Goal: Task Accomplishment & Management: Complete application form

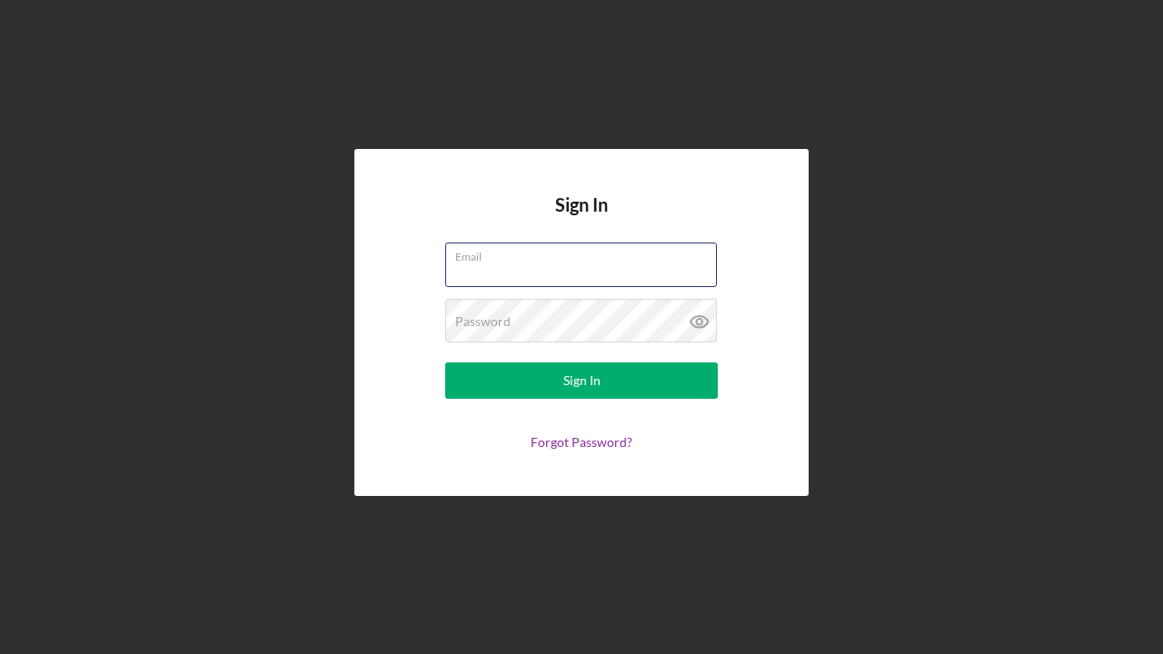
type input "[EMAIL_ADDRESS][DOMAIN_NAME]"
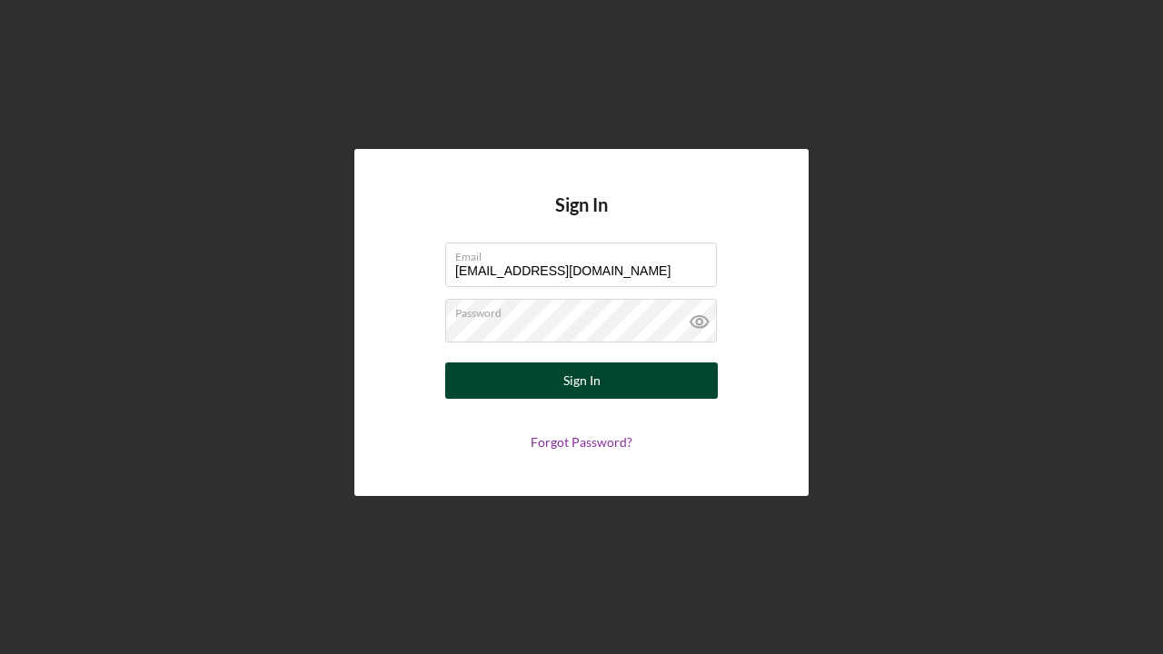
click at [535, 396] on button "Sign In" at bounding box center [581, 380] width 273 height 36
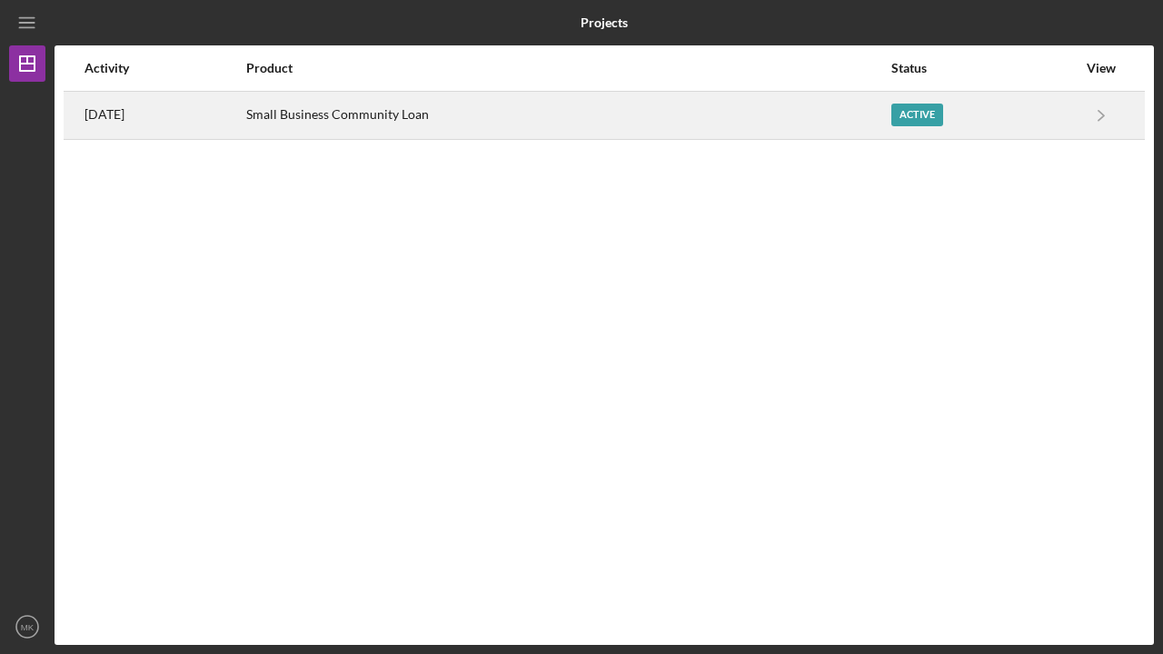
click at [1057, 109] on div "Active" at bounding box center [983, 115] width 185 height 45
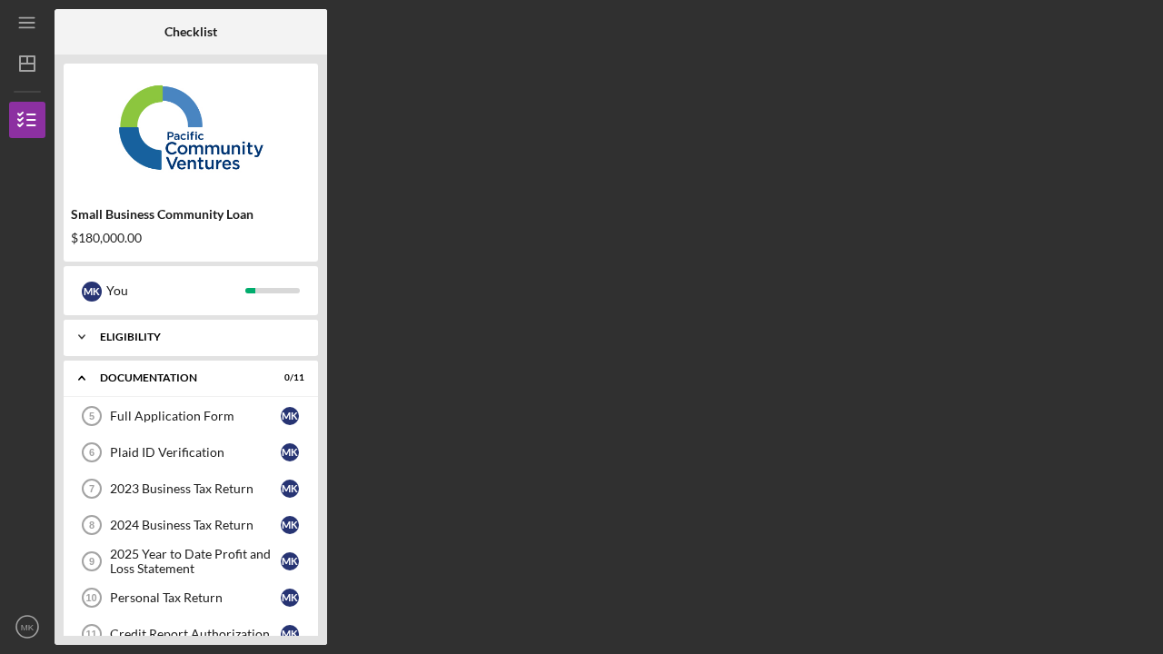
click at [76, 335] on icon "Icon/Expander" at bounding box center [82, 337] width 36 height 36
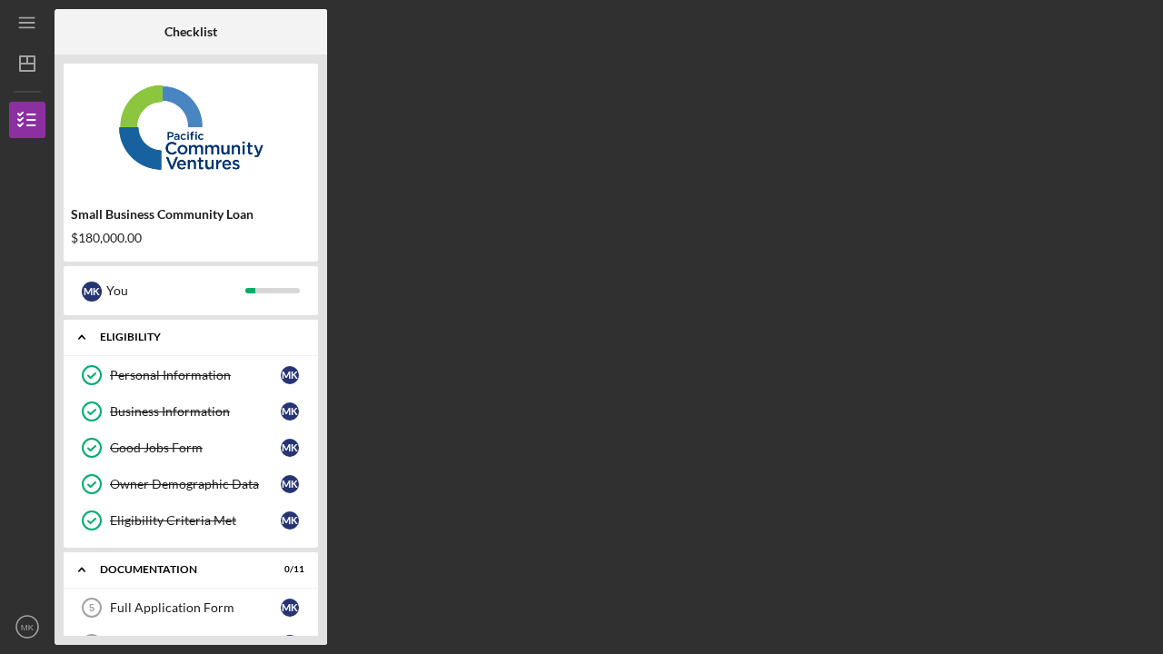
click at [76, 335] on icon "Icon/Expander" at bounding box center [82, 337] width 36 height 36
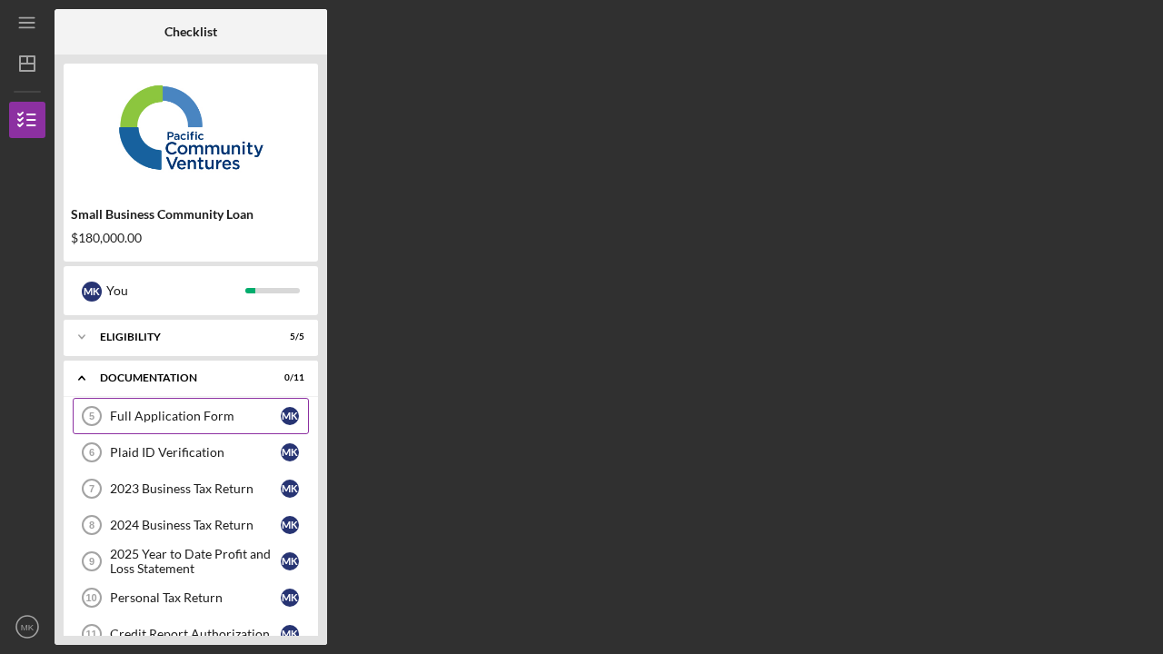
click at [130, 419] on div "Full Application Form" at bounding box center [195, 416] width 171 height 15
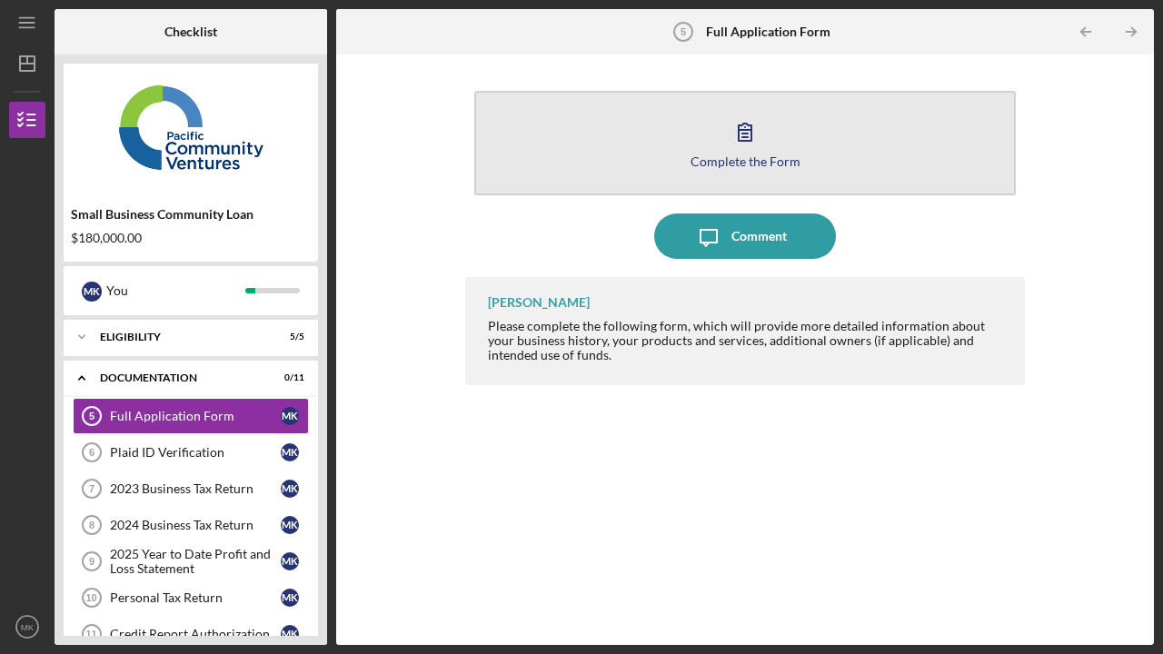
click at [759, 164] on div "Complete the Form" at bounding box center [745, 161] width 110 height 14
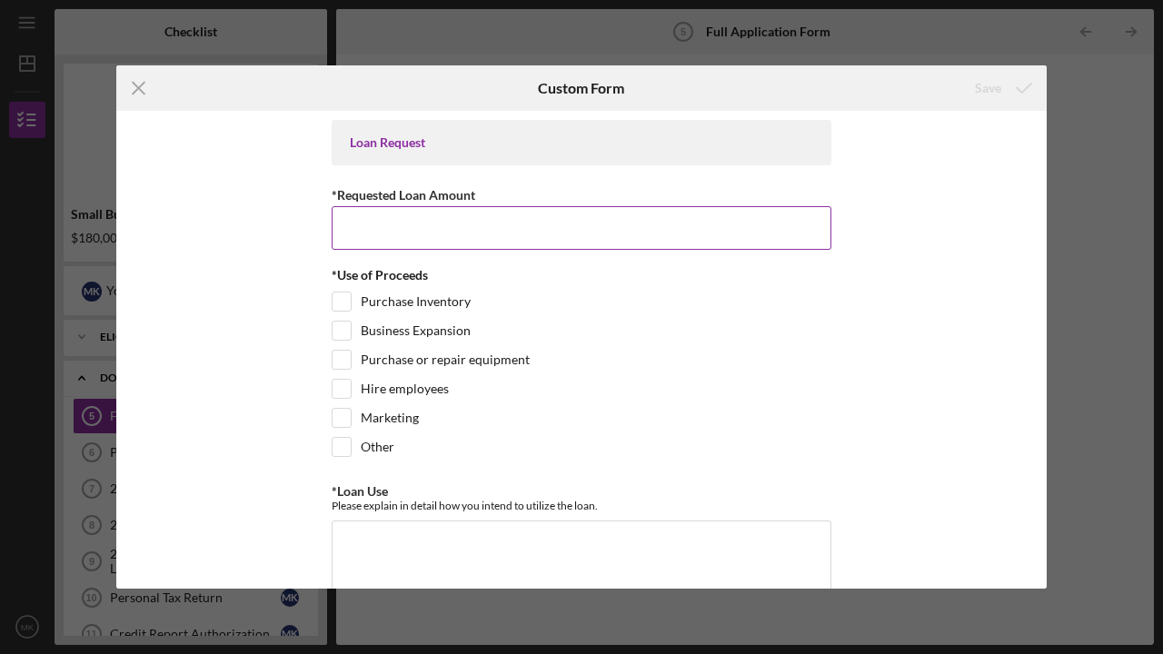
click at [489, 230] on input "*Requested Loan Amount" at bounding box center [582, 228] width 500 height 44
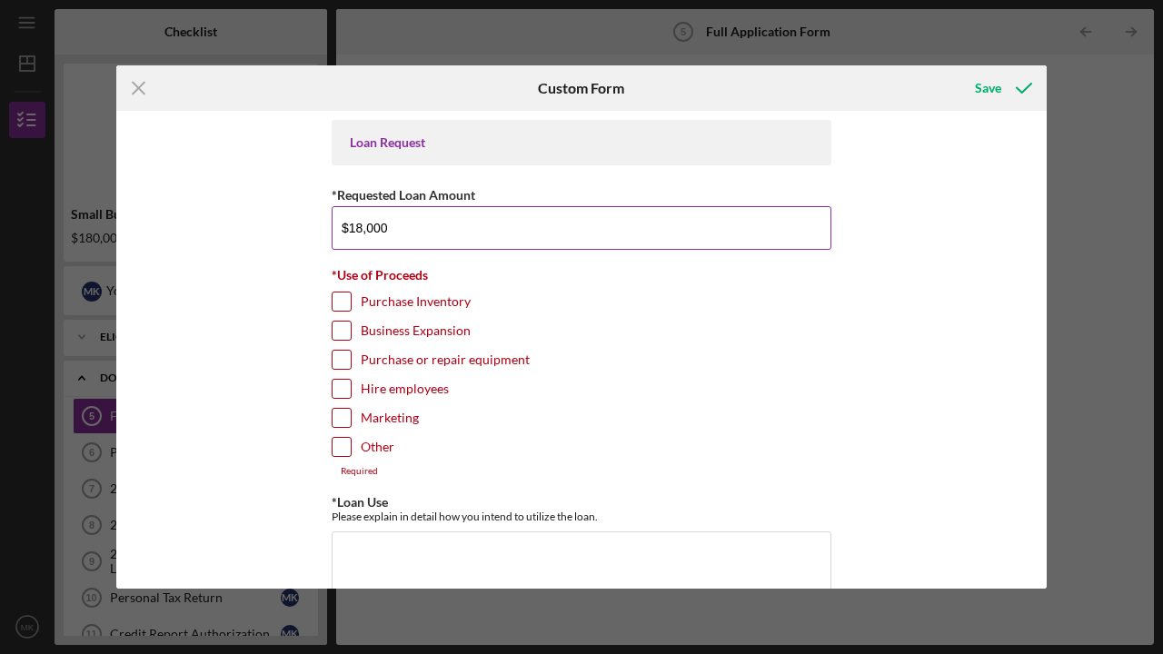
type input "$180,000"
click at [337, 302] on input "Purchase Inventory" at bounding box center [341, 301] width 18 height 18
checkbox input "true"
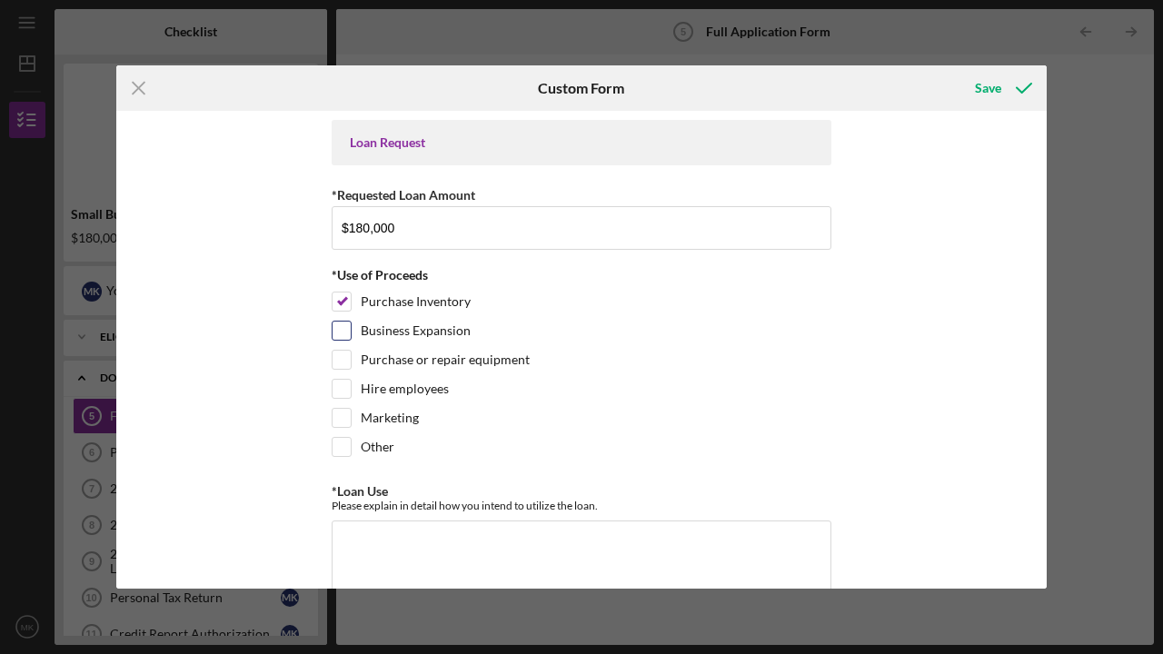
click at [345, 333] on input "Business Expansion" at bounding box center [341, 331] width 18 height 18
checkbox input "true"
click at [347, 393] on input "Hire employees" at bounding box center [341, 389] width 18 height 18
checkbox input "true"
click at [347, 417] on input "Marketing" at bounding box center [341, 418] width 18 height 18
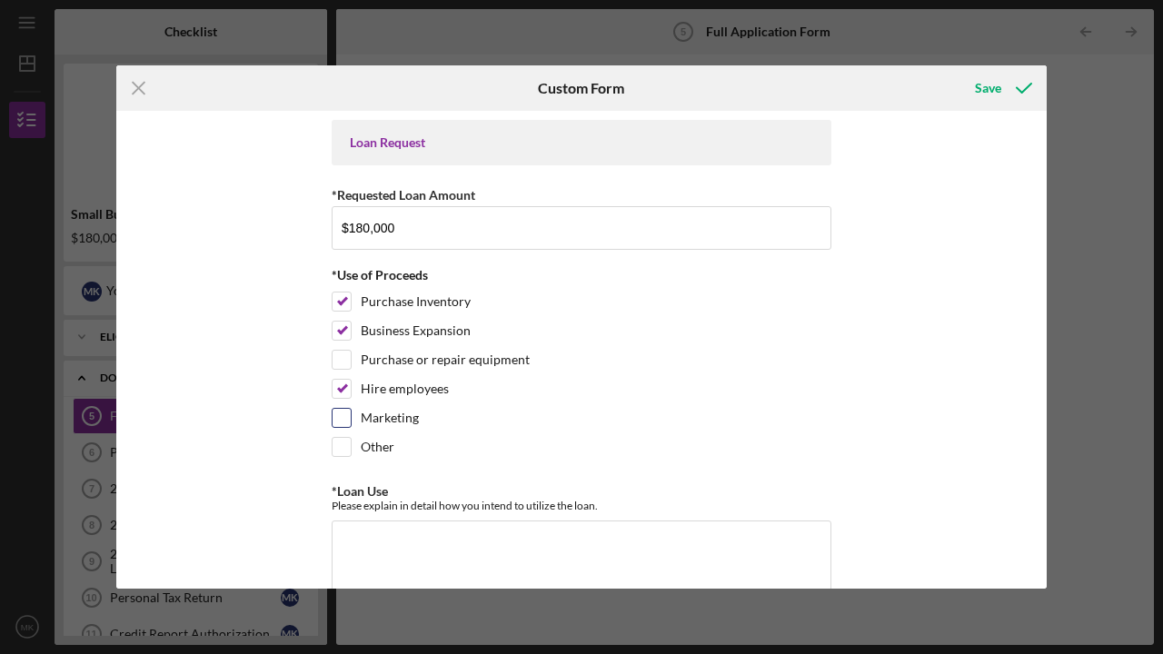
checkbox input "true"
click at [343, 450] on input "Other" at bounding box center [341, 447] width 18 height 18
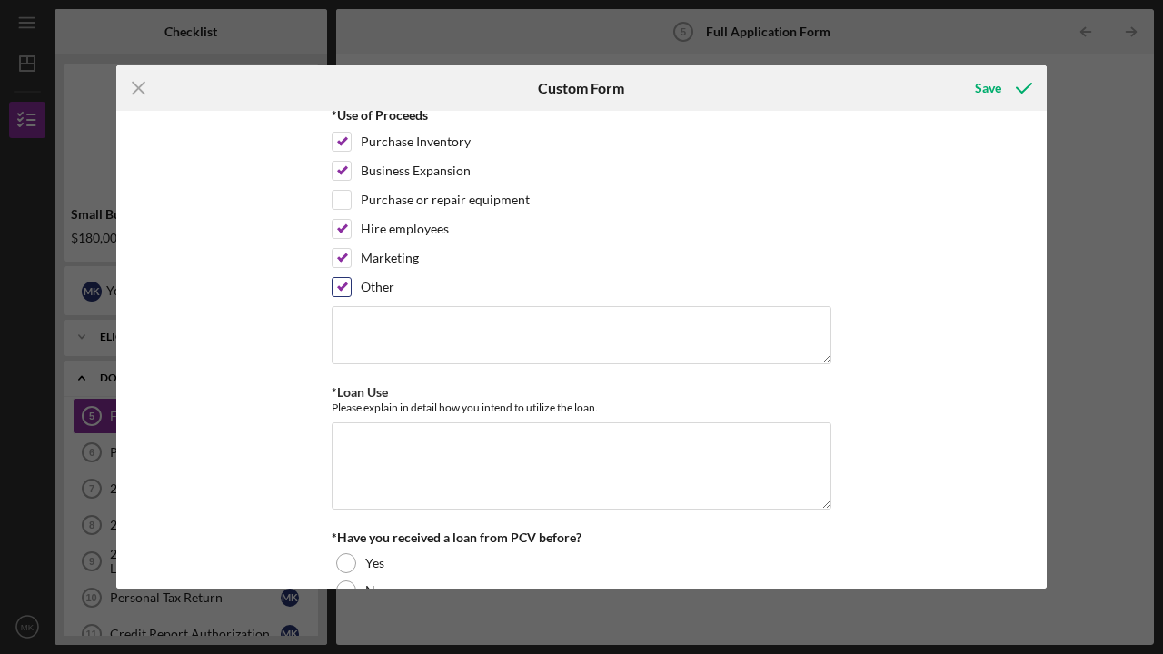
scroll to position [163, 0]
click at [340, 283] on input "Other" at bounding box center [341, 284] width 18 height 18
checkbox input "false"
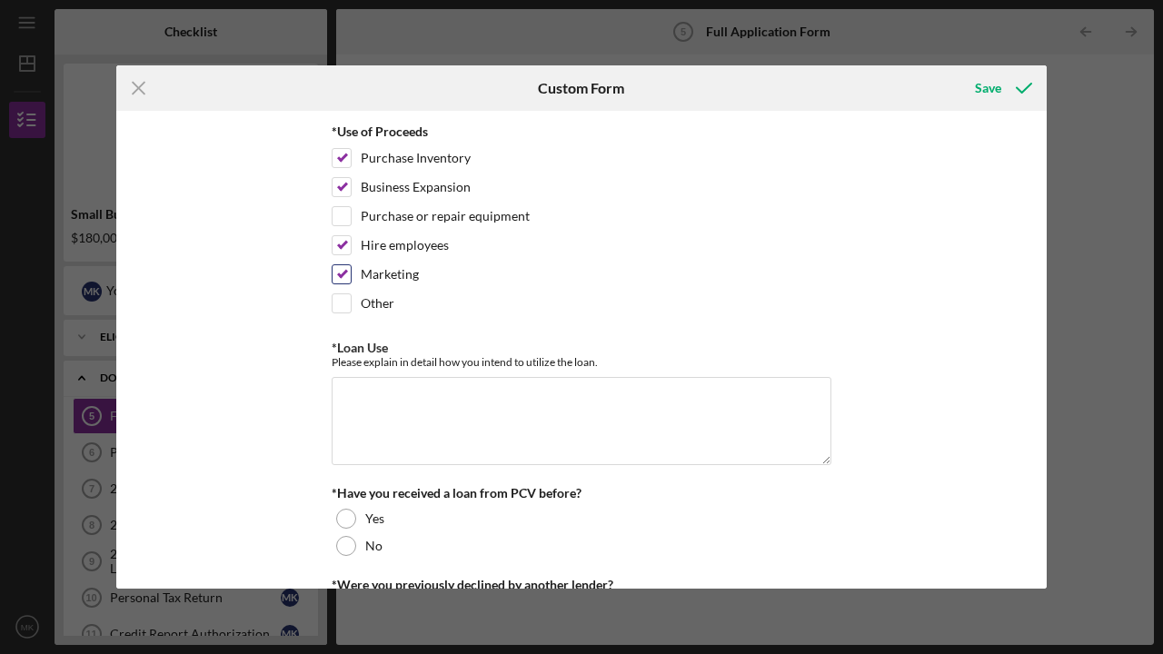
scroll to position [144, 0]
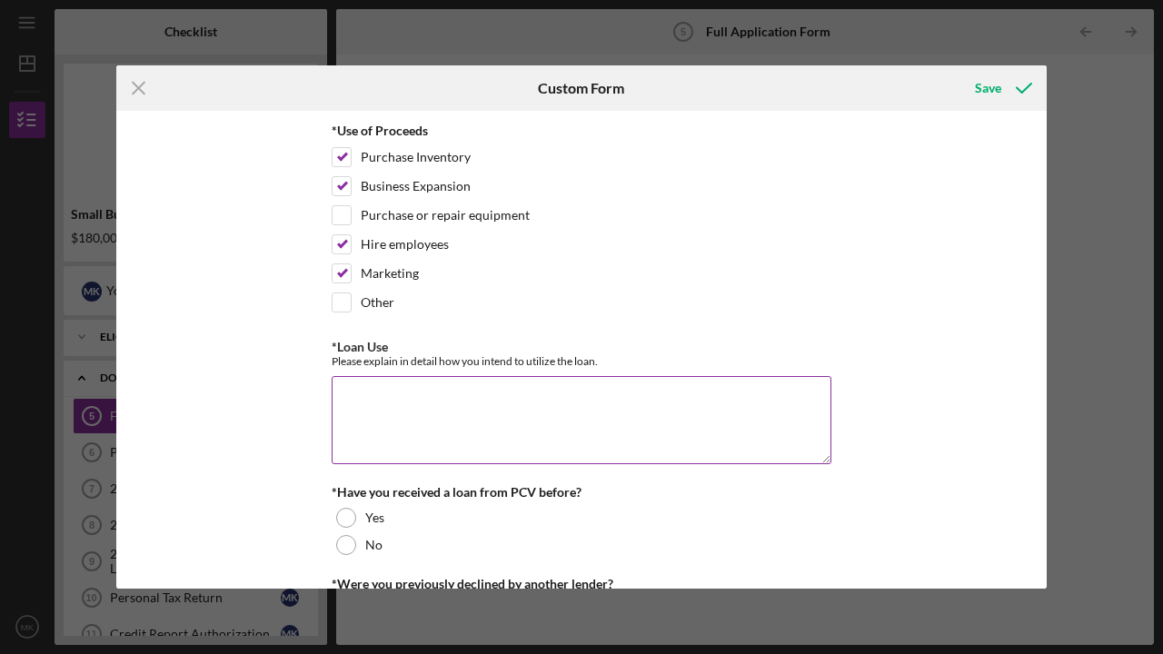
click at [386, 409] on textarea "*Loan Use" at bounding box center [582, 419] width 500 height 87
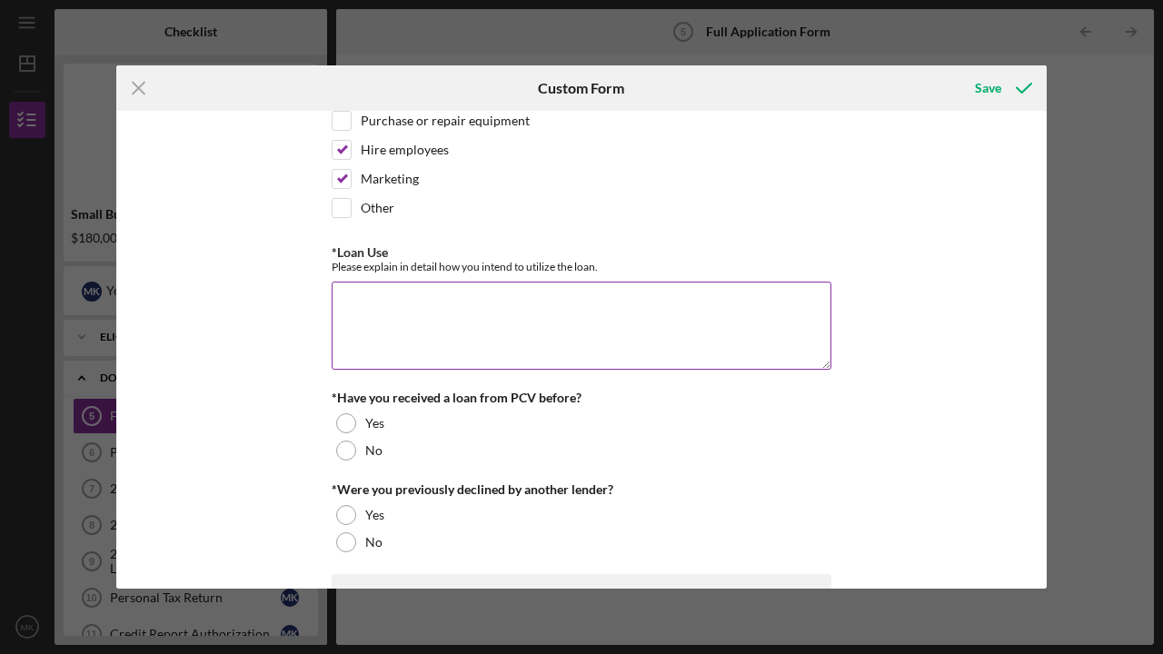
scroll to position [241, 0]
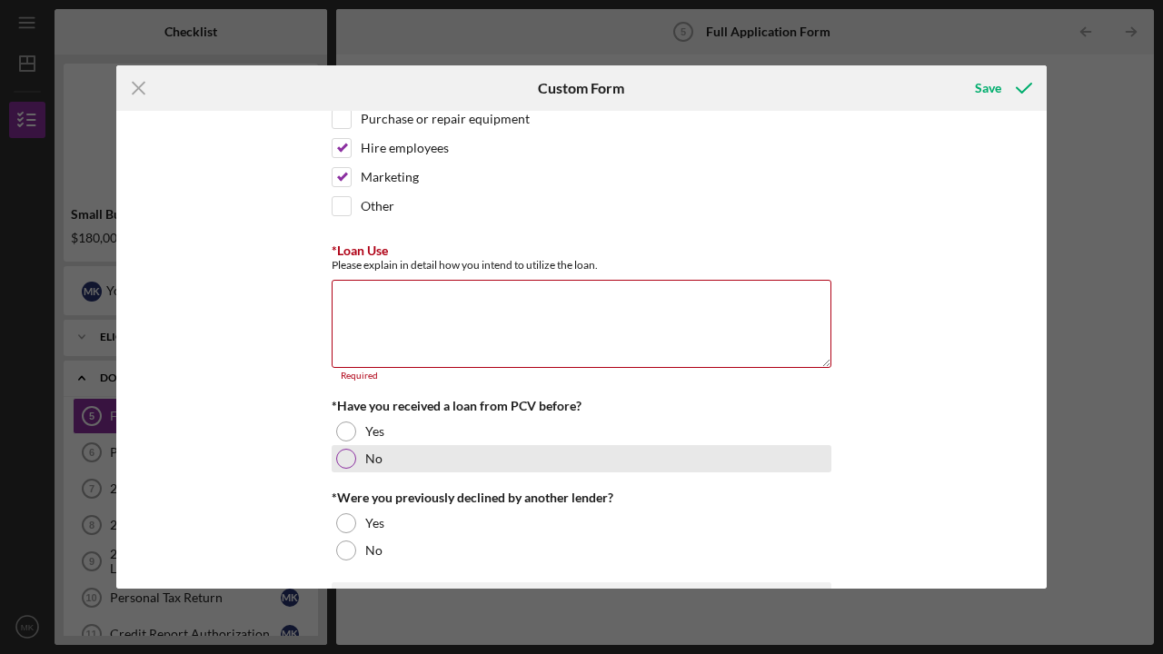
click at [341, 455] on div at bounding box center [346, 459] width 20 height 20
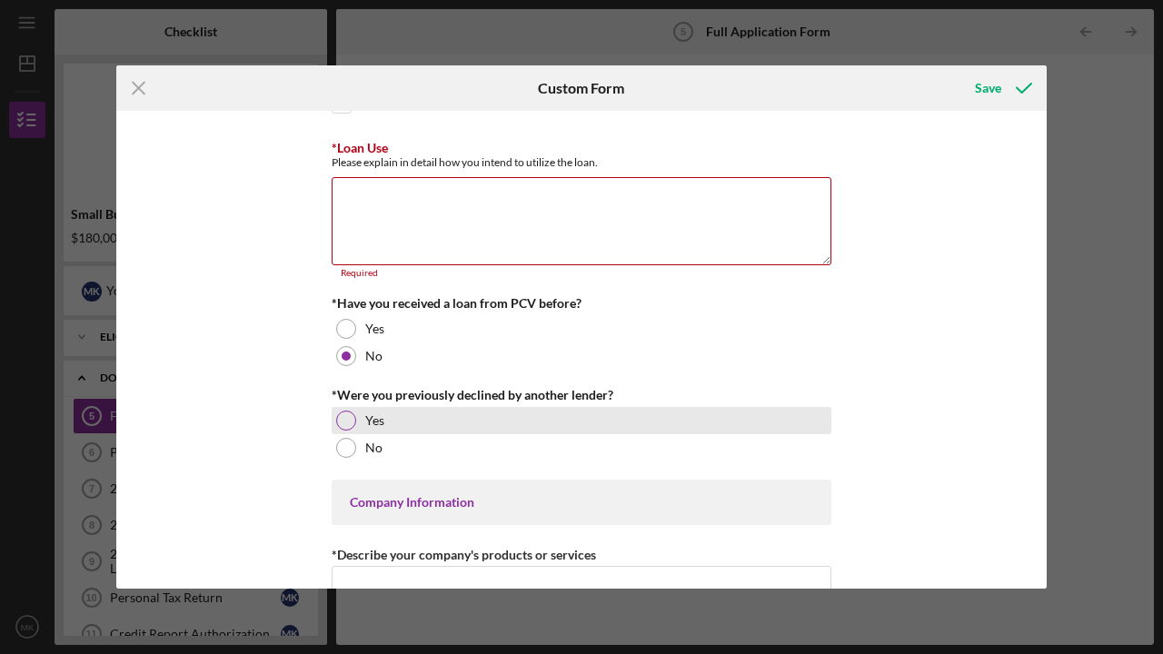
scroll to position [344, 0]
click at [338, 422] on div at bounding box center [346, 420] width 20 height 20
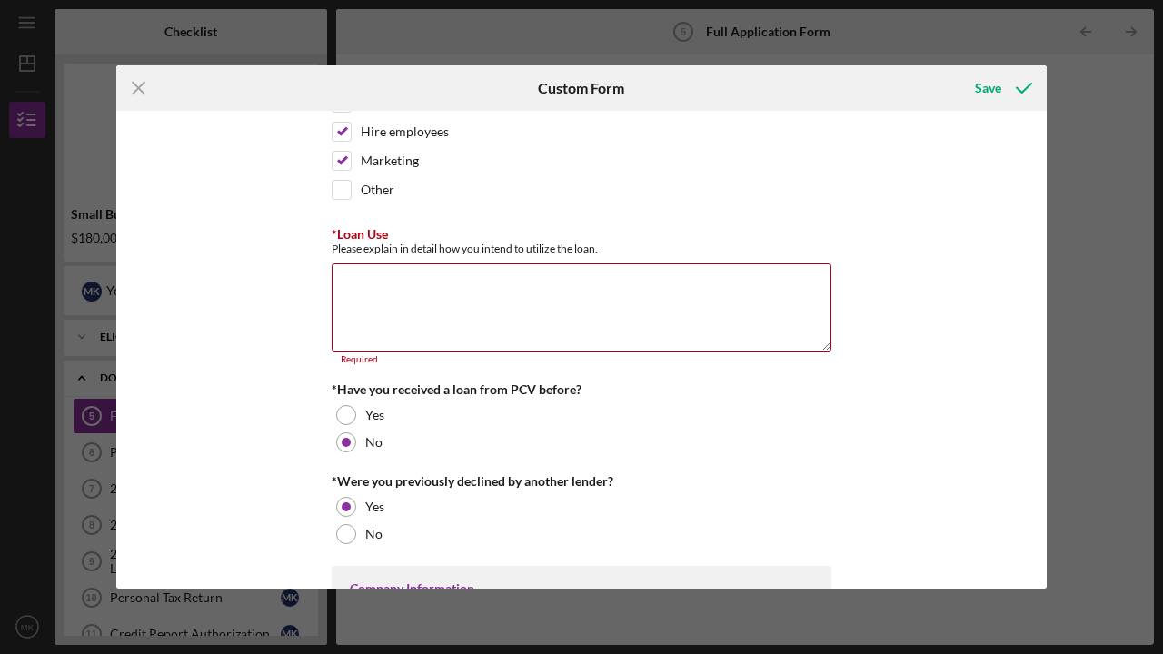
scroll to position [255, 0]
click at [395, 282] on textarea "*Loan Use" at bounding box center [582, 308] width 500 height 87
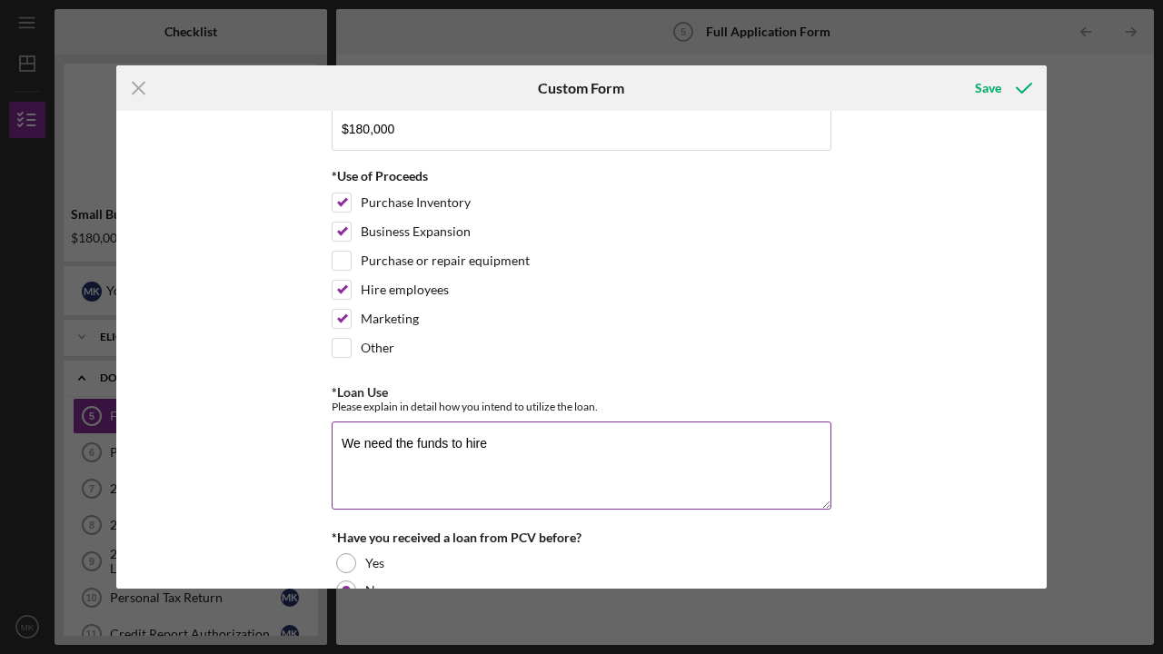
scroll to position [103, 0]
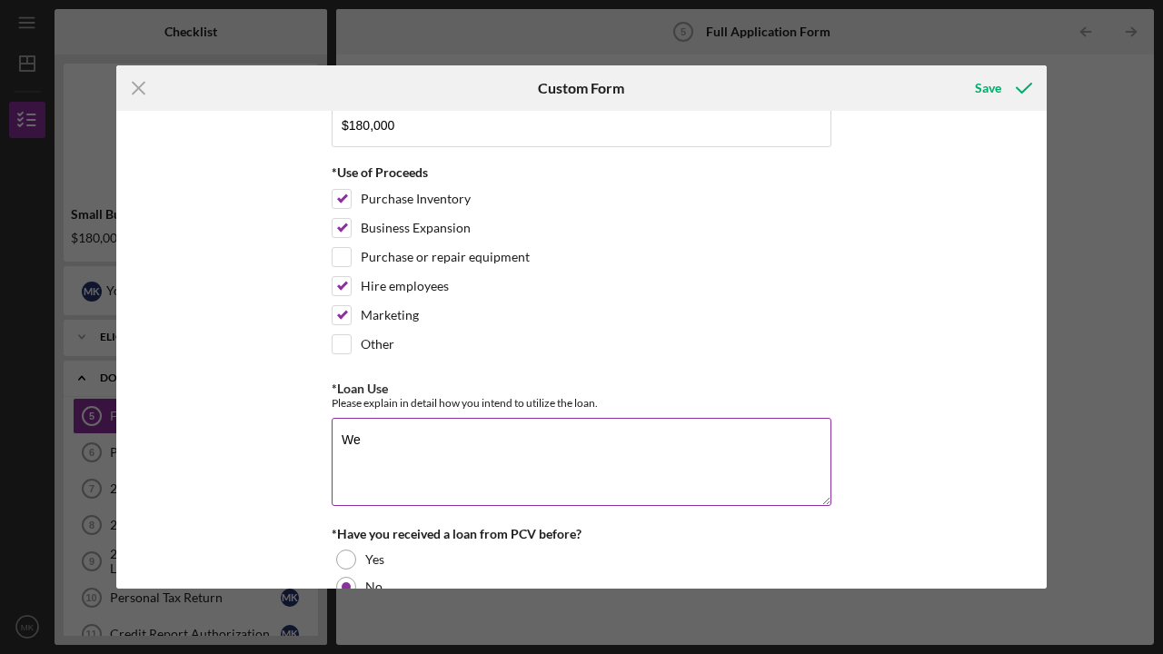
type textarea "W"
type textarea "M"
click at [471, 445] on textarea "We need to add 3 more employees" at bounding box center [582, 461] width 500 height 87
click at [541, 437] on textarea "We need to add 3 employees" at bounding box center [582, 461] width 500 height 87
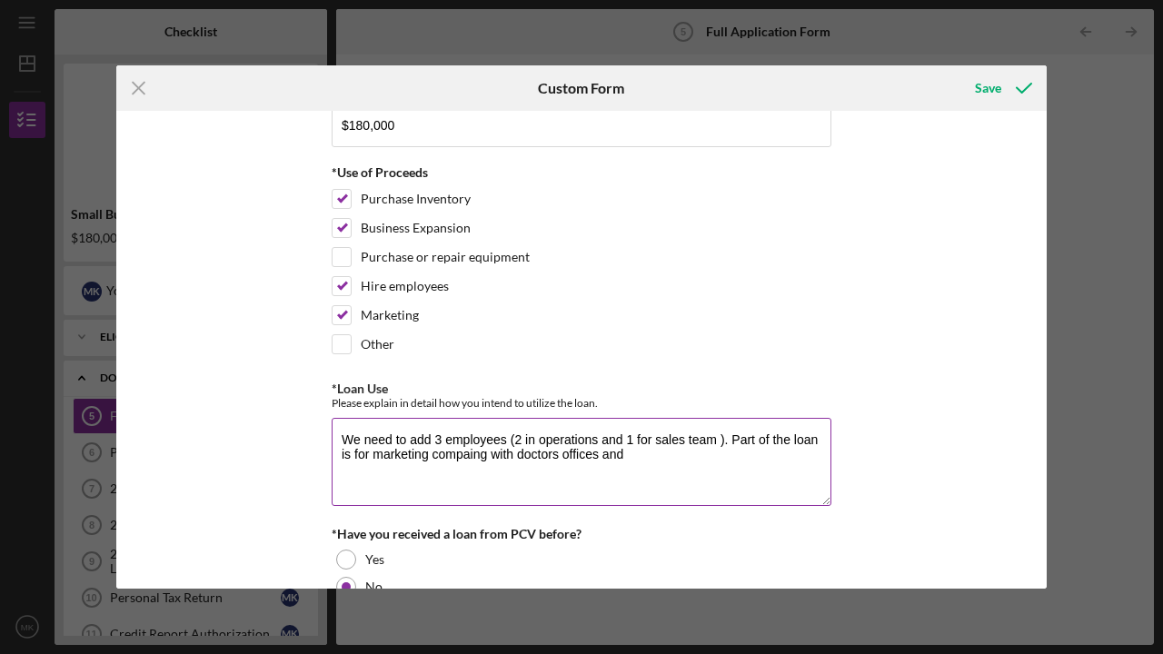
drag, startPoint x: 592, startPoint y: 457, endPoint x: 516, endPoint y: 454, distance: 76.4
click at [517, 454] on textarea "We need to add 3 employees (2 in operations and 1 for sales team ). Part of the…" at bounding box center [582, 461] width 500 height 87
click at [669, 459] on textarea "We need to add 3 employees (2 in operations and 1 for sales team ). Part of the…" at bounding box center [582, 461] width 500 height 87
click at [820, 457] on textarea "We need to add 3 employees (2 in operations and 1 for sales team ). Part of the…" at bounding box center [582, 461] width 500 height 87
click at [826, 457] on textarea "We need to add 3 employees (2 in operations and 1 for sales team ). Part of the…" at bounding box center [582, 461] width 500 height 87
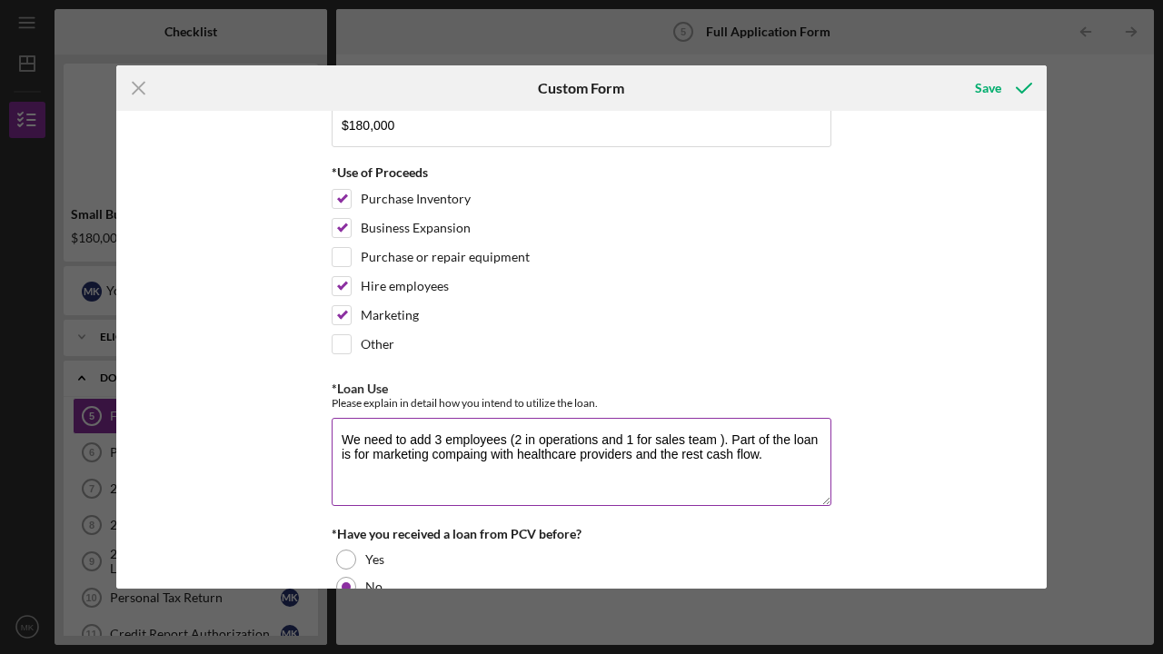
click at [484, 463] on textarea "We need to add 3 employees (2 in operations and 1 for sales team ). Part of the…" at bounding box center [582, 461] width 500 height 87
click at [484, 457] on textarea "We need to add 3 employees (2 in operations and 1 for sales team ). Part of the…" at bounding box center [582, 461] width 500 height 87
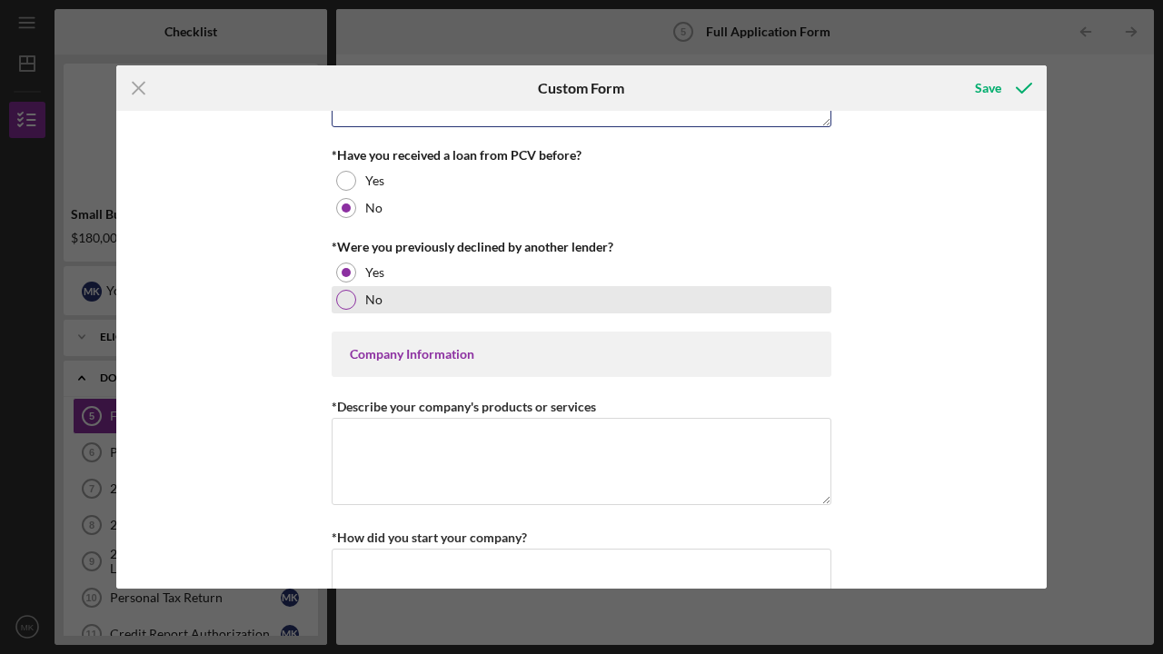
scroll to position [488, 0]
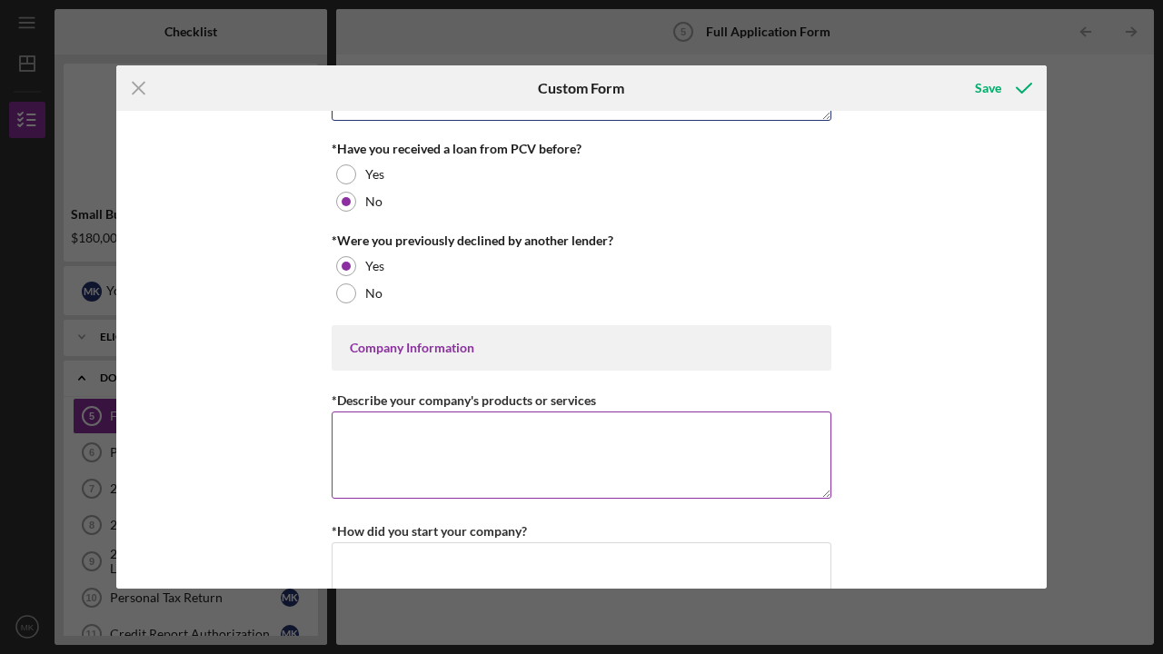
type textarea "We need to add 3 employees (2 in operations and 1 for sales team ). Part of the…"
click at [396, 431] on textarea "*Describe your company's products or services" at bounding box center [582, 454] width 500 height 87
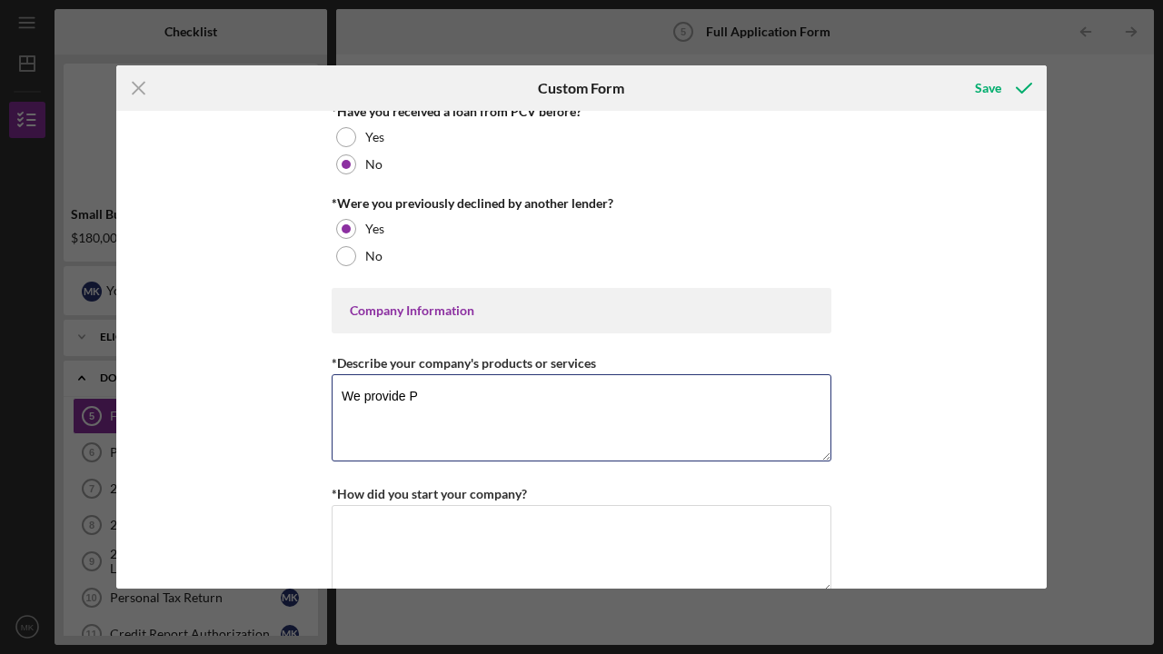
scroll to position [524, 0]
click at [671, 399] on textarea "We provide Laboratory Services such as UTI, Wound , Nuemonia" at bounding box center [582, 418] width 500 height 87
click at [679, 395] on textarea "We provide Laboratory Services such as UTI, Wound , Nuemonia" at bounding box center [582, 418] width 500 height 87
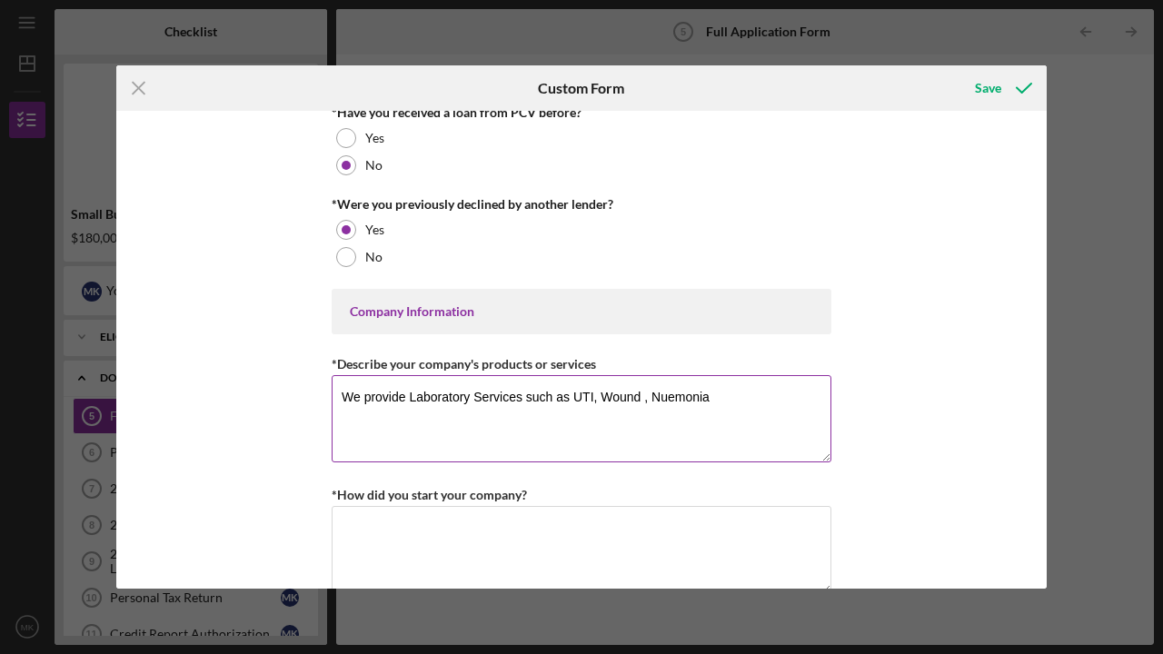
click at [679, 395] on textarea "We provide Laboratory Services such as UTI, Wound , Nuemonia" at bounding box center [582, 418] width 500 height 87
click at [682, 391] on textarea "We provide Laboratory Services such as UTI, Wound , Nuemonia" at bounding box center [582, 418] width 500 height 87
click at [682, 390] on textarea "We provide Laboratory Services such as UTI, Wound , Nuemonia" at bounding box center [582, 418] width 500 height 87
click at [662, 400] on textarea "We provide Laboratory Services such as UTI, Wound , Nuemonia" at bounding box center [582, 418] width 500 height 87
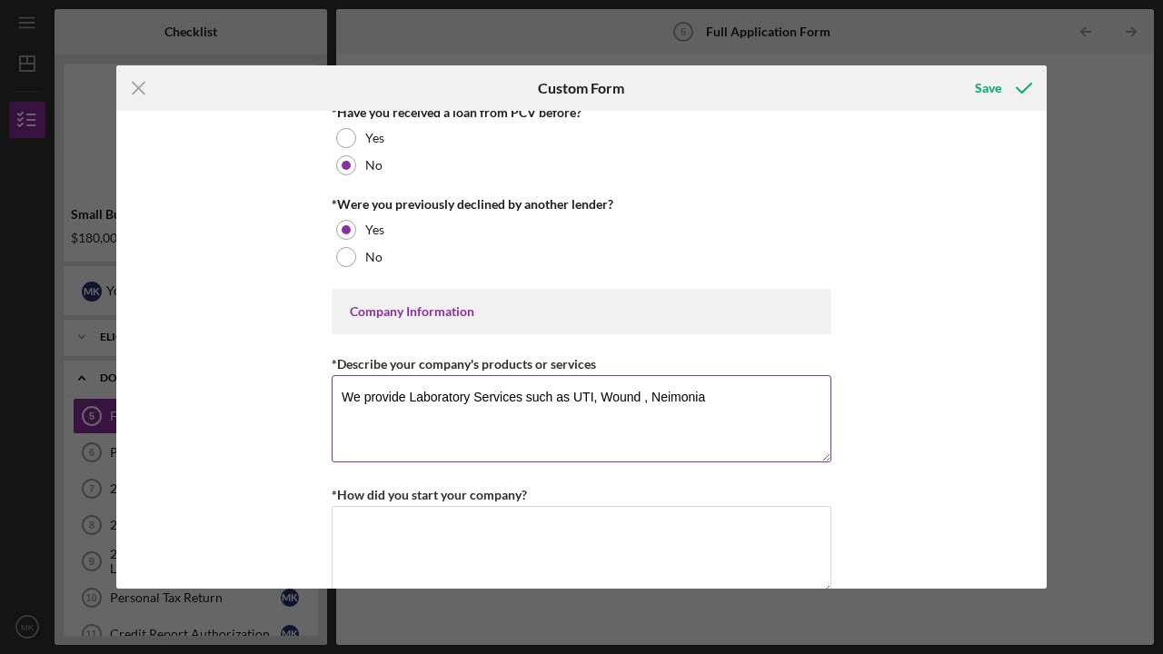
click at [734, 403] on textarea "We provide Laboratory Services such as UTI, Wound , Neimonia" at bounding box center [582, 418] width 500 height 87
click at [416, 436] on textarea "We provide Laboratory Services such as UTI, [GEOGRAPHIC_DATA] , [MEDICAL_DATA],…" at bounding box center [582, 418] width 500 height 87
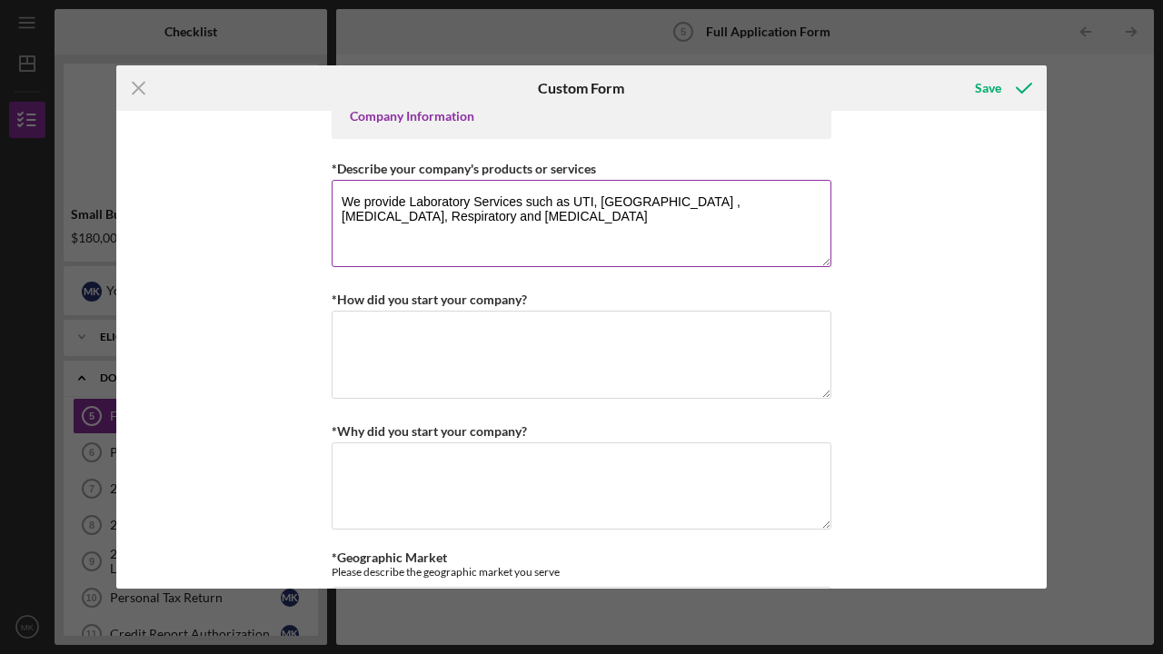
scroll to position [735, 0]
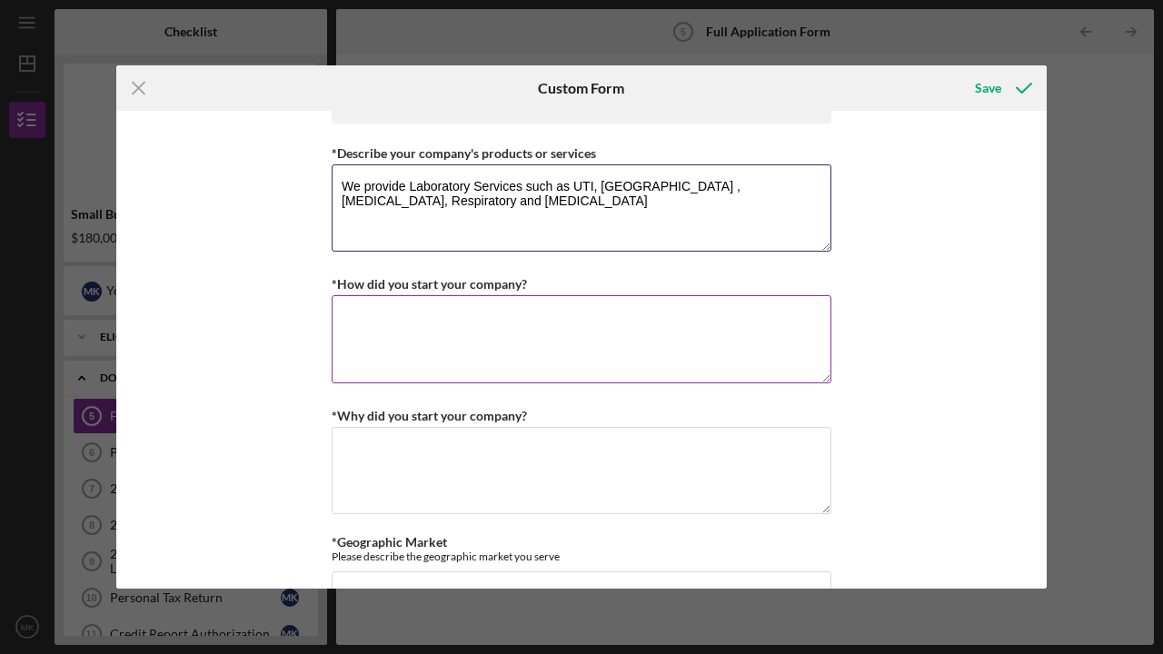
type textarea "We provide Laboratory Services such as UTI, [GEOGRAPHIC_DATA] , [MEDICAL_DATA],…"
click at [466, 340] on textarea "*How did you start your company?" at bounding box center [582, 338] width 500 height 87
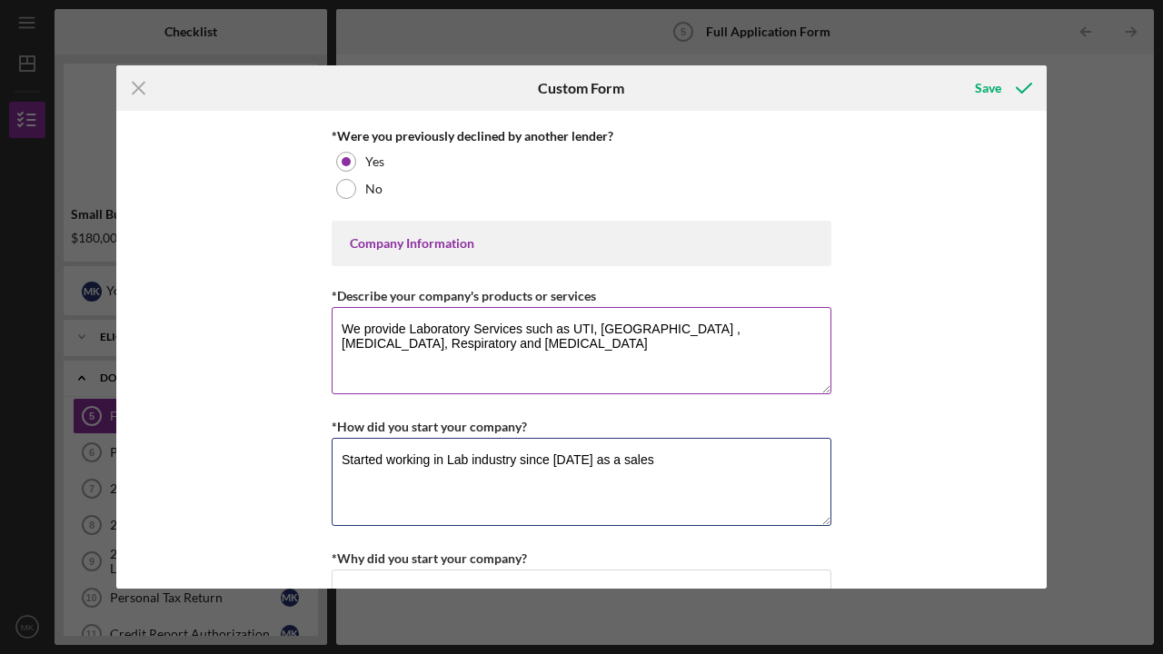
scroll to position [597, 0]
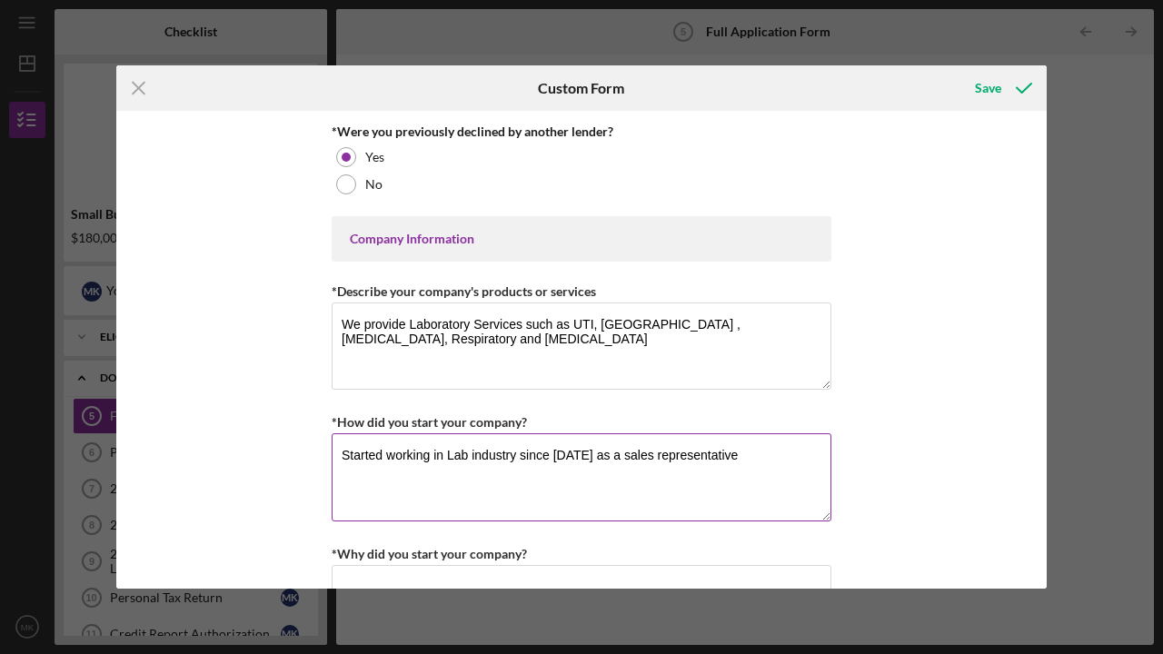
click at [582, 456] on textarea "Started working in Lab industry since [DATE] as a sales representative" at bounding box center [582, 476] width 500 height 87
click at [578, 456] on textarea "Started working in Lab industry since [DATE] as a sales representative" at bounding box center [582, 476] width 500 height 87
click at [735, 453] on textarea "Started working in Lab industry since [DATE] as a sales representative" at bounding box center [582, 476] width 500 height 87
click at [754, 456] on textarea "Started working in Lab industry since [DATE] as a sales representative and havi…" at bounding box center [582, 476] width 500 height 87
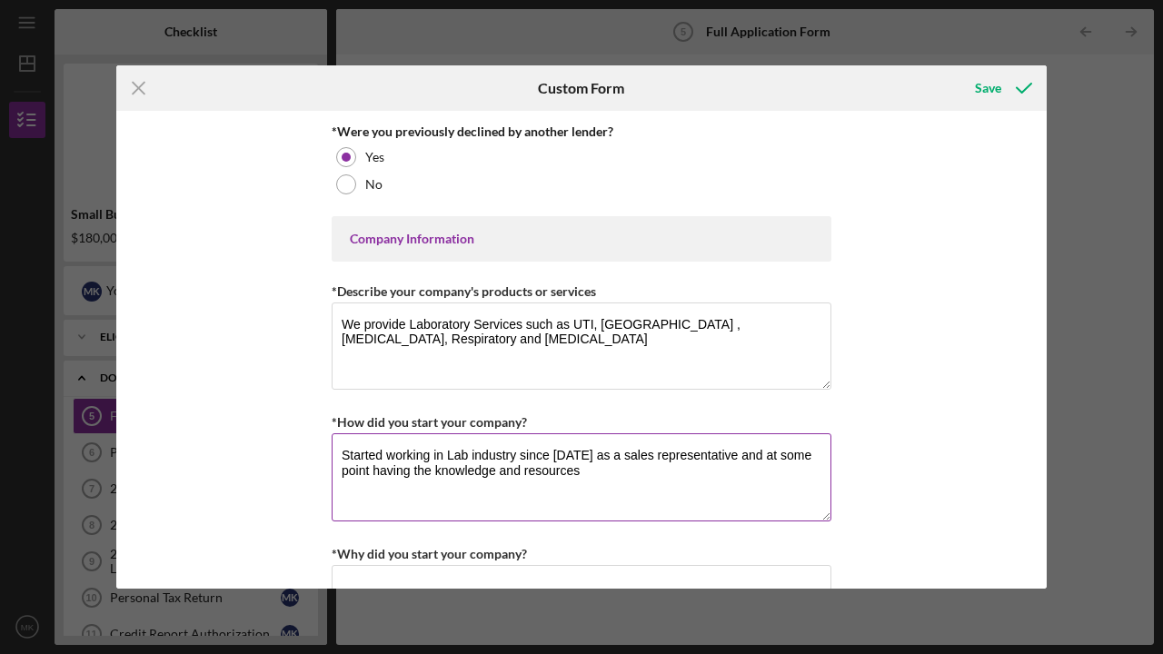
click at [443, 473] on textarea "Started working in Lab industry since [DATE] as a sales representative and at s…" at bounding box center [582, 476] width 500 height 87
click at [498, 472] on textarea "Started working in Lab industry since [DATE] as a sales representative and at s…" at bounding box center [582, 476] width 500 height 87
click at [634, 478] on textarea "Started working in Lab industry since [DATE] as a sales representative and at s…" at bounding box center [582, 476] width 500 height 87
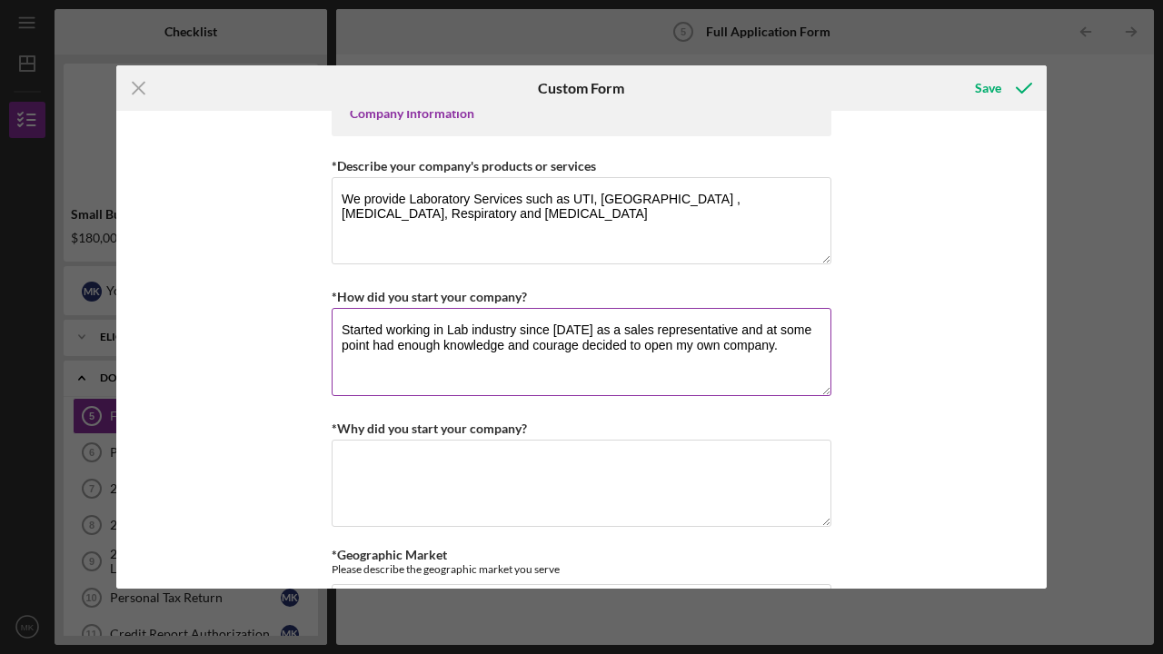
scroll to position [728, 0]
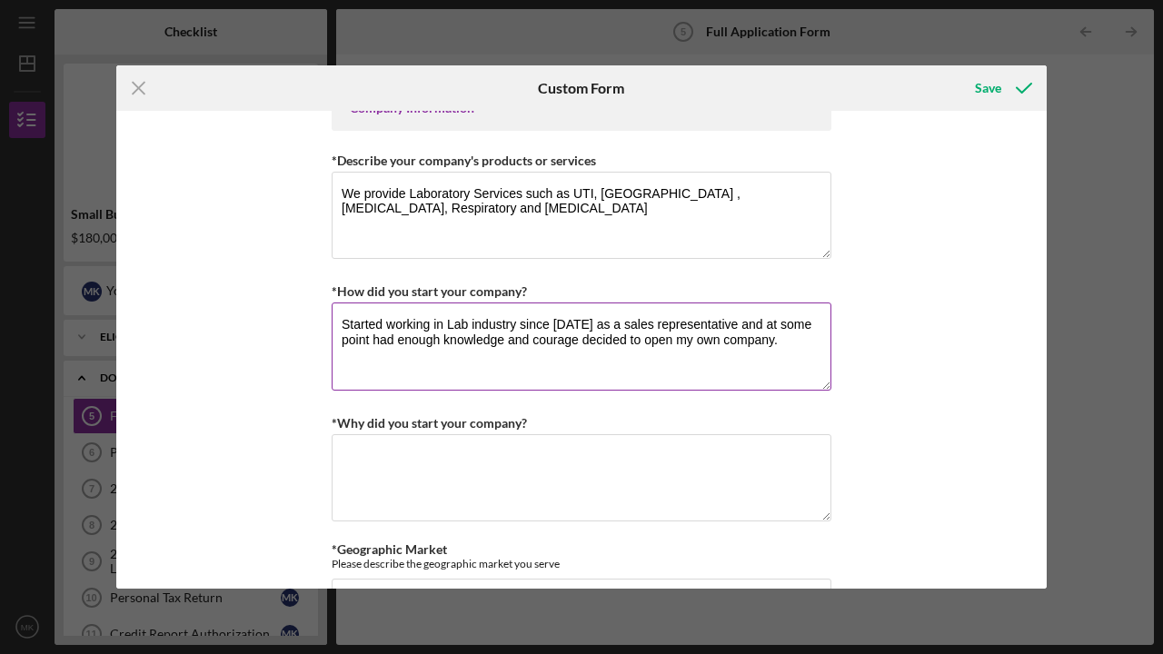
click at [627, 342] on textarea "Started working in Lab industry since [DATE] as a sales representative and at s…" at bounding box center [582, 345] width 500 height 87
type textarea "Started working in Lab industry since [DATE] as a sales representative and at s…"
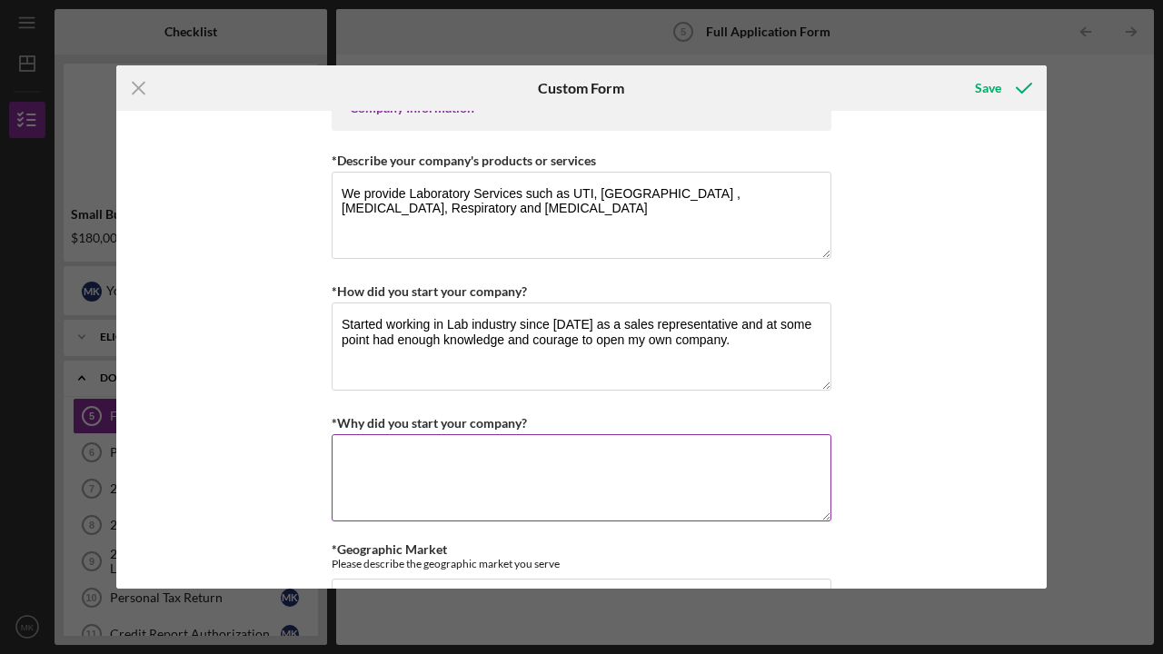
click at [471, 482] on textarea "*Why did you start your company?" at bounding box center [582, 477] width 500 height 87
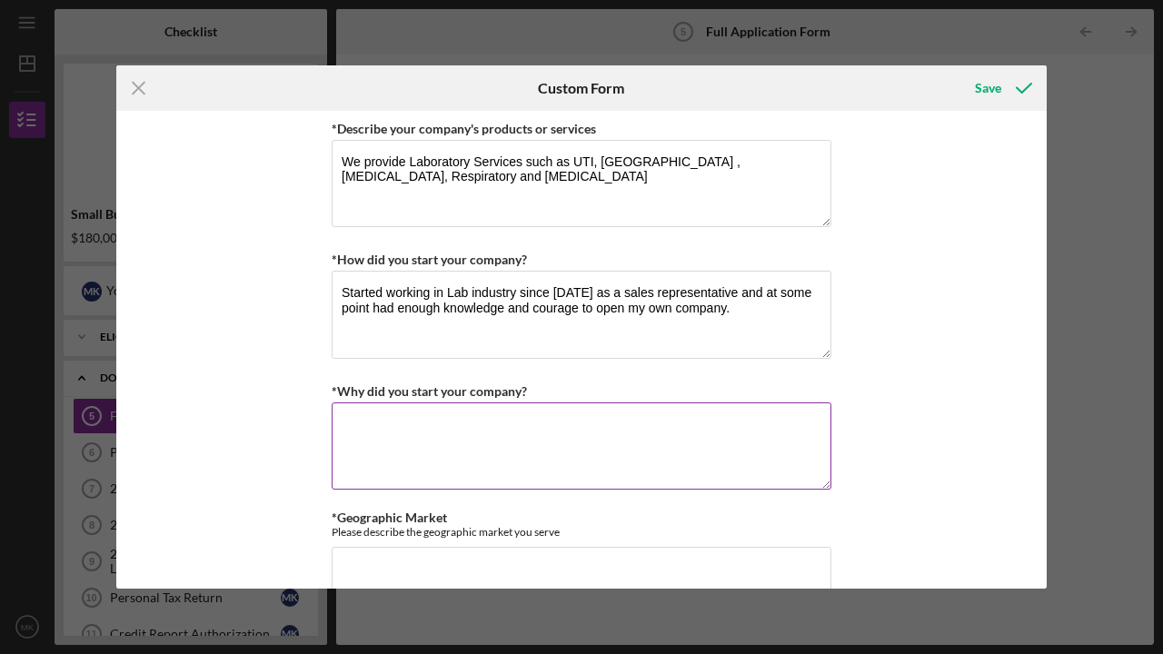
scroll to position [760, 0]
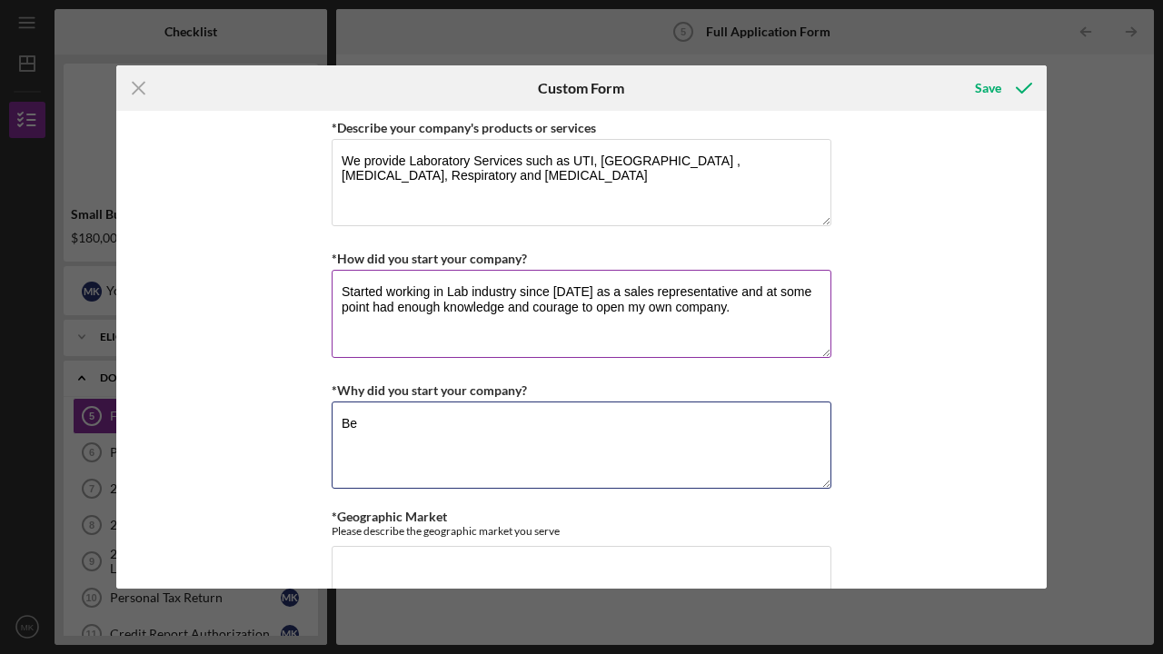
type textarea "Be"
click at [723, 308] on textarea "Started working in Lab industry since [DATE] as a sales representative and at s…" at bounding box center [582, 313] width 500 height 87
type textarea "Started working in Lab industry since [DATE] as a sales representative and at s…"
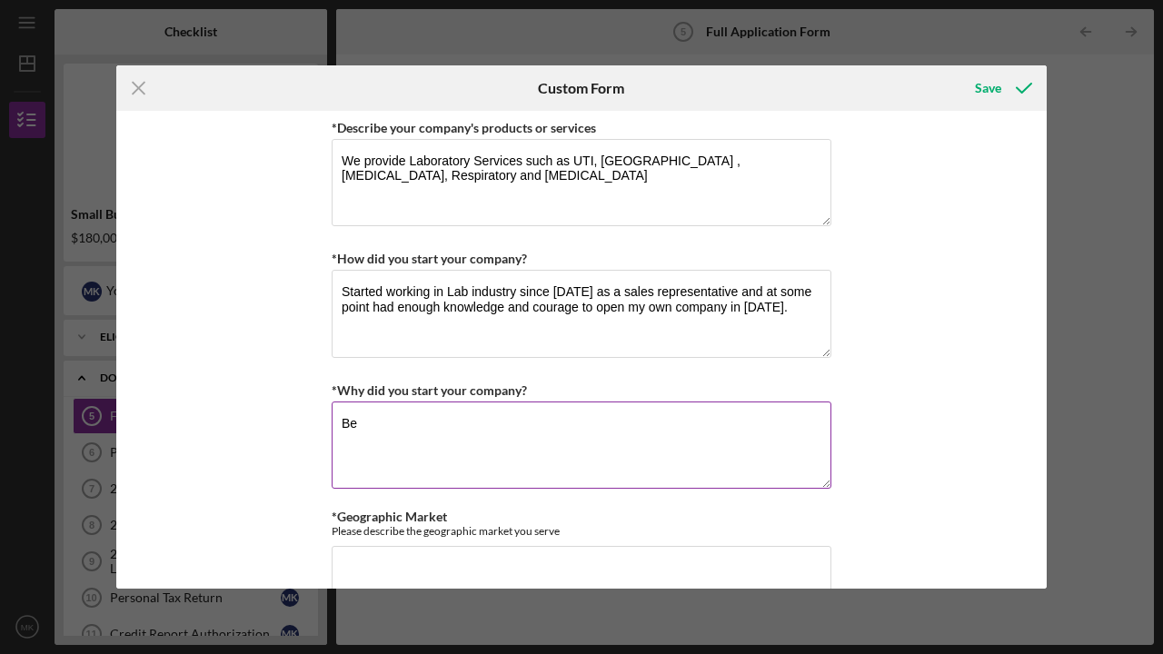
click at [438, 440] on textarea "Be" at bounding box center [582, 445] width 500 height 87
type textarea "B"
click at [438, 440] on textarea "Bein" at bounding box center [582, 445] width 500 height 87
click at [604, 424] on textarea "Being in the industry gave me huge networking advantages" at bounding box center [582, 445] width 500 height 87
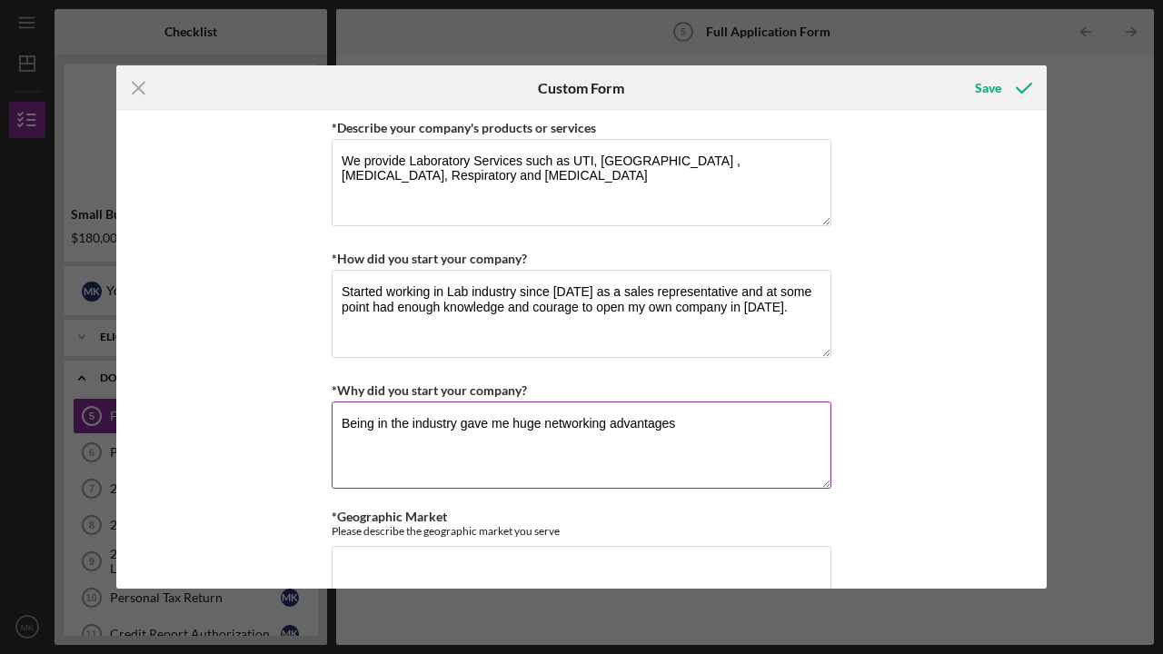
click at [604, 424] on textarea "Being in the industry gave me huge networking advantages" at bounding box center [582, 445] width 500 height 87
click at [719, 420] on textarea "Being in the industry gave me huge networking advantages" at bounding box center [582, 445] width 500 height 87
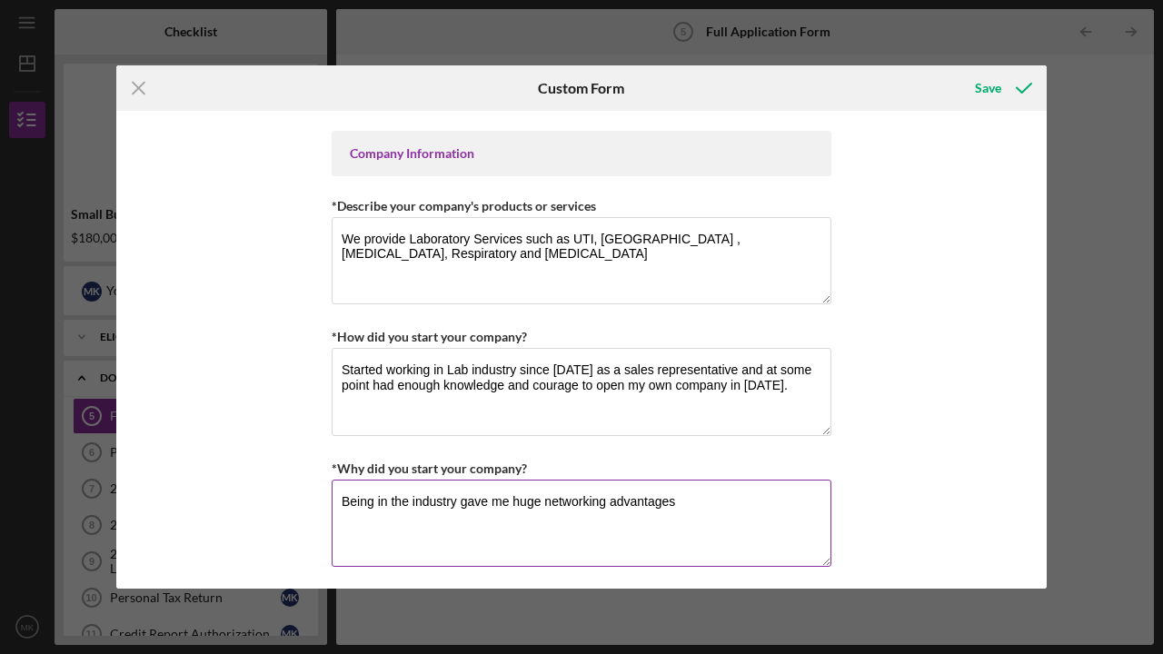
scroll to position [680, 0]
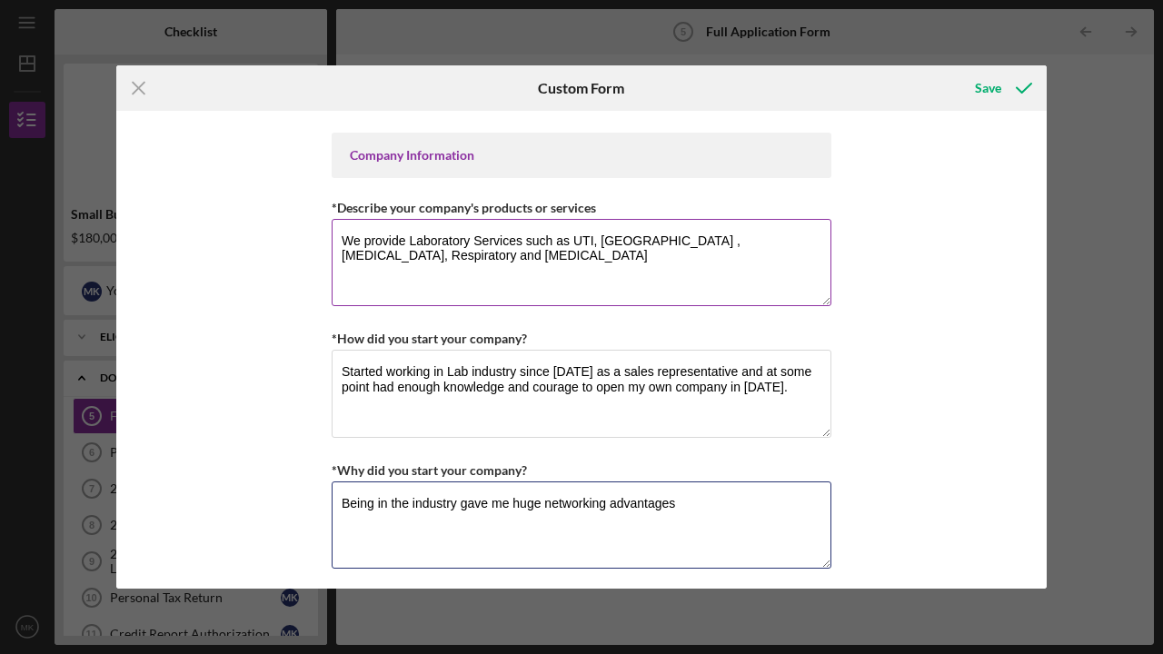
type textarea "Being in the industry gave me huge networking advantages"
click at [402, 243] on textarea "We provide Laboratory Services such as UTI, [GEOGRAPHIC_DATA] , [MEDICAL_DATA],…" at bounding box center [582, 262] width 500 height 87
click at [543, 244] on textarea "We provide full range of laboratory Services such as UTI, [GEOGRAPHIC_DATA] , […" at bounding box center [582, 262] width 500 height 87
click at [403, 259] on textarea "We provide full range of laboratory services such as UTI, [GEOGRAPHIC_DATA] , […" at bounding box center [582, 262] width 500 height 87
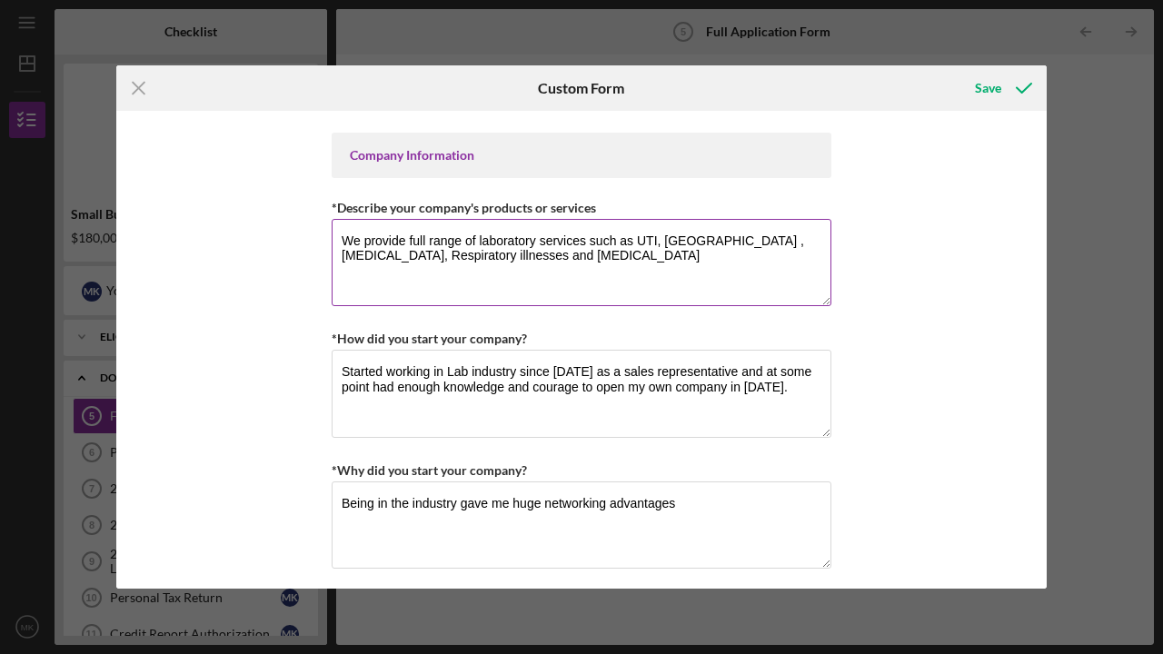
click at [491, 256] on textarea "We provide full range of laboratory services such as UTI, [GEOGRAPHIC_DATA] , […" at bounding box center [582, 262] width 500 height 87
click at [522, 254] on textarea "We provide full range of laboratory services such as UTI, [GEOGRAPHIC_DATA] , […" at bounding box center [582, 262] width 500 height 87
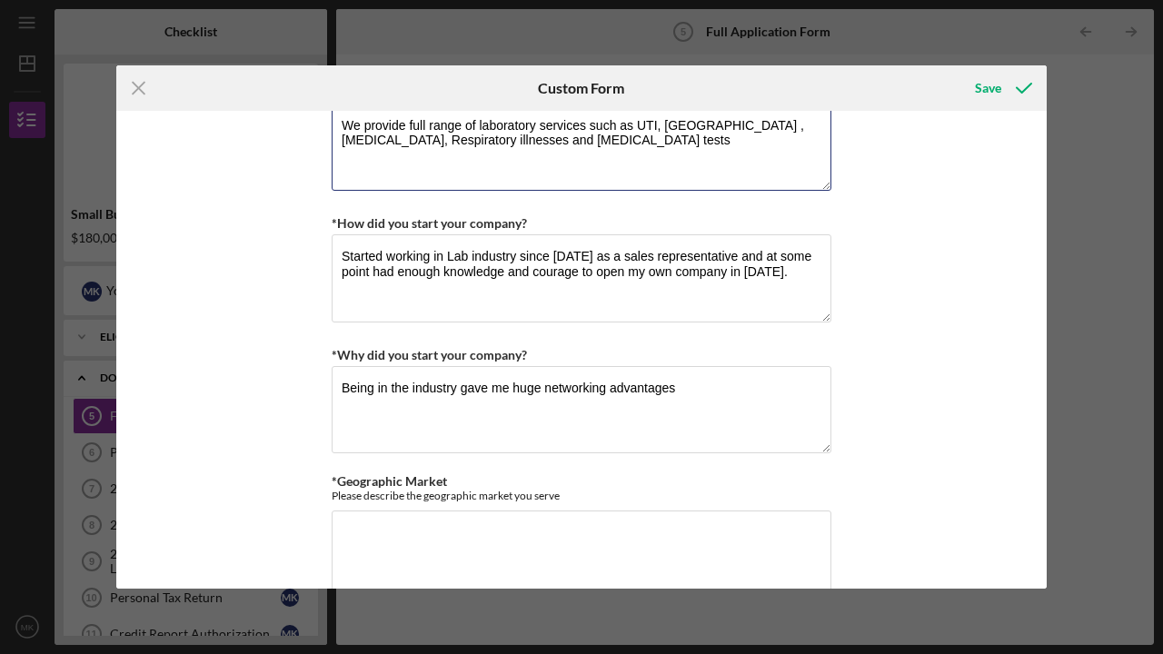
scroll to position [798, 0]
type textarea "We provide full range of laboratory services such as UTI, [GEOGRAPHIC_DATA] , […"
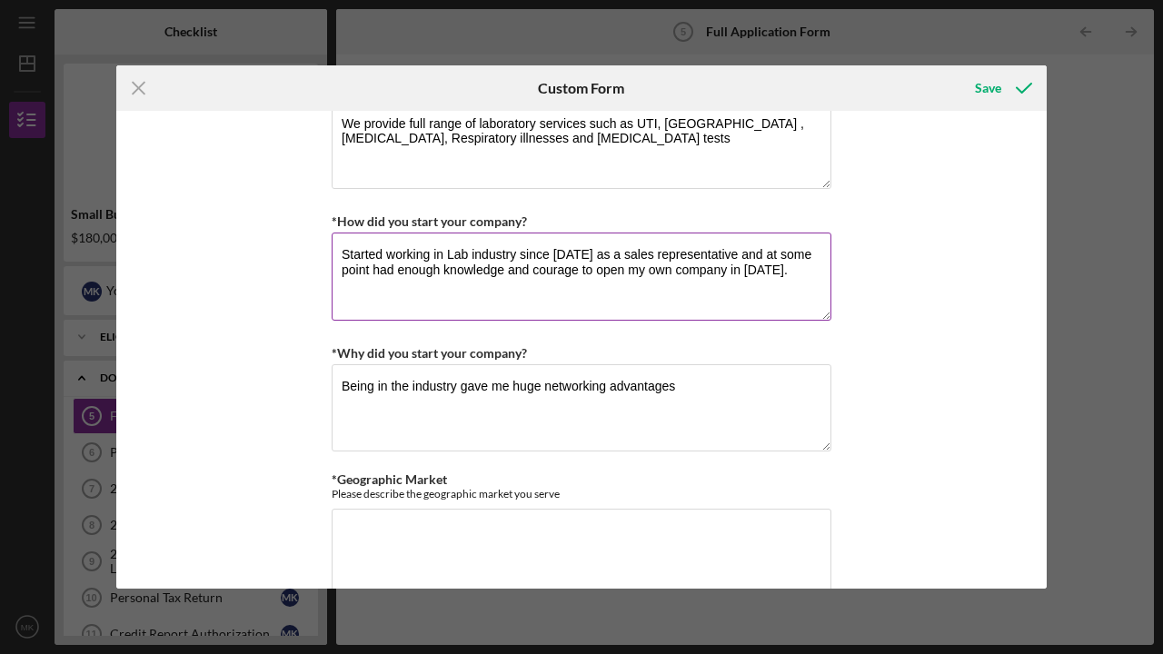
click at [464, 257] on textarea "Started working in Lab industry since [DATE] as a sales representative and at s…" at bounding box center [582, 276] width 500 height 87
click at [762, 256] on textarea "Started working in laboratory industry since [DATE] as a sales representative a…" at bounding box center [582, 276] width 500 height 87
drag, startPoint x: 591, startPoint y: 272, endPoint x: 417, endPoint y: 272, distance: 174.4
click at [417, 271] on textarea "Started working in laboratory industry since [DATE] as a sales representative w…" at bounding box center [582, 276] width 500 height 87
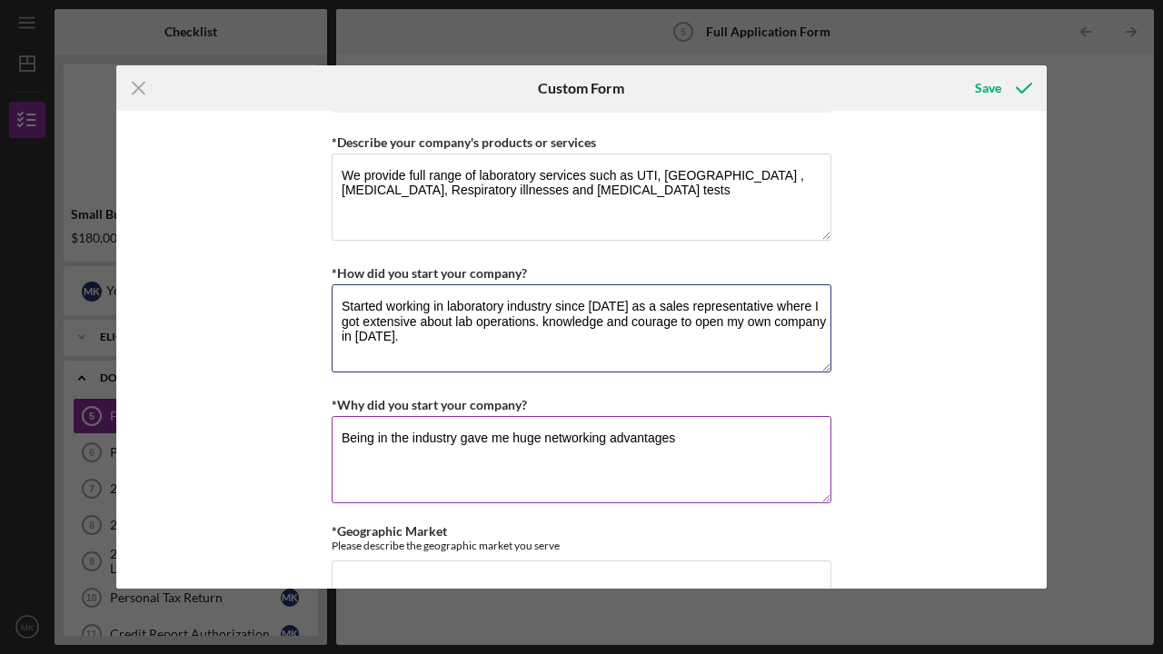
scroll to position [752, 0]
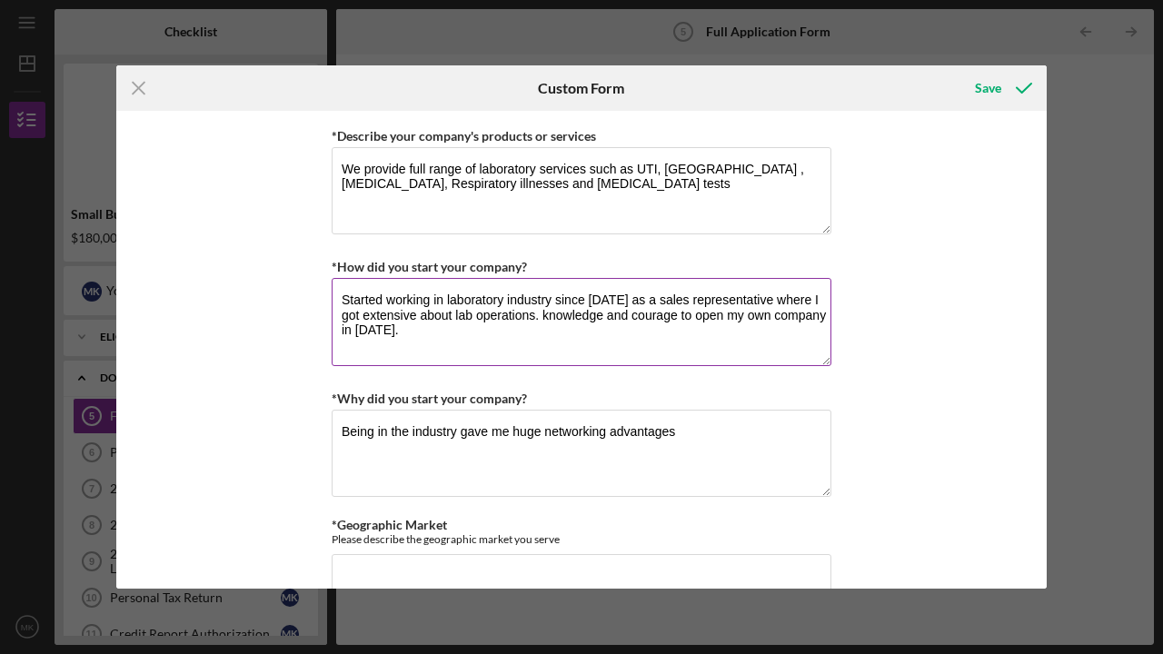
click at [550, 313] on textarea "Started working in laboratory industry since [DATE] as a sales representative w…" at bounding box center [582, 321] width 500 height 87
click at [391, 317] on textarea "Started working in laboratory industry since [DATE] as a sales representative w…" at bounding box center [582, 321] width 500 height 87
paste textarea "knowledge"
click at [576, 315] on textarea "Started working in laboratory industry since [DATE] as a sales representative w…" at bounding box center [582, 321] width 500 height 87
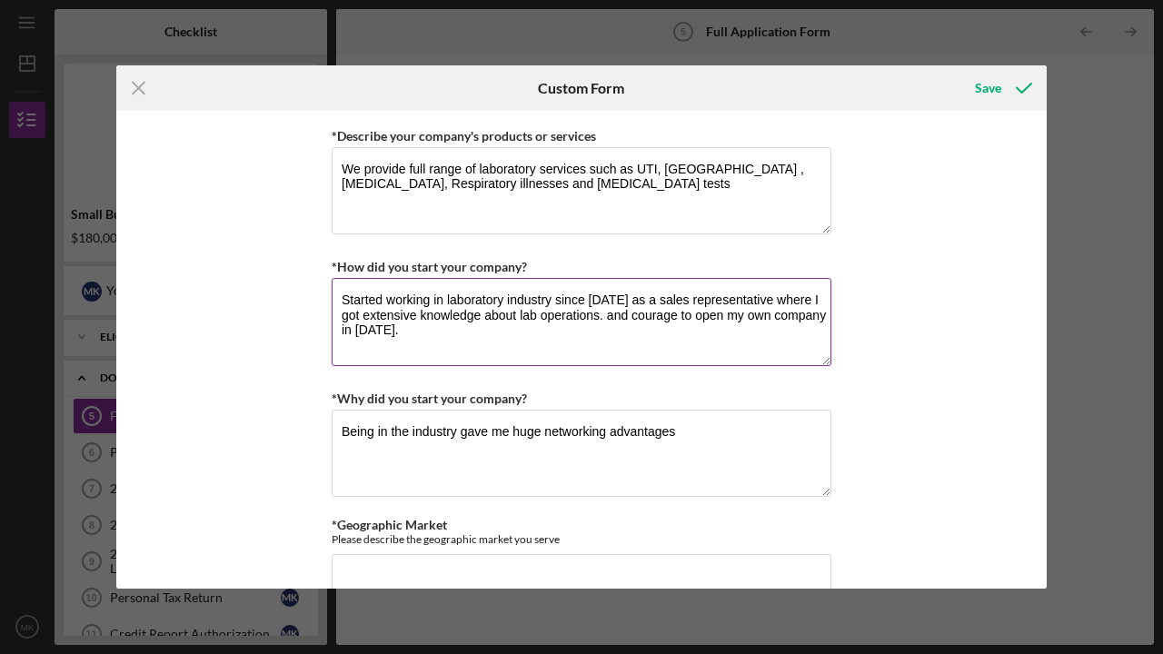
drag, startPoint x: 580, startPoint y: 316, endPoint x: 664, endPoint y: 352, distance: 90.8
click at [665, 354] on textarea "Started working in laboratory industry since [DATE] as a sales representative w…" at bounding box center [582, 321] width 500 height 87
click at [630, 318] on textarea "Started working in laboratory industry since [DATE] as a sales representative w…" at bounding box center [582, 321] width 500 height 87
click at [686, 325] on textarea "Started working in laboratory industry since [DATE] as a sales representative w…" at bounding box center [582, 321] width 500 height 87
click at [581, 316] on textarea "Started working in laboratory industry since [DATE] as a sales representative w…" at bounding box center [582, 321] width 500 height 87
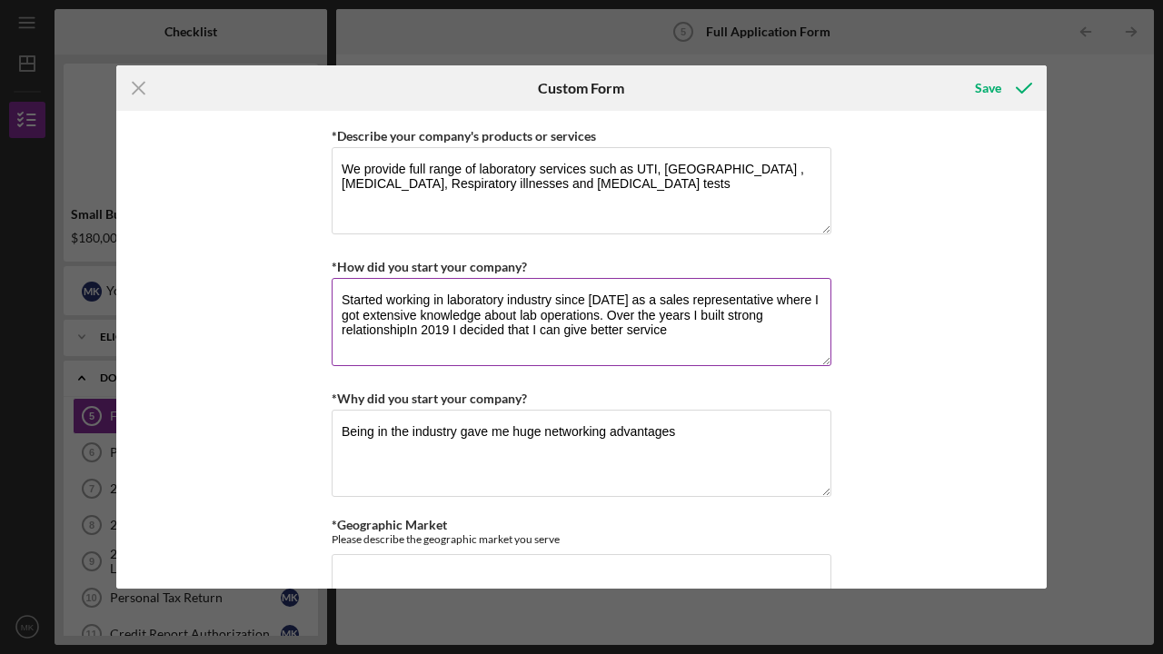
click at [581, 316] on textarea "Started working in laboratory industry since [DATE] as a sales representative w…" at bounding box center [582, 321] width 500 height 87
drag, startPoint x: 588, startPoint y: 316, endPoint x: 734, endPoint y: 316, distance: 146.2
click at [733, 317] on textarea "Started working in laboratory industry since [DATE] as a sales representative w…" at bounding box center [582, 321] width 500 height 87
click at [822, 317] on textarea "Started working in laboratory industry since [DATE] as a sales representative w…" at bounding box center [582, 321] width 500 height 87
paste textarea "with health care providers"
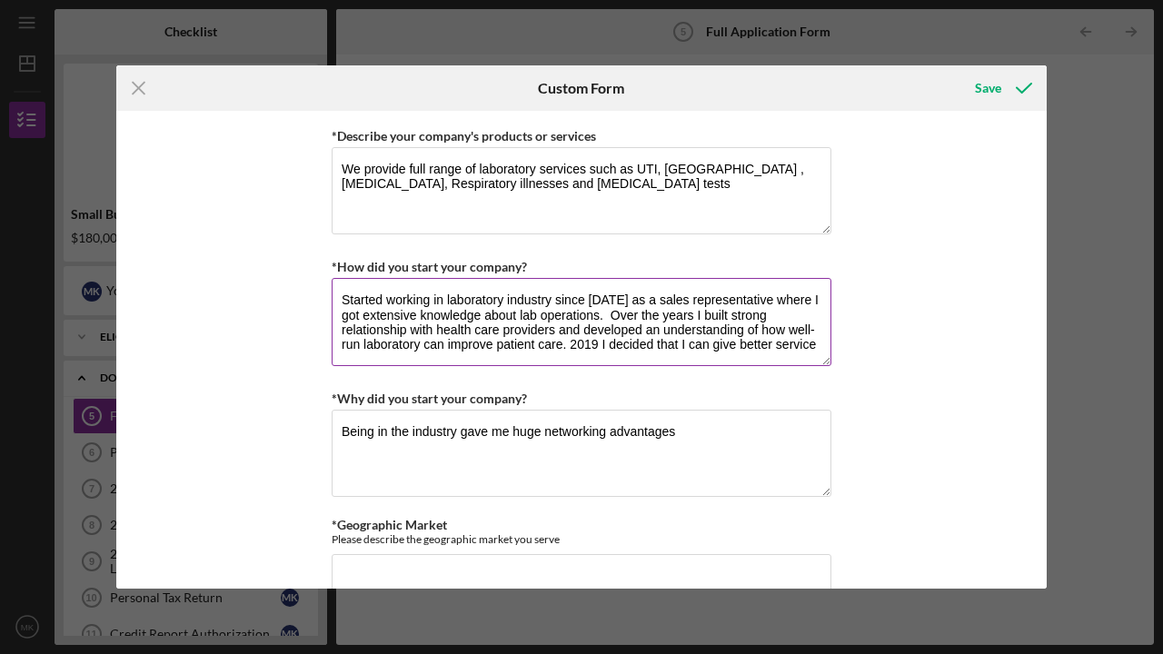
click at [749, 343] on textarea "Started working in laboratory industry since [DATE] as a sales representative w…" at bounding box center [582, 321] width 500 height 87
type textarea "Started working in laboratory industry since [DATE] as a sales representative w…"
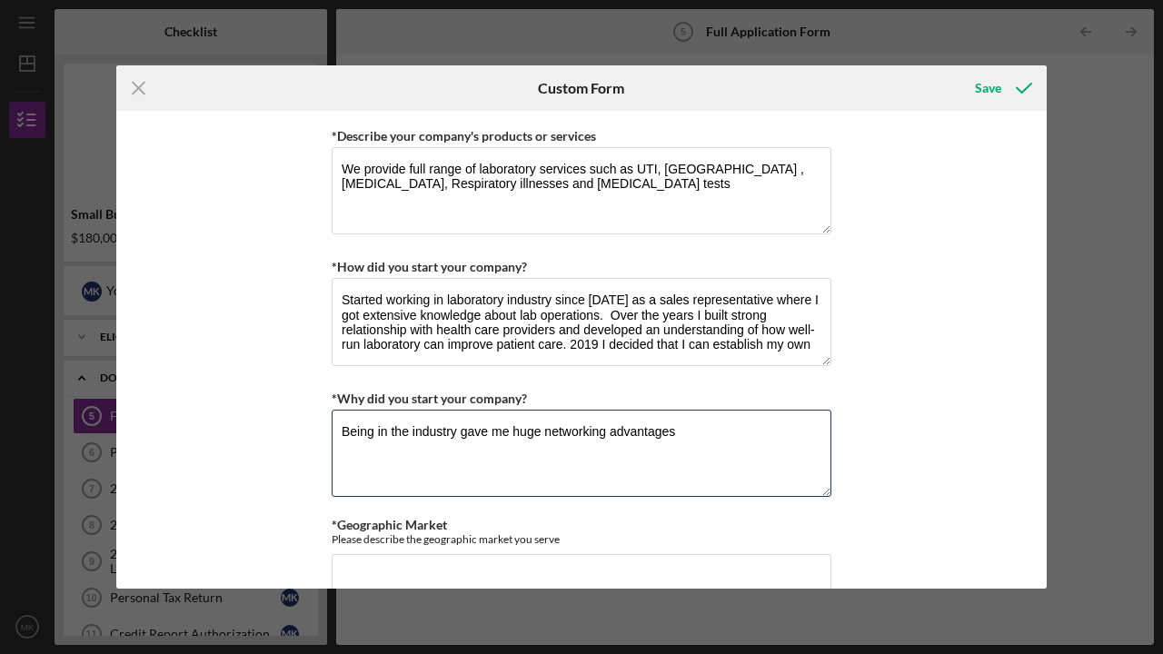
drag, startPoint x: 678, startPoint y: 432, endPoint x: 272, endPoint y: 418, distance: 406.3
click at [272, 418] on div "Loan Request *Requested Loan Amount $180,000 *Use of Proceeds Purchase Inventor…" at bounding box center [581, 350] width 930 height 478
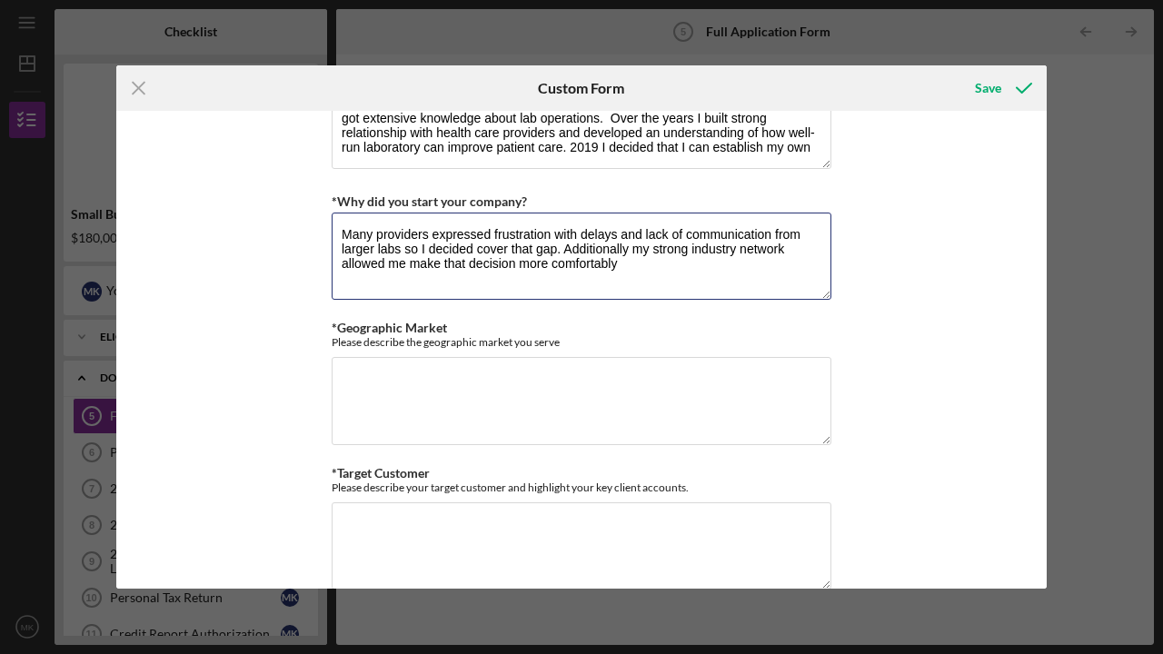
scroll to position [961, 0]
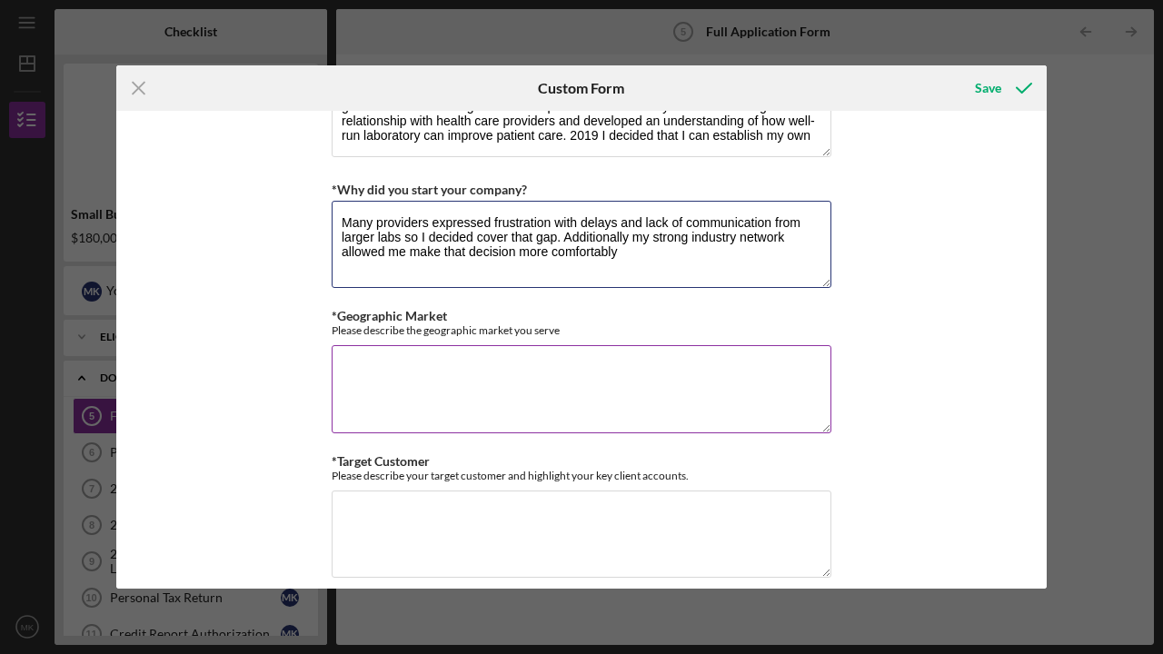
type textarea "Many providers expressed frustration with delays and lack of communication from…"
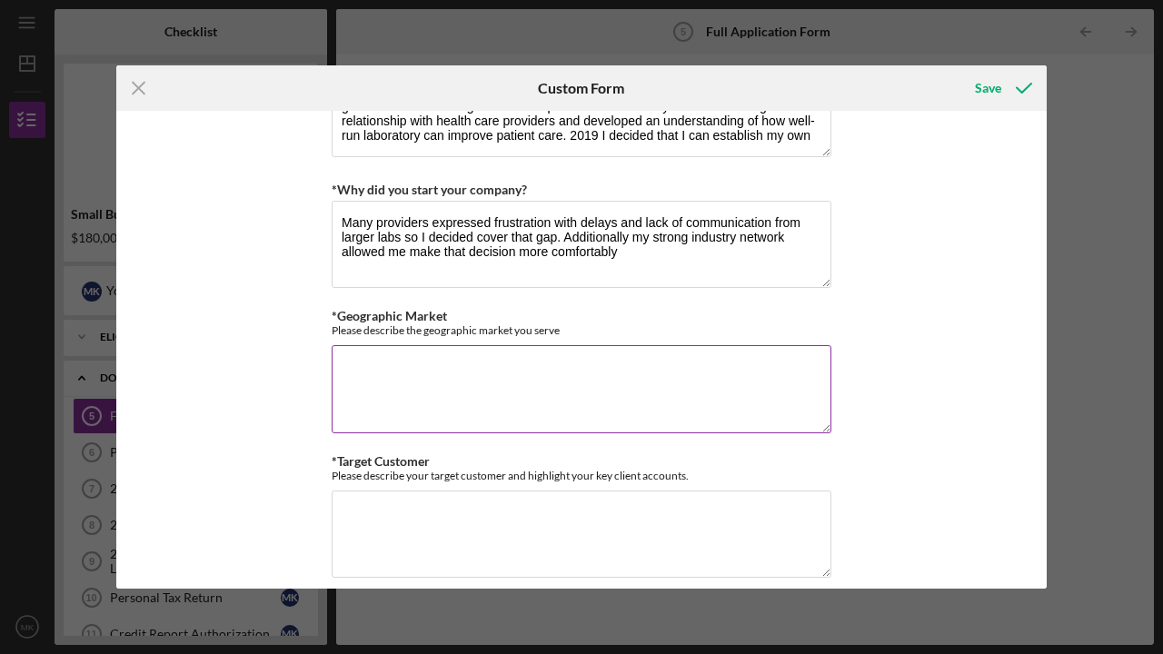
click at [356, 390] on textarea "*Geographic Market" at bounding box center [582, 388] width 500 height 87
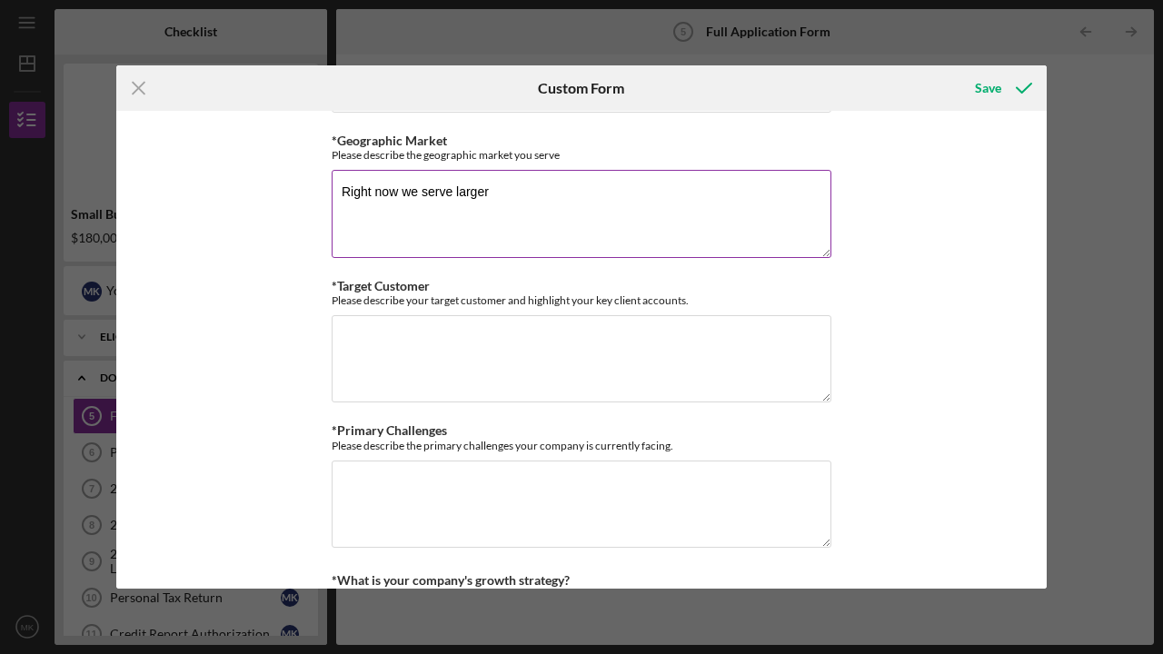
scroll to position [1131, 0]
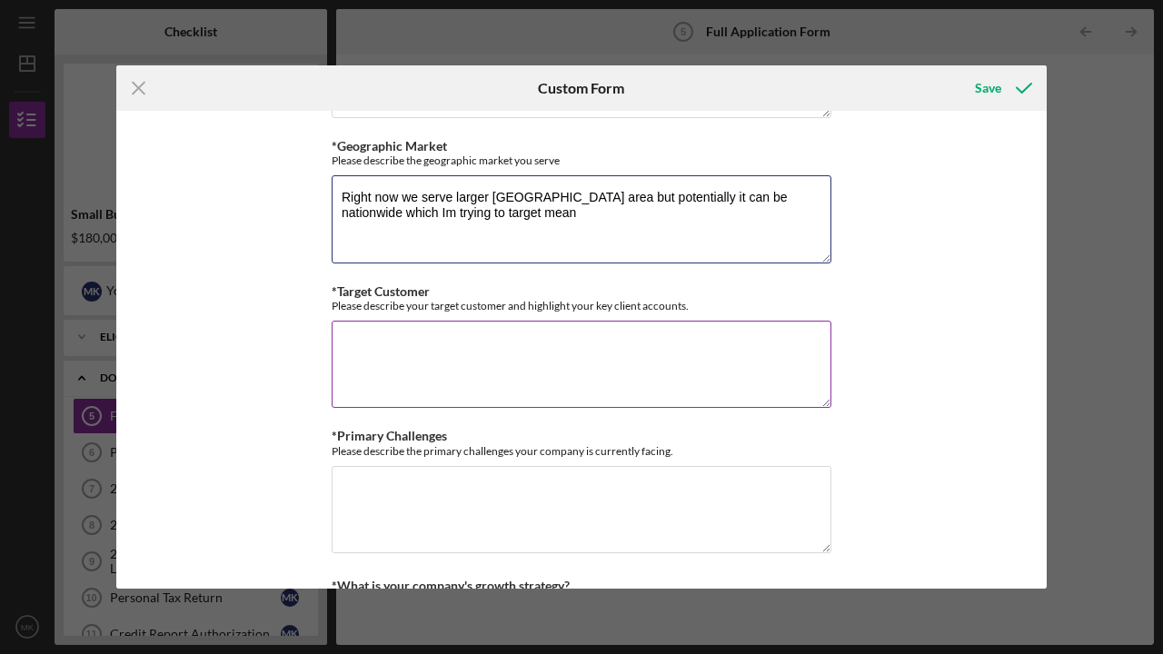
type textarea "Right now we serve larger [GEOGRAPHIC_DATA] area but potentially it can be nati…"
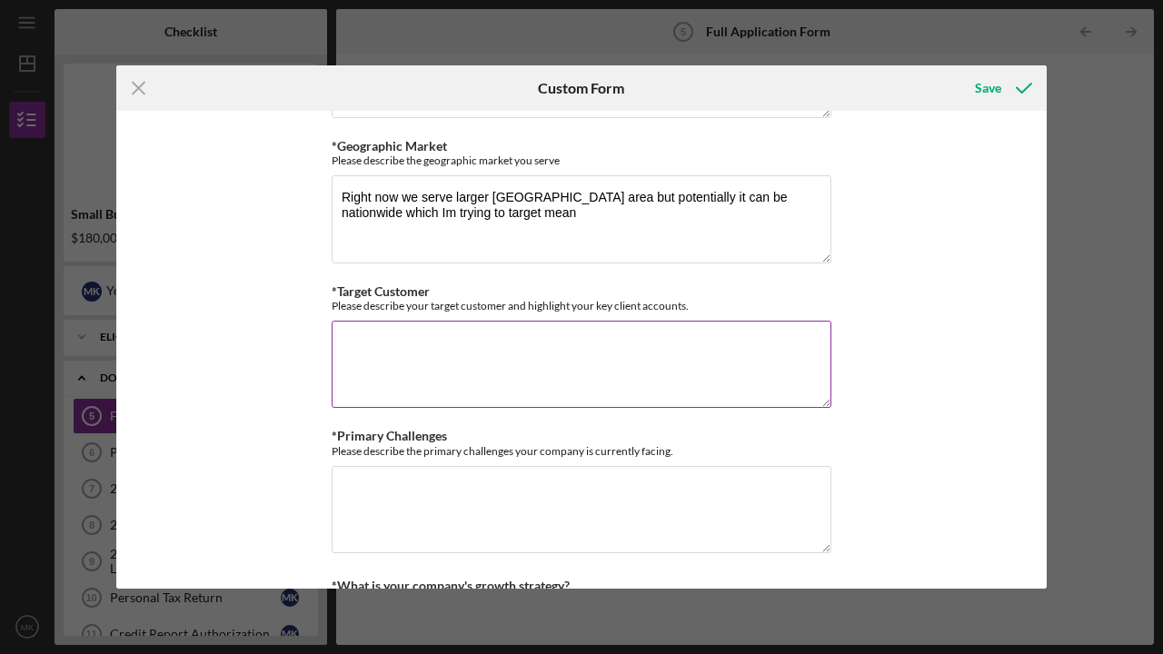
click at [356, 390] on textarea "*Target Customer" at bounding box center [582, 364] width 500 height 87
type textarea "w"
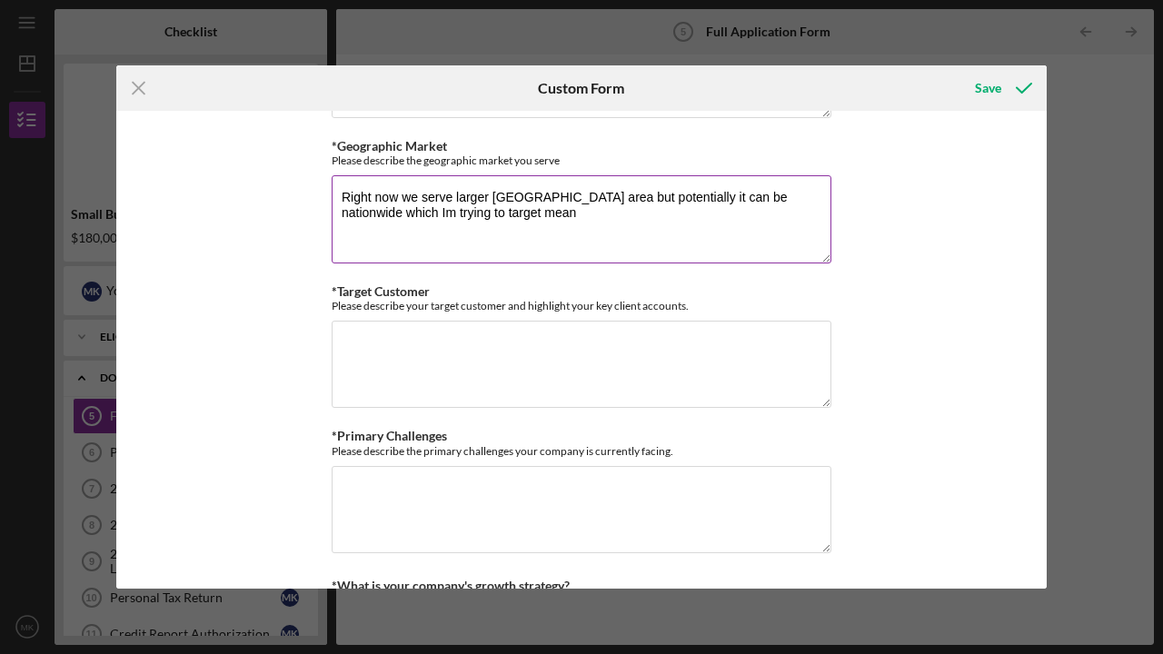
click at [481, 215] on textarea "Right now we serve larger [GEOGRAPHIC_DATA] area but potentially it can be nati…" at bounding box center [582, 218] width 500 height 87
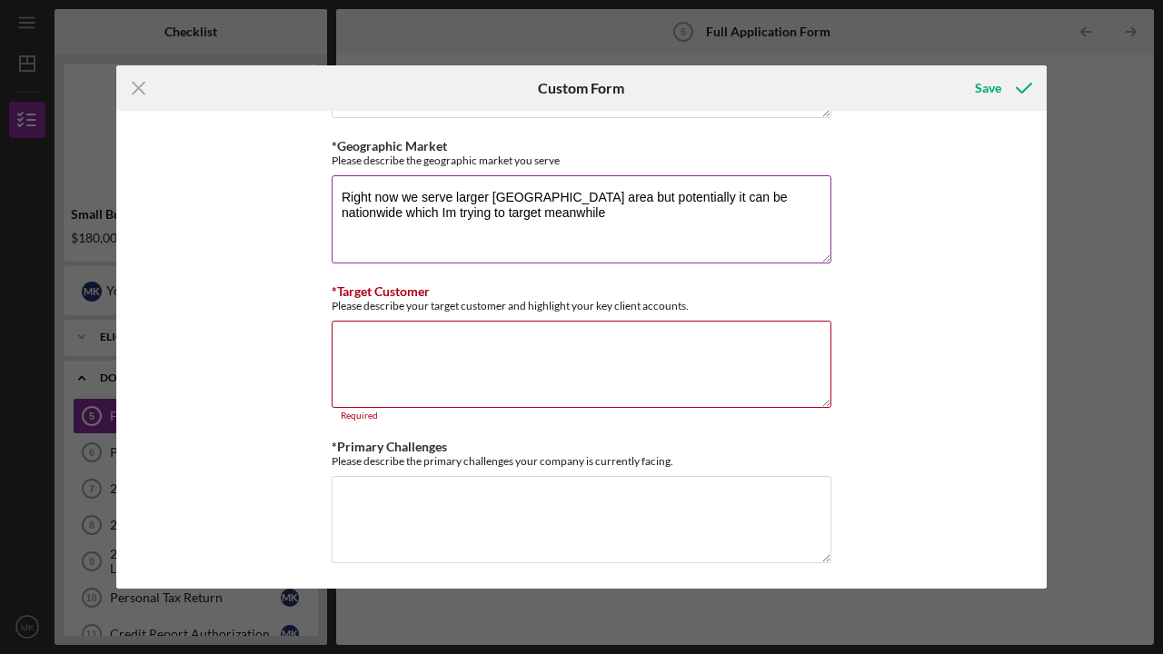
type textarea "Right now we serve larger [GEOGRAPHIC_DATA] area but potentially it can be nati…"
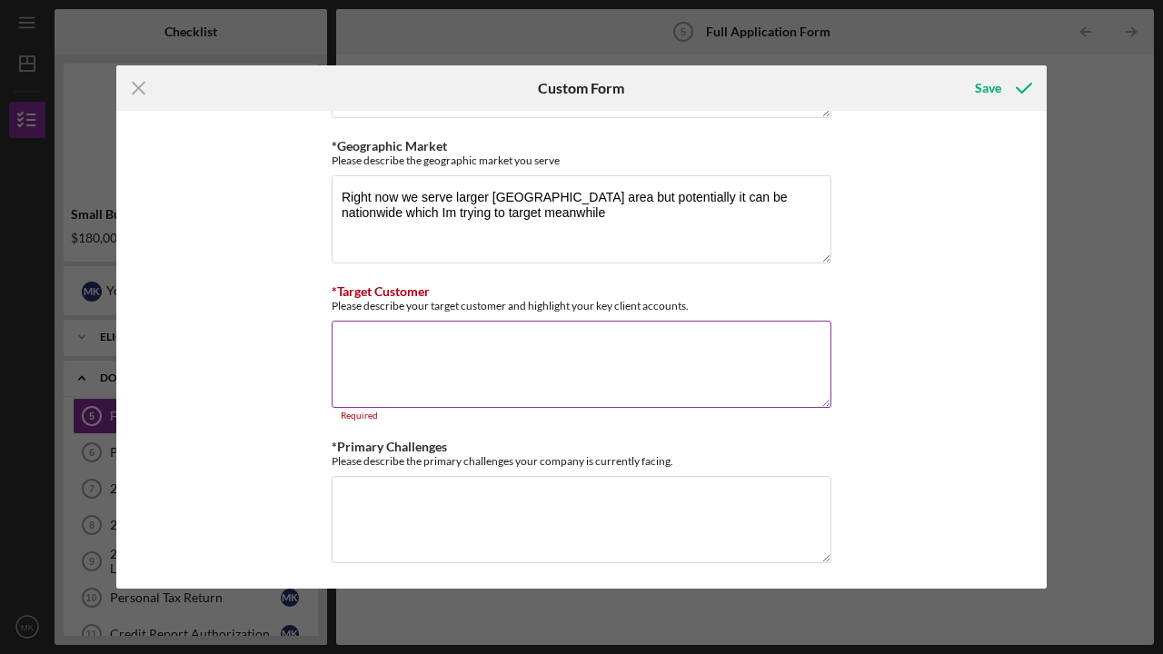
click at [392, 340] on textarea "*Target Customer" at bounding box center [582, 364] width 500 height 87
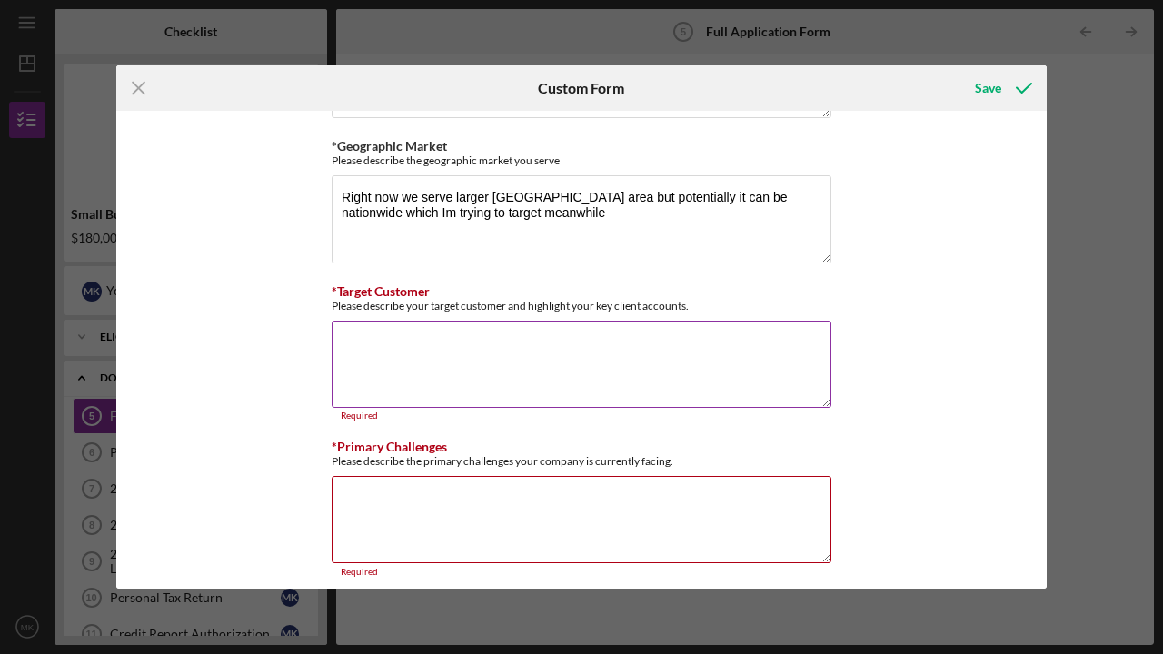
type textarea "I"
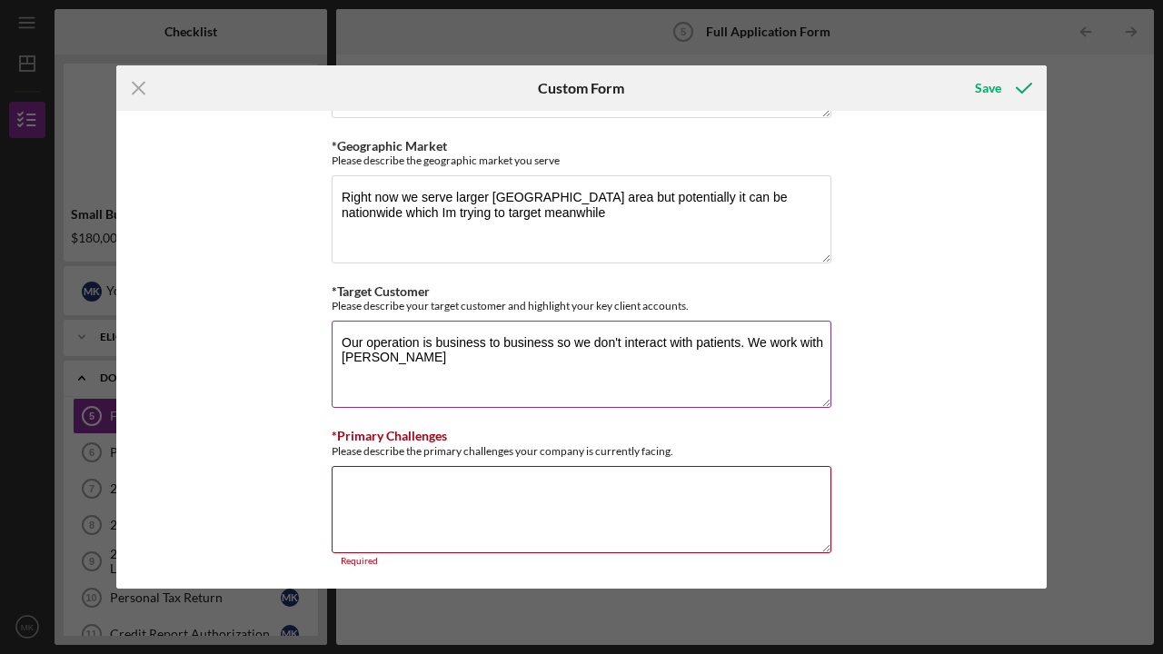
click at [391, 342] on textarea "Our operation is business to business so we don't interact with patients. We wo…" at bounding box center [582, 364] width 500 height 87
click at [449, 358] on textarea "Our operteration is business to business so we don't interact with patients. We…" at bounding box center [582, 364] width 500 height 87
click at [398, 347] on textarea "Our operteration is business to business so we don't interact with patients. We…" at bounding box center [582, 364] width 500 height 87
click at [392, 341] on textarea "Our operteration is business to business so we don't interact with patients. We…" at bounding box center [582, 364] width 500 height 87
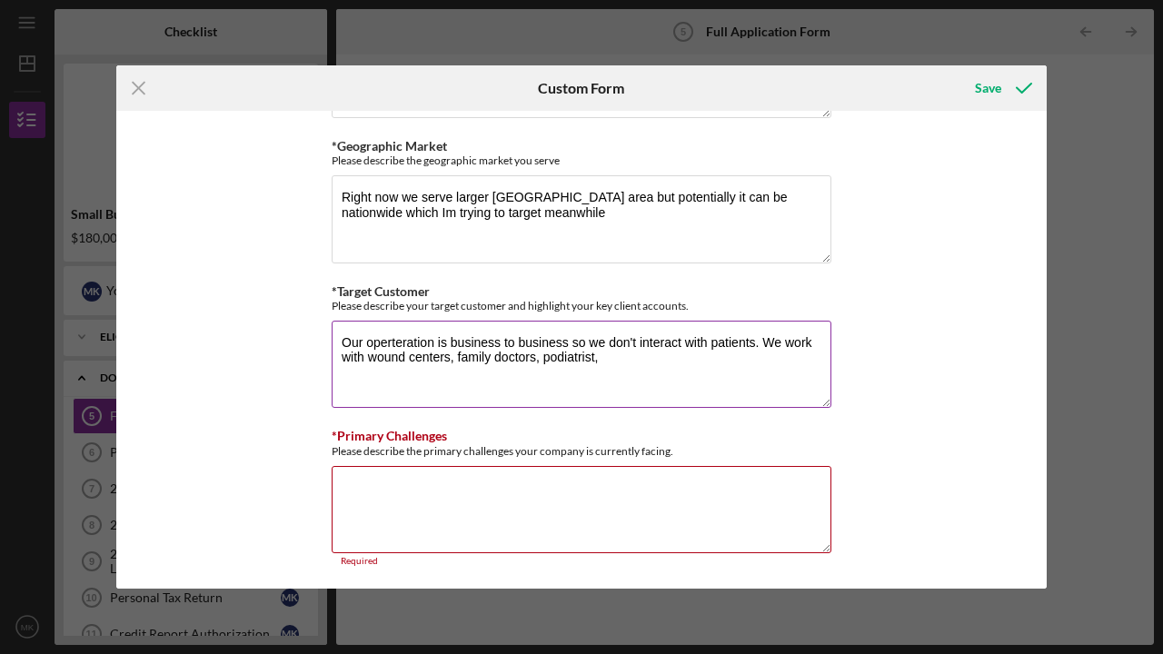
click at [392, 341] on textarea "Our operteration is business to business so we don't interact with patients. We…" at bounding box center [582, 364] width 500 height 87
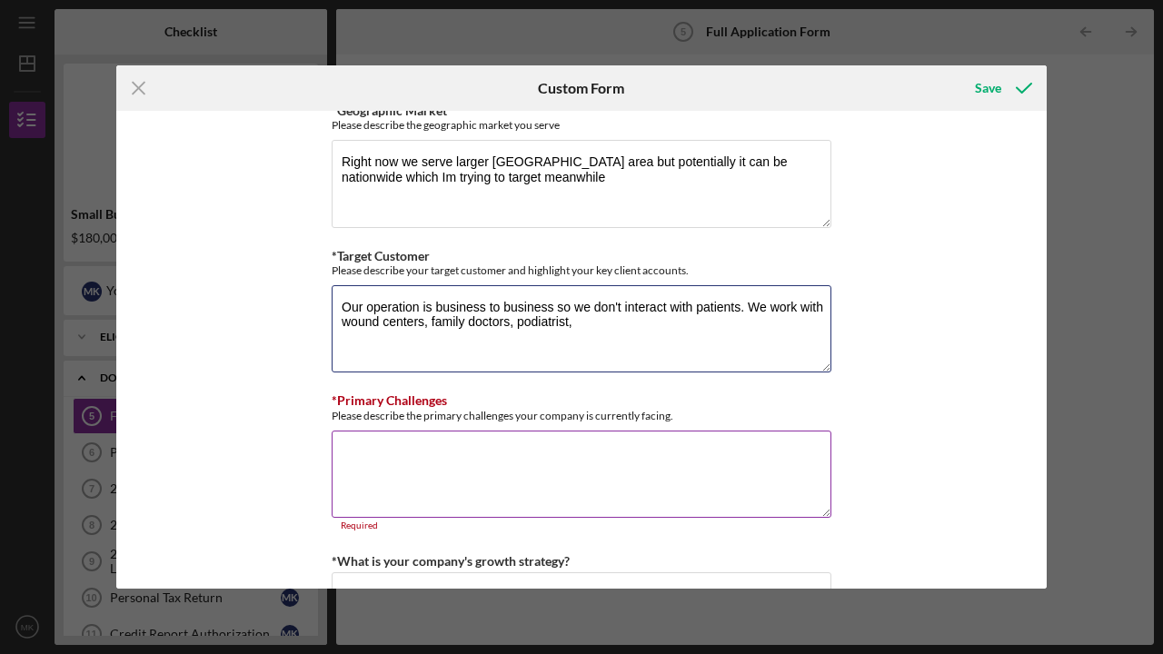
scroll to position [1168, 0]
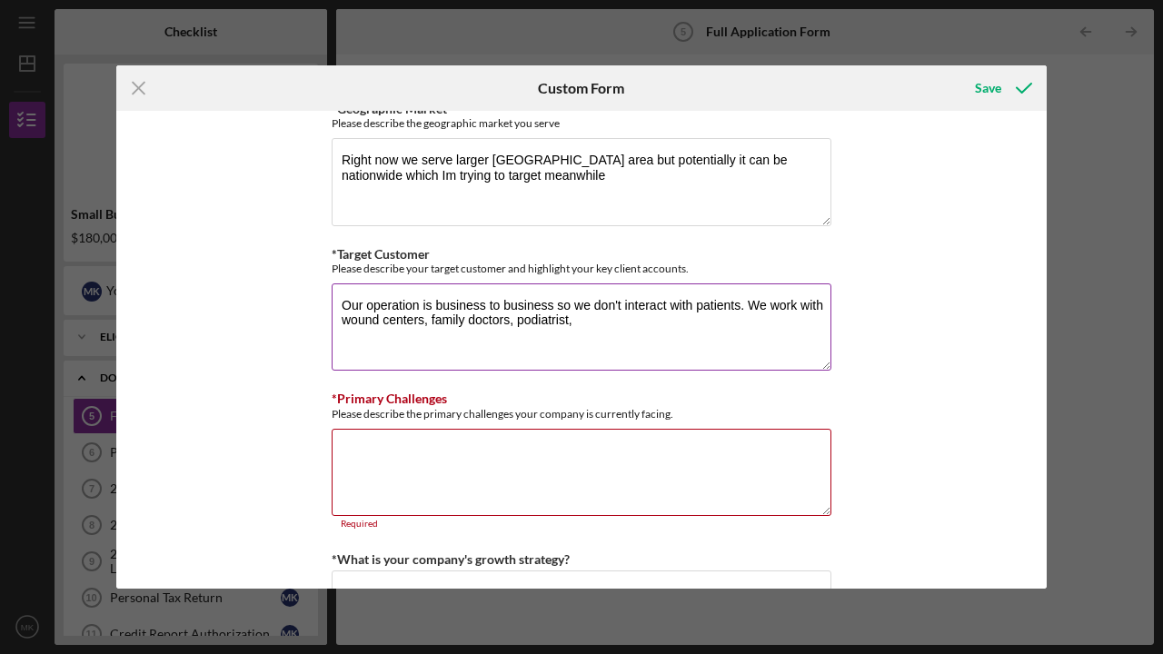
click at [585, 323] on textarea "Our operation is business to business so we don't interact with patients. We wo…" at bounding box center [582, 326] width 500 height 87
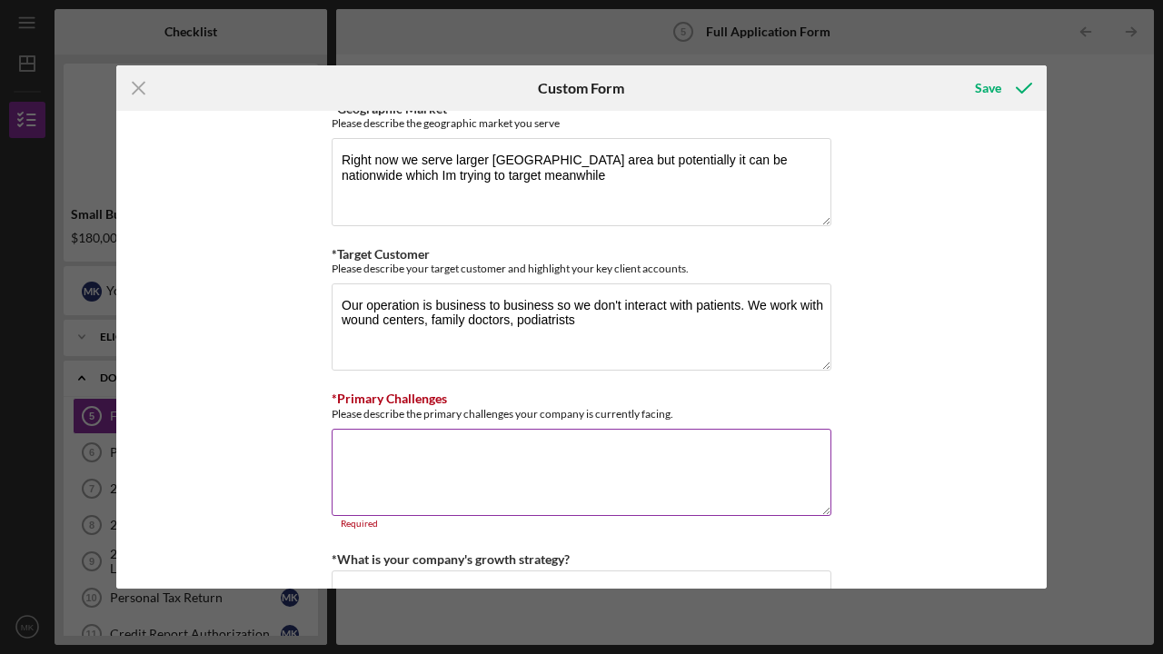
click at [478, 468] on textarea "*Primary Challenges" at bounding box center [582, 472] width 500 height 87
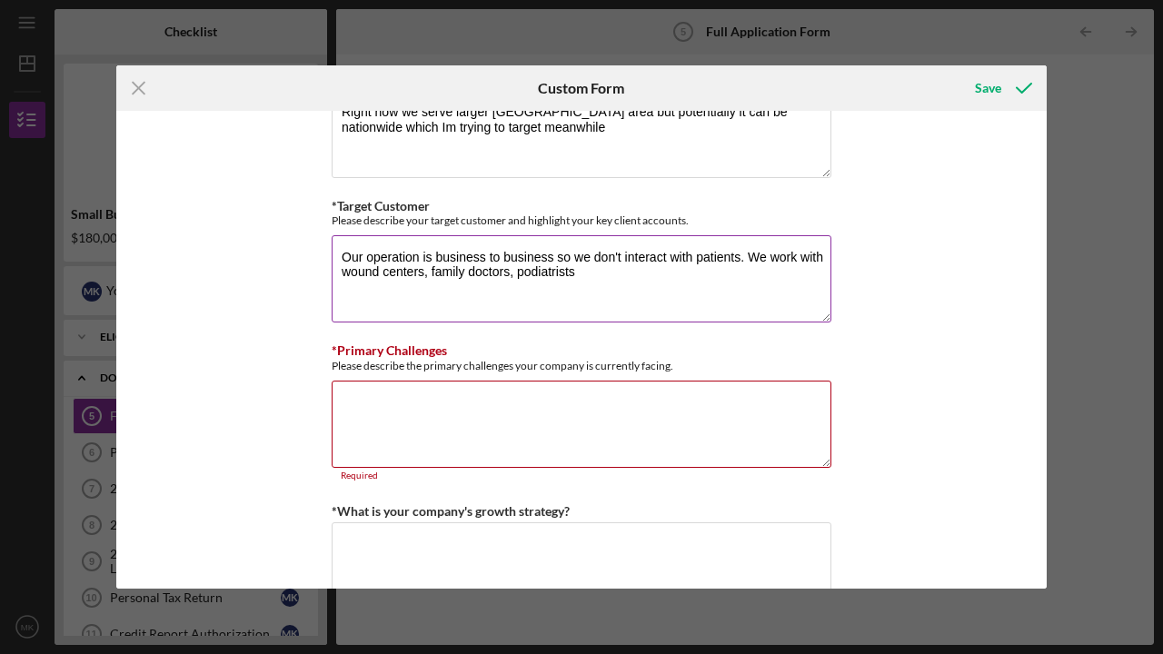
scroll to position [1220, 0]
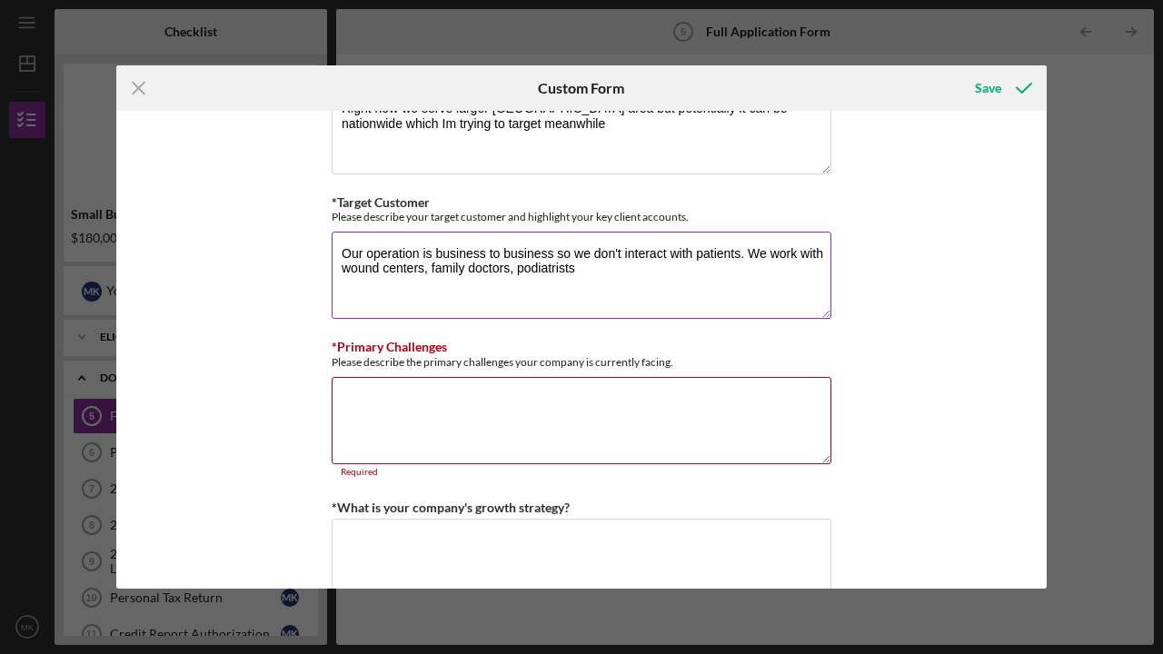
click at [821, 257] on textarea "Our operation is business to business so we don't interact with patients. We wo…" at bounding box center [582, 275] width 500 height 87
click at [582, 267] on textarea "Our operation is business to business so we don't interact with patients. We wo…" at bounding box center [582, 275] width 500 height 87
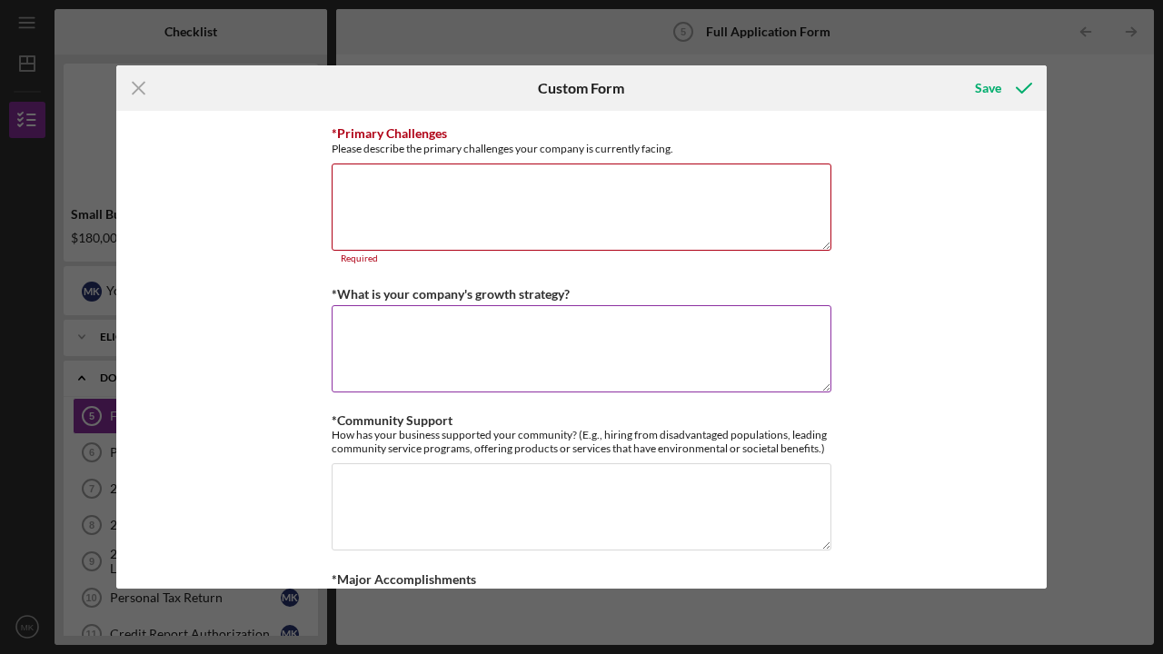
scroll to position [1429, 0]
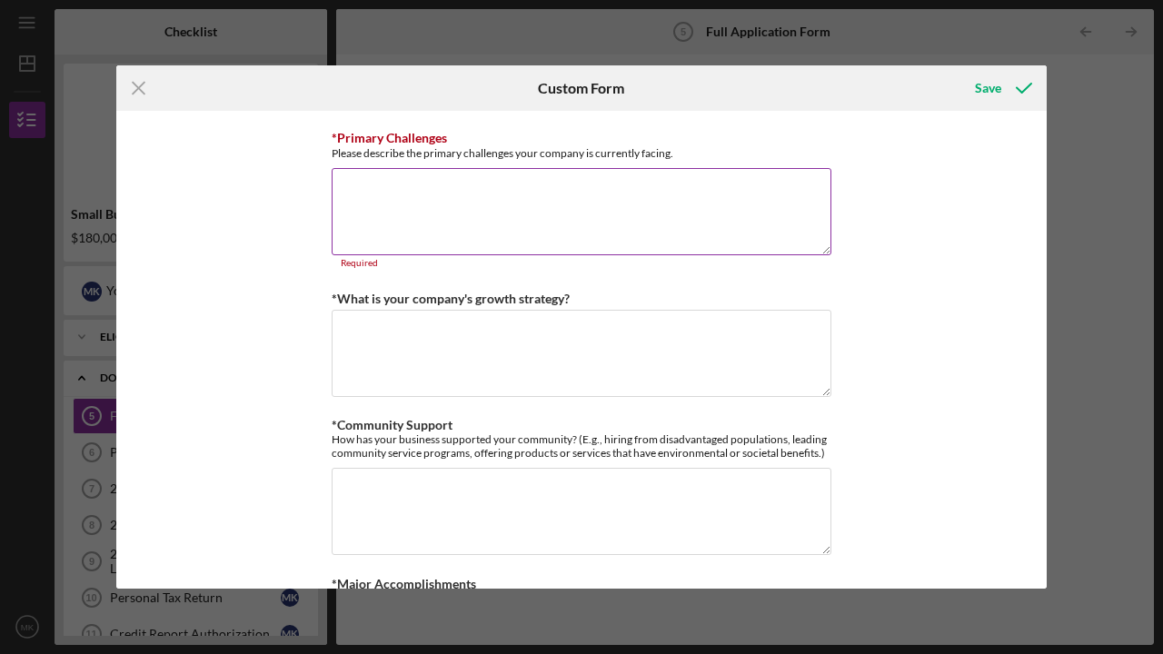
type textarea "Our operation is business to business so we don't interact with patients. We wo…"
click at [419, 221] on textarea "*Primary Challenges" at bounding box center [582, 211] width 500 height 87
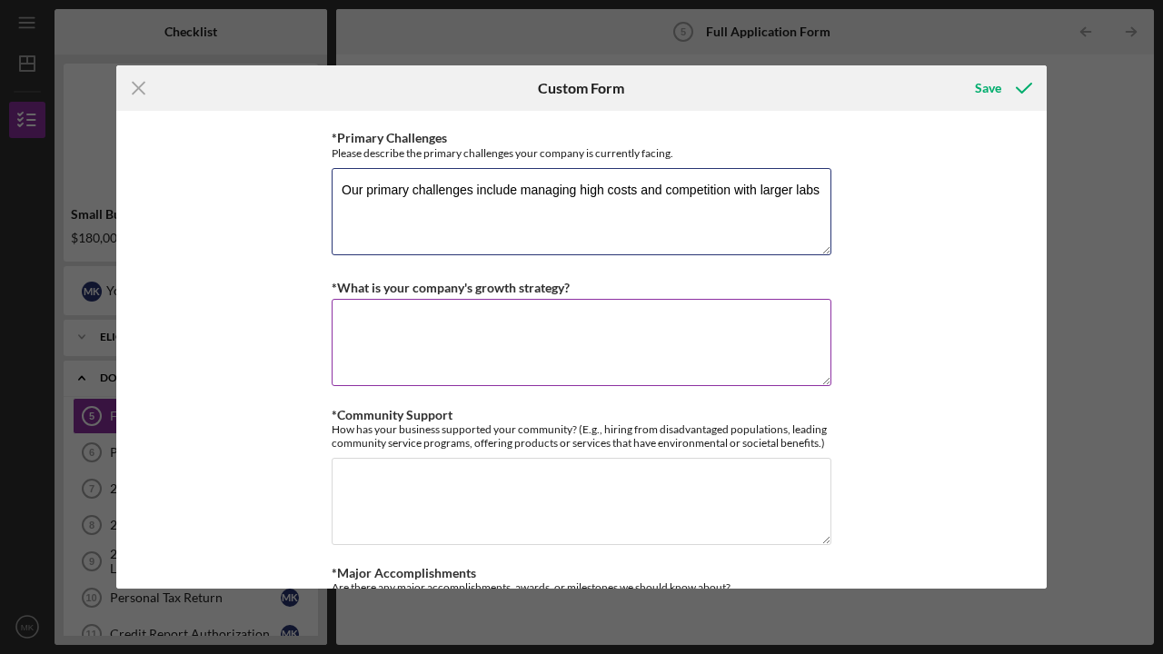
type textarea "Our primary challenges include managing high costs and competition with larger …"
click at [406, 328] on textarea "*What is your company's growth strategy?" at bounding box center [582, 342] width 500 height 87
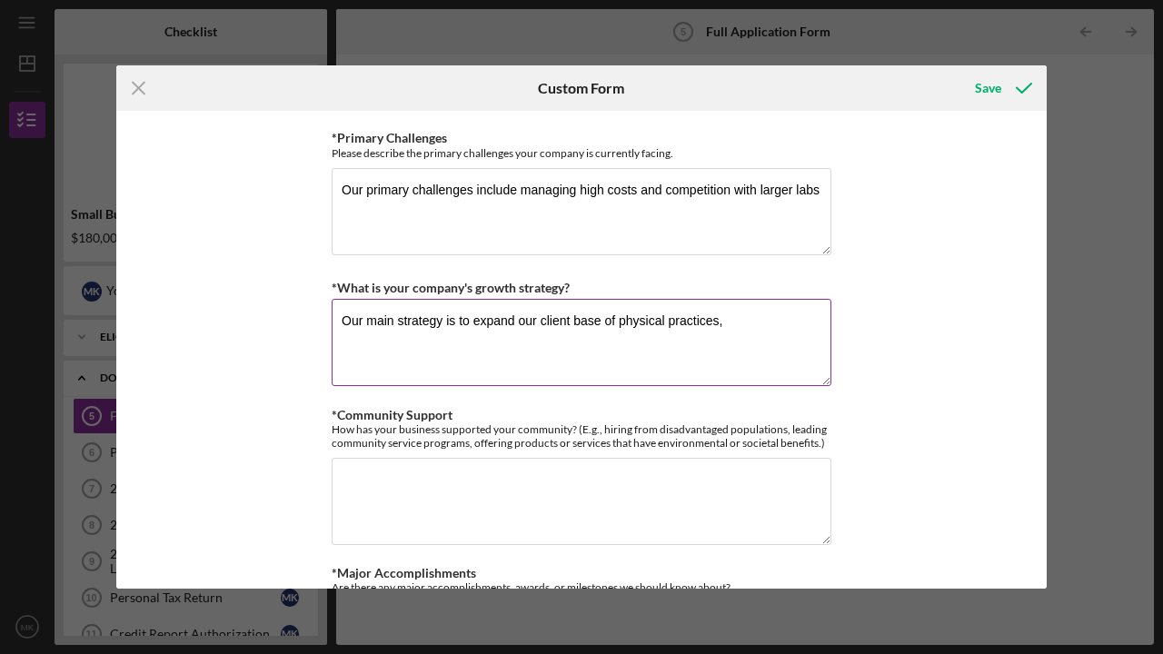
click at [406, 328] on textarea "Our main strategy is to expand our client base of physical practices," at bounding box center [582, 342] width 500 height 87
type textarea "Our main strategy is to expand our client base of physical practices and skille…"
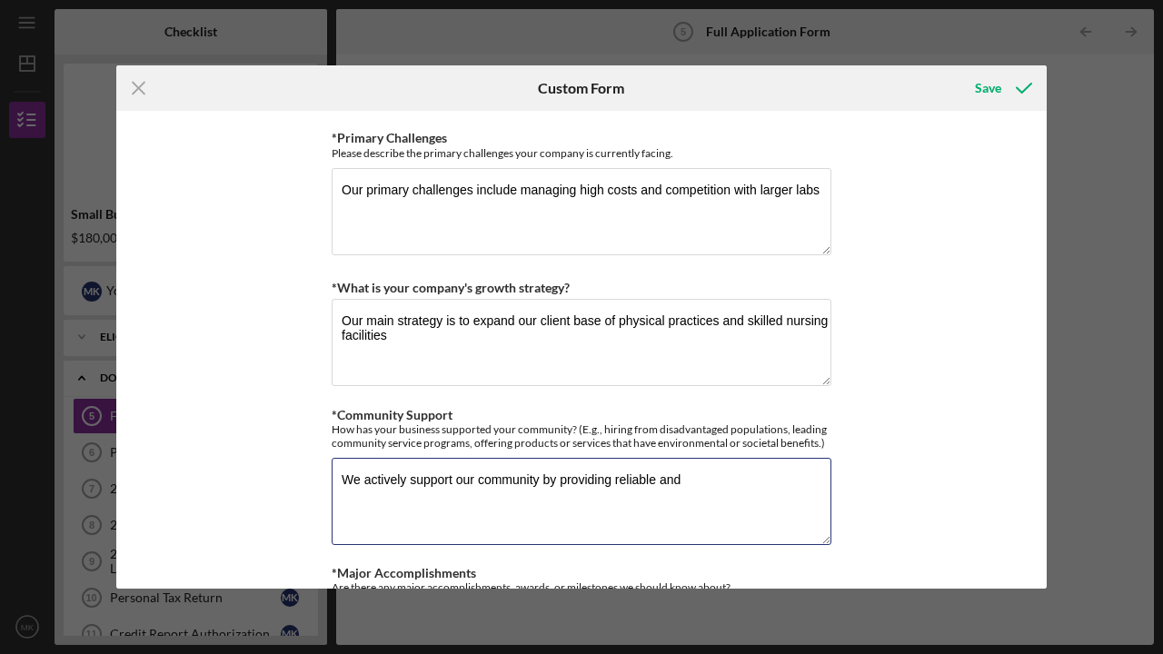
drag, startPoint x: 689, startPoint y: 474, endPoint x: 311, endPoint y: 482, distance: 378.9
click at [311, 482] on div "Loan Request *Requested Loan Amount $180,000 *Use of Proceeds Purchase Inventor…" at bounding box center [581, 350] width 930 height 478
type textarea "W"
click at [349, 495] on textarea "Our lab prioritizes hiring local and providing training opportunities for staff…" at bounding box center [582, 501] width 500 height 87
click at [398, 491] on textarea "Our lab prioritizes hiring local and providing training opportunities for staff…" at bounding box center [582, 501] width 500 height 87
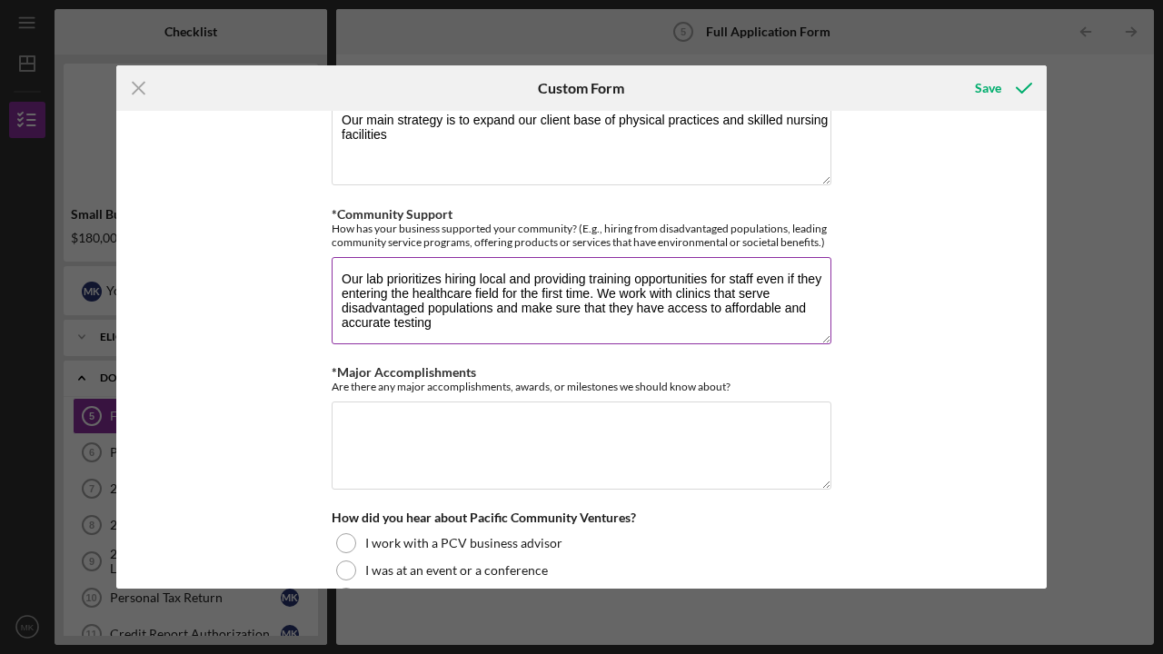
scroll to position [1633, 0]
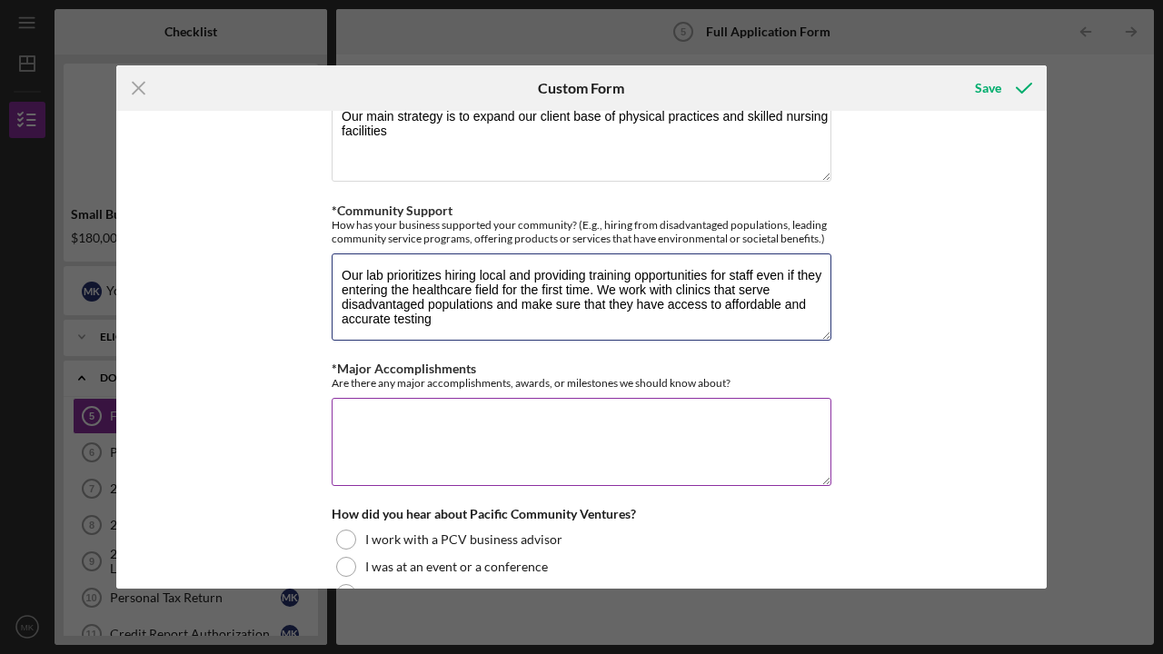
type textarea "Our lab prioritizes hiring local and providing training opportunities for staff…"
click at [343, 410] on textarea "*Major Accomplishments" at bounding box center [582, 441] width 500 height 87
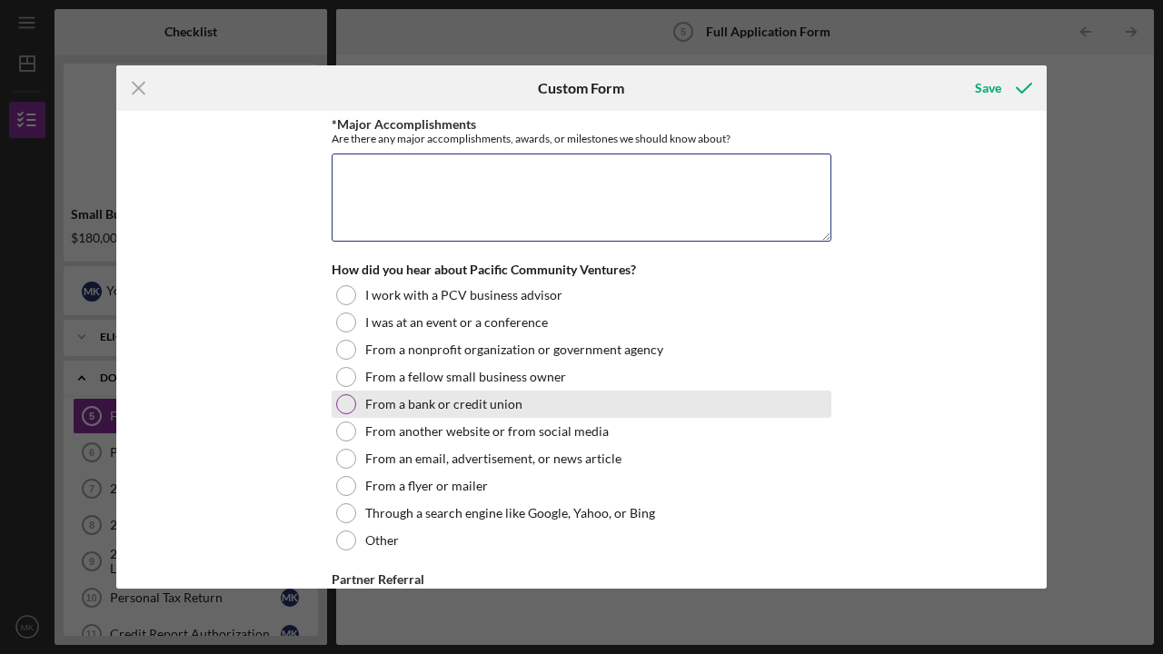
scroll to position [1877, 0]
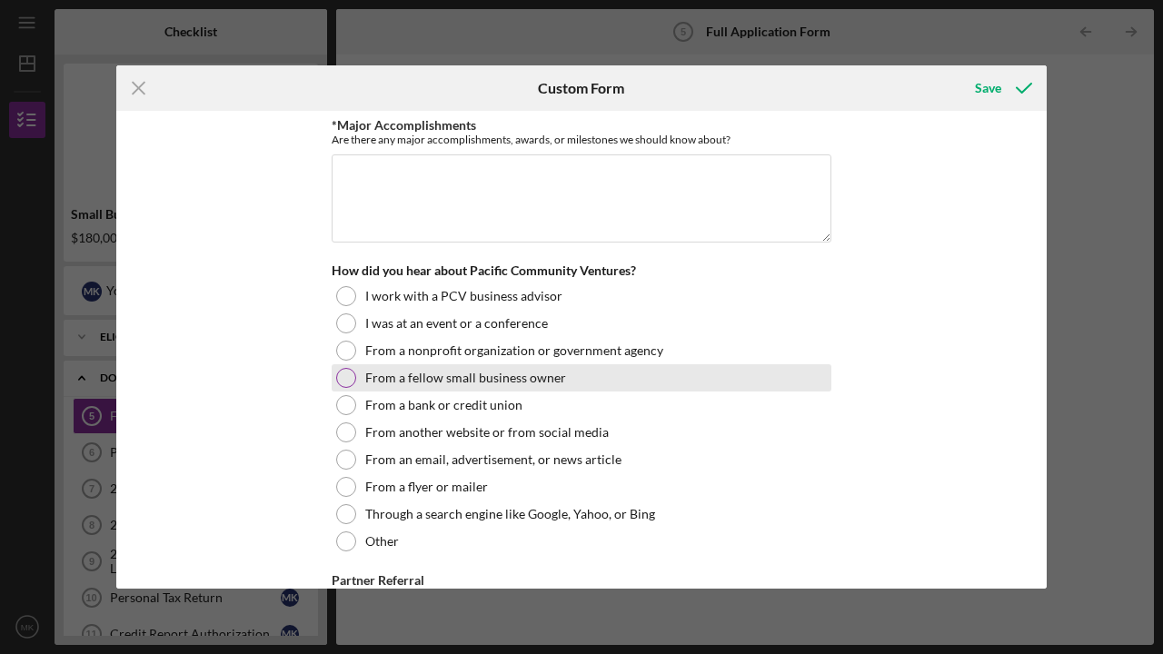
click at [342, 368] on div "How did you hear about Pacific Community Ventures? I work with a PCV business a…" at bounding box center [582, 409] width 500 height 292
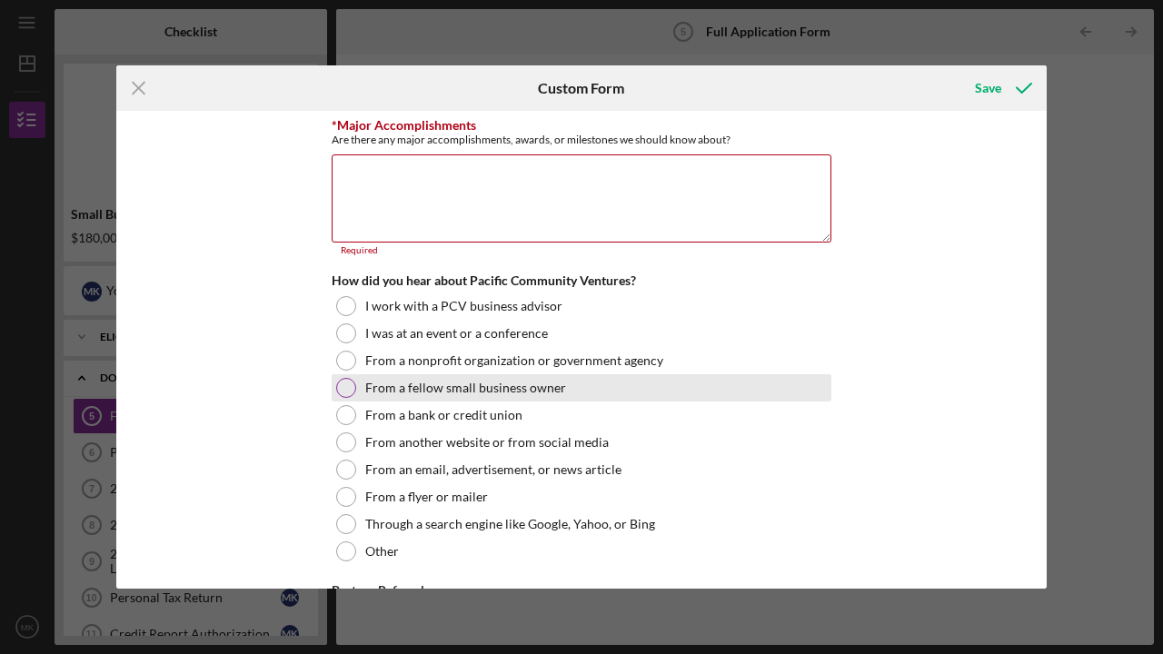
click at [342, 388] on div at bounding box center [346, 388] width 20 height 20
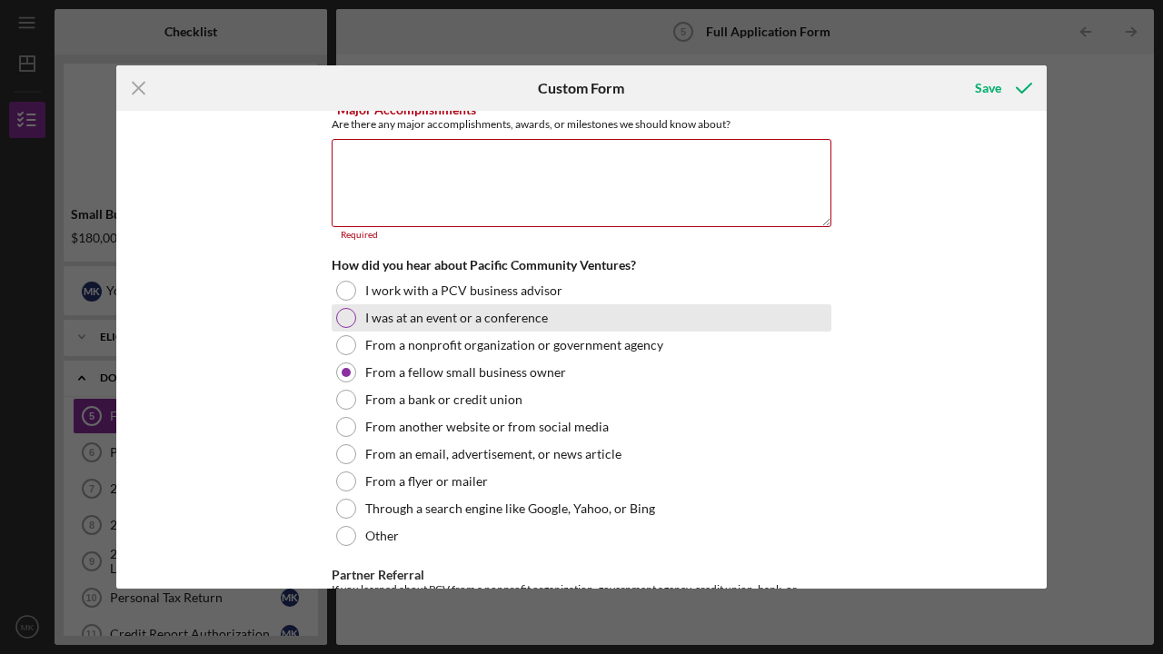
scroll to position [1895, 0]
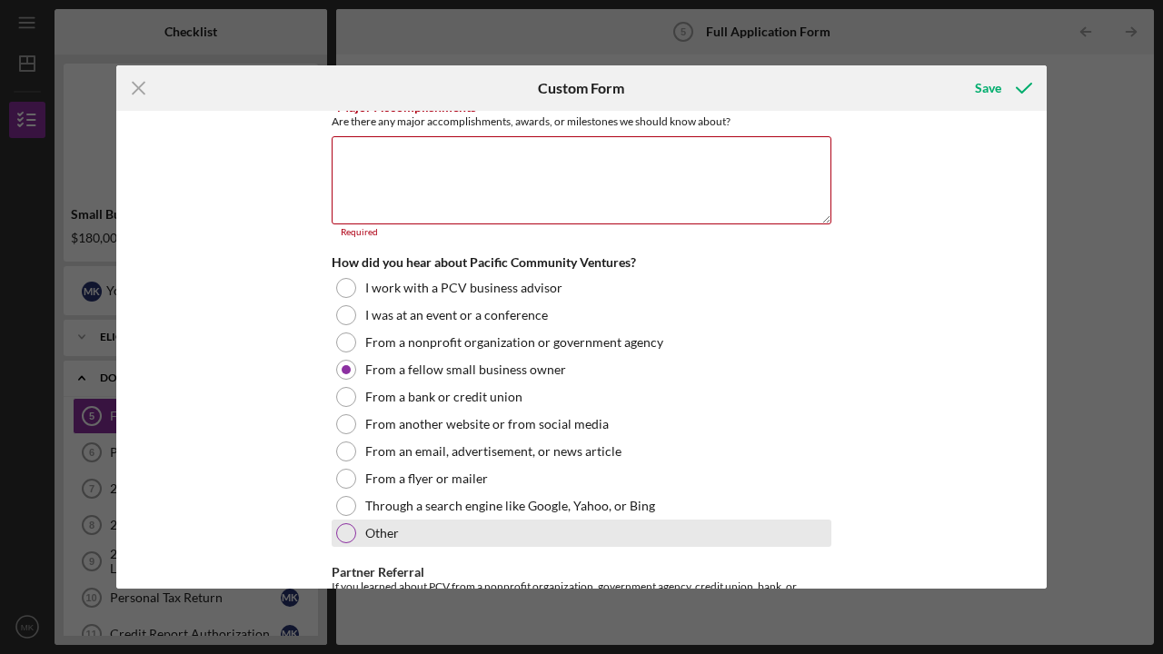
click at [345, 528] on div at bounding box center [346, 533] width 20 height 20
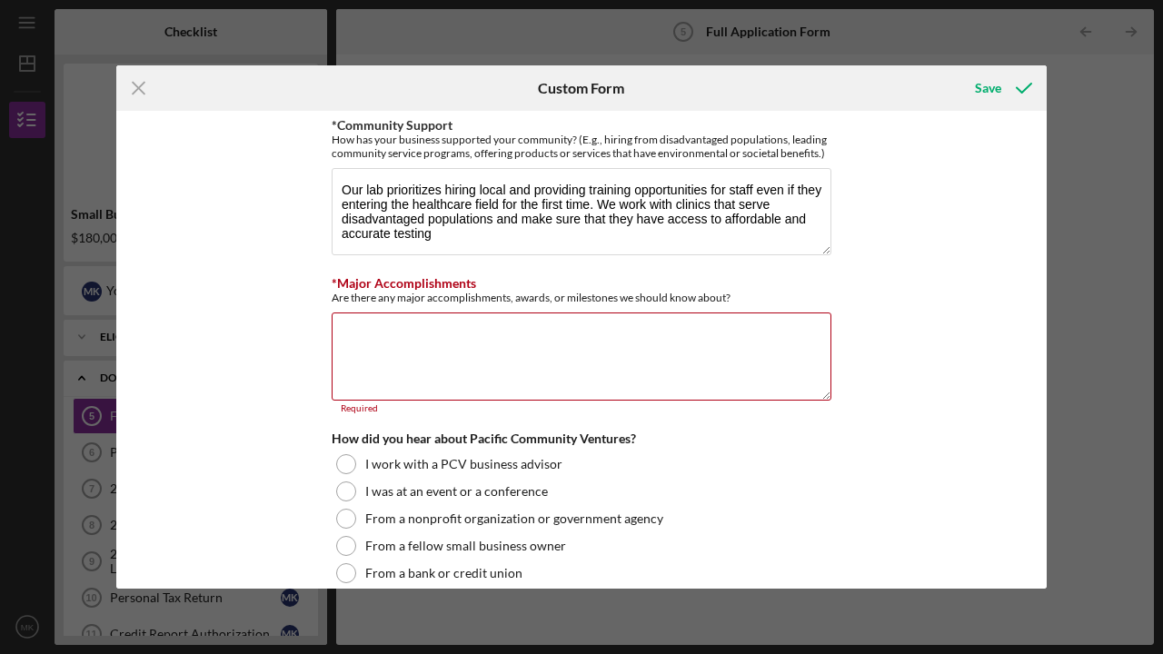
scroll to position [1722, 0]
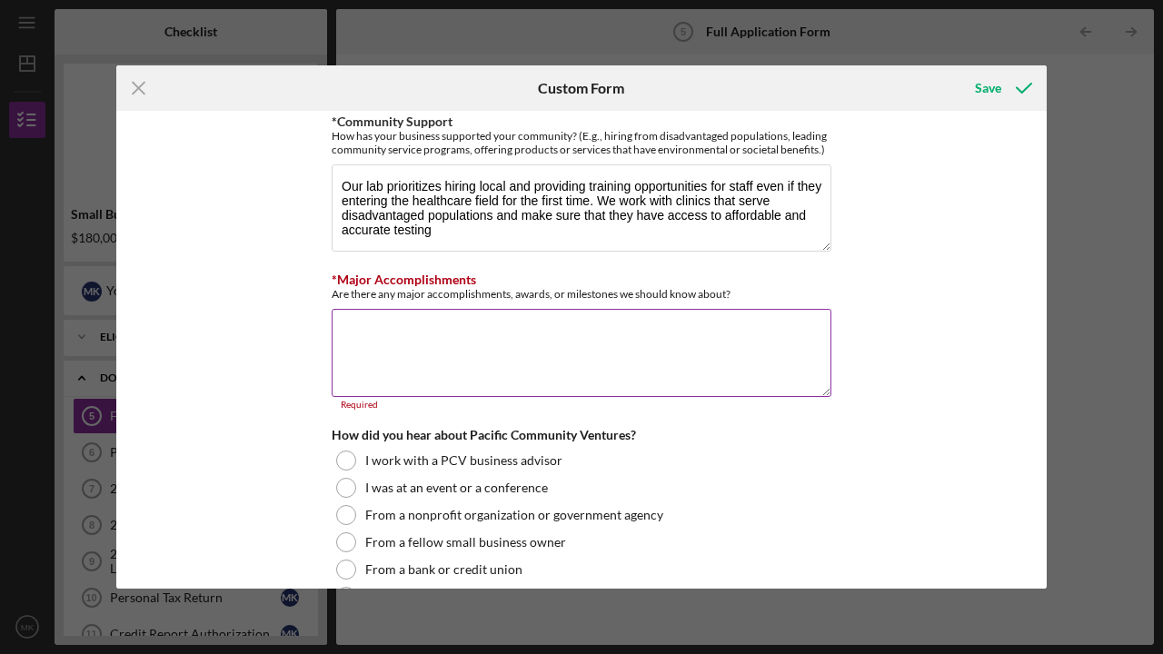
click at [362, 310] on textarea "*Major Accomplishments" at bounding box center [582, 352] width 500 height 87
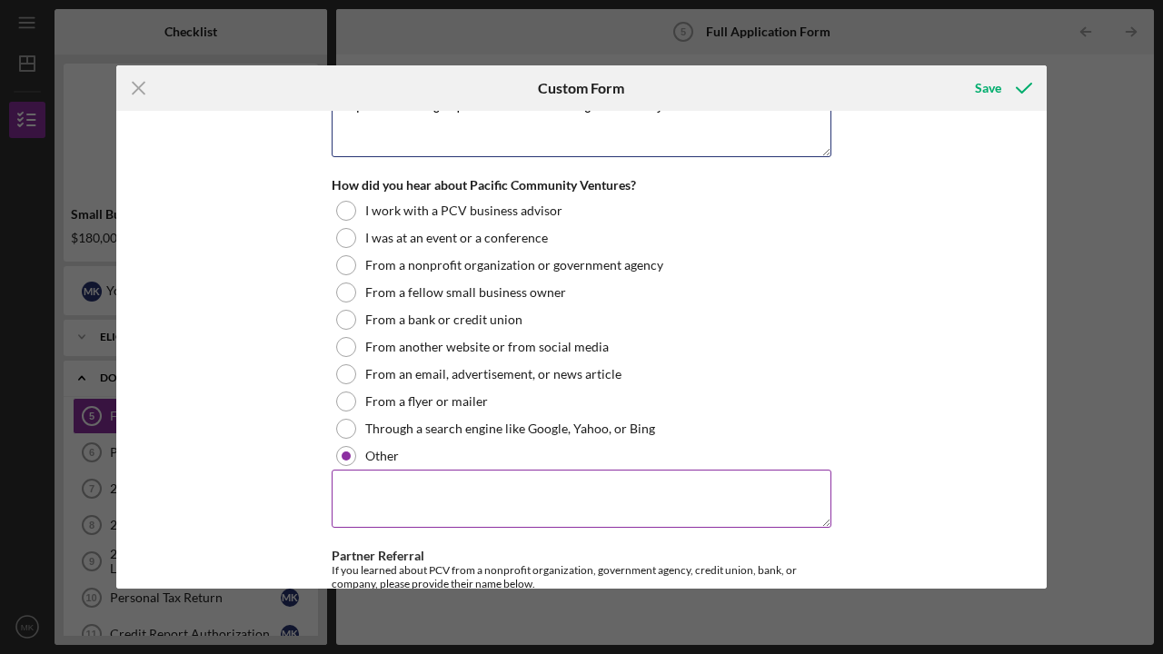
scroll to position [1960, 0]
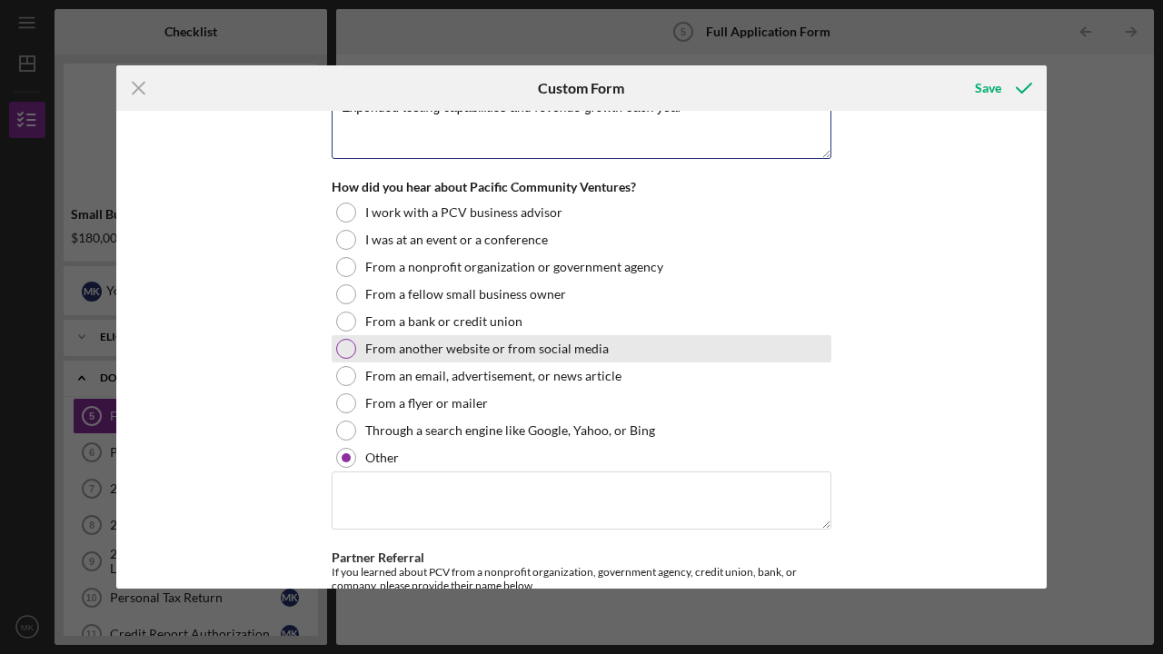
type textarea "Successfully launched in [DATE] and built strong partnership with local provide…"
click at [342, 340] on div at bounding box center [346, 349] width 20 height 20
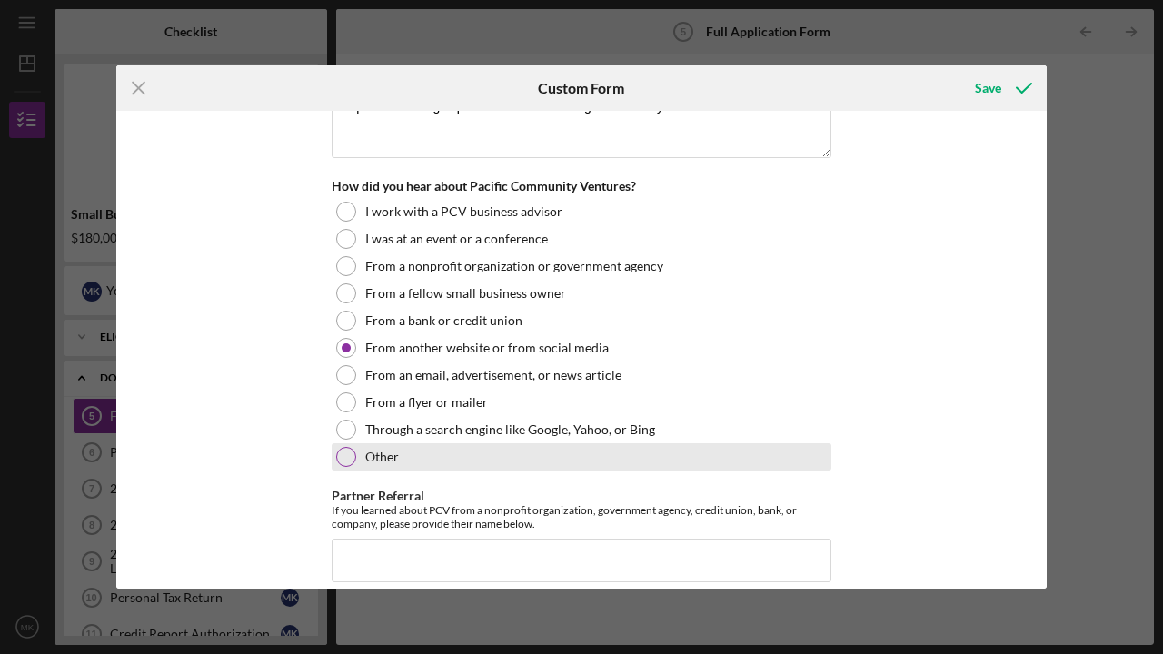
scroll to position [1973, 0]
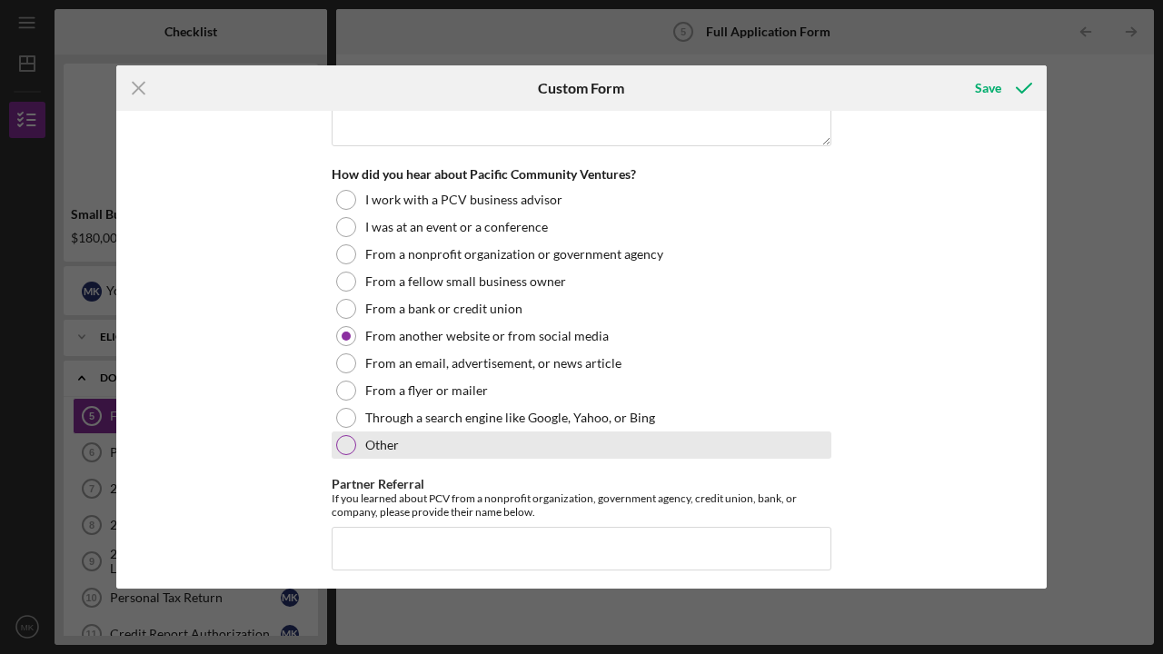
click at [336, 436] on div at bounding box center [346, 445] width 20 height 20
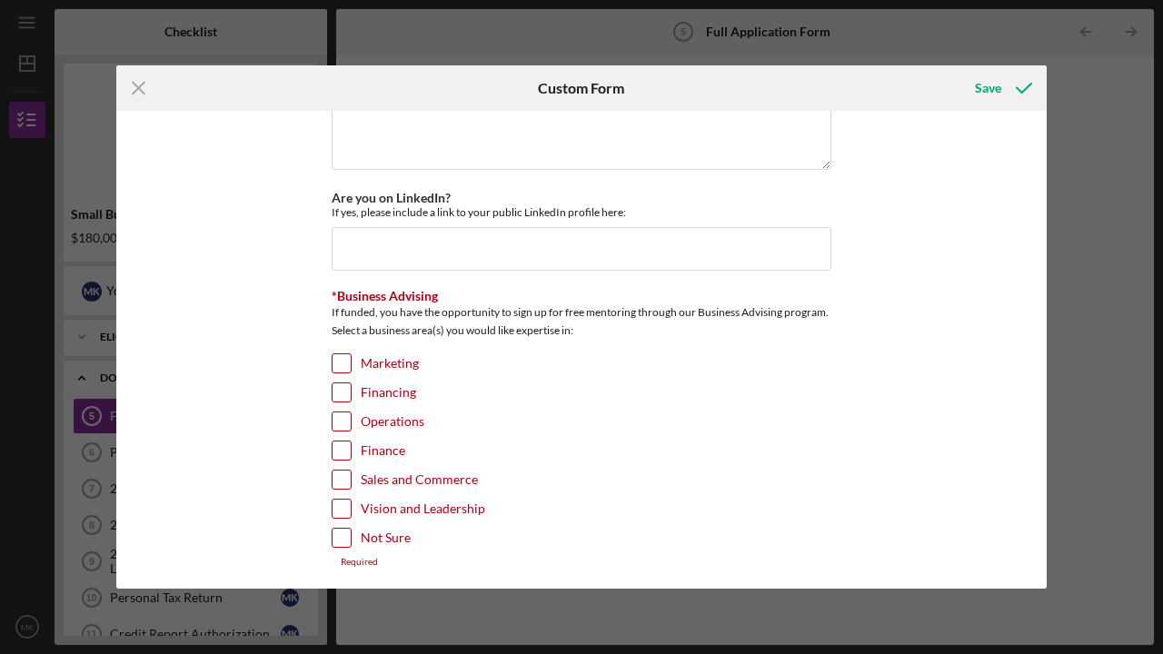
scroll to position [2590, 0]
click at [581, 393] on div "Financing" at bounding box center [582, 397] width 500 height 29
click at [335, 357] on input "Marketing" at bounding box center [341, 364] width 18 height 18
checkbox input "true"
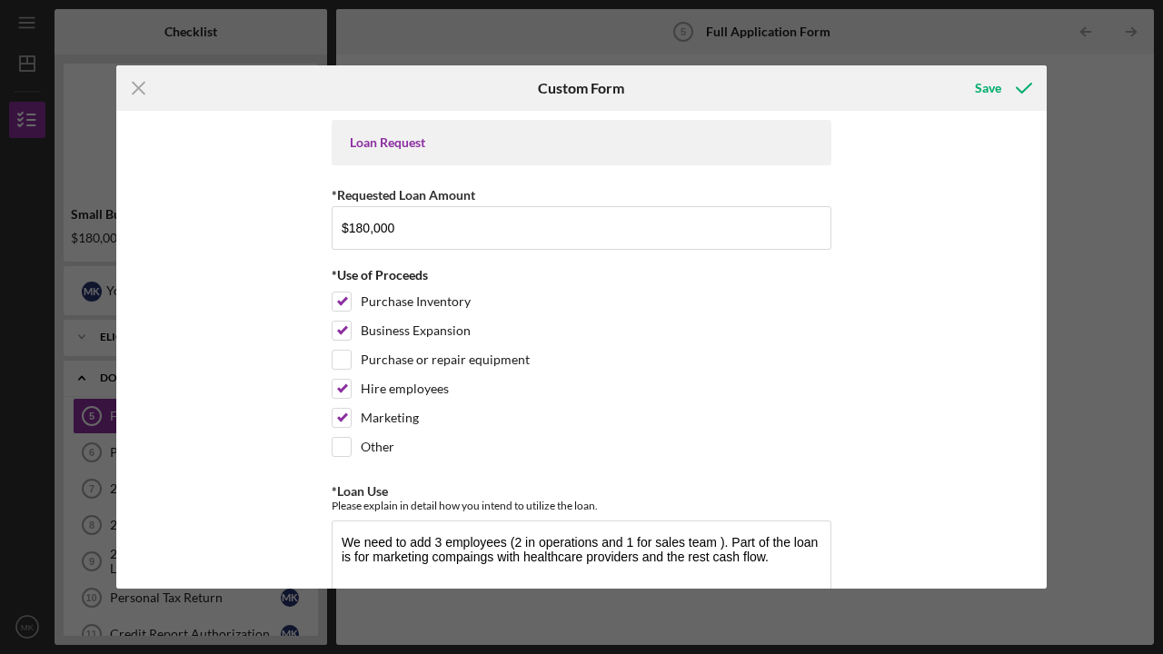
scroll to position [0, 0]
click at [988, 87] on div "Save" at bounding box center [988, 88] width 26 height 36
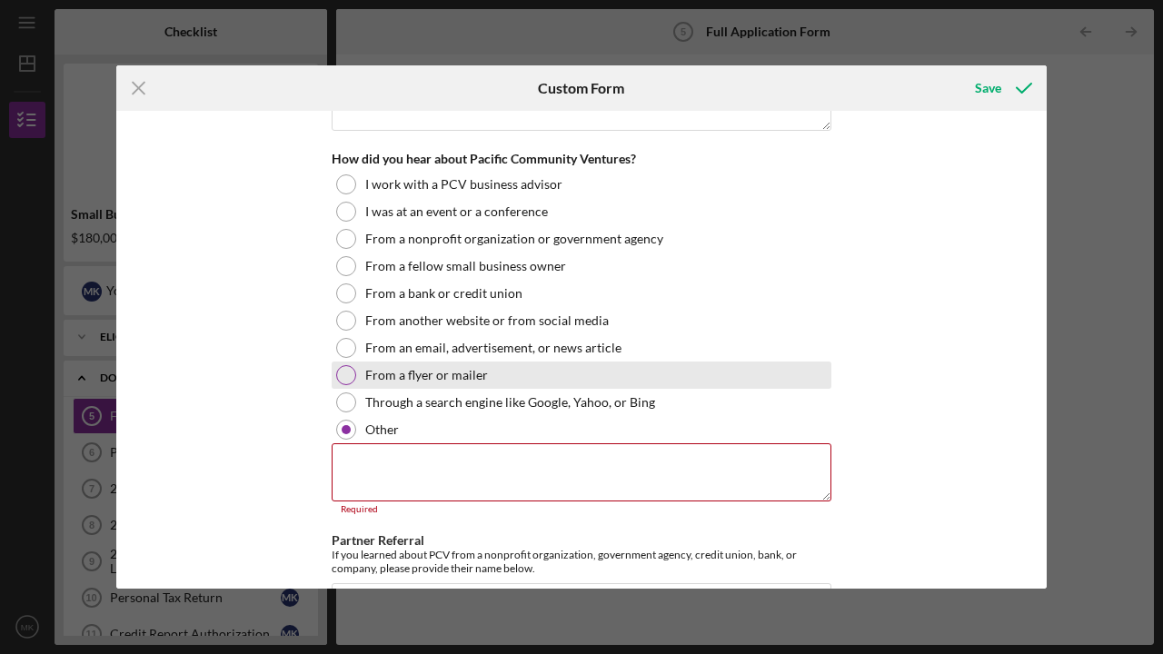
scroll to position [1953, 0]
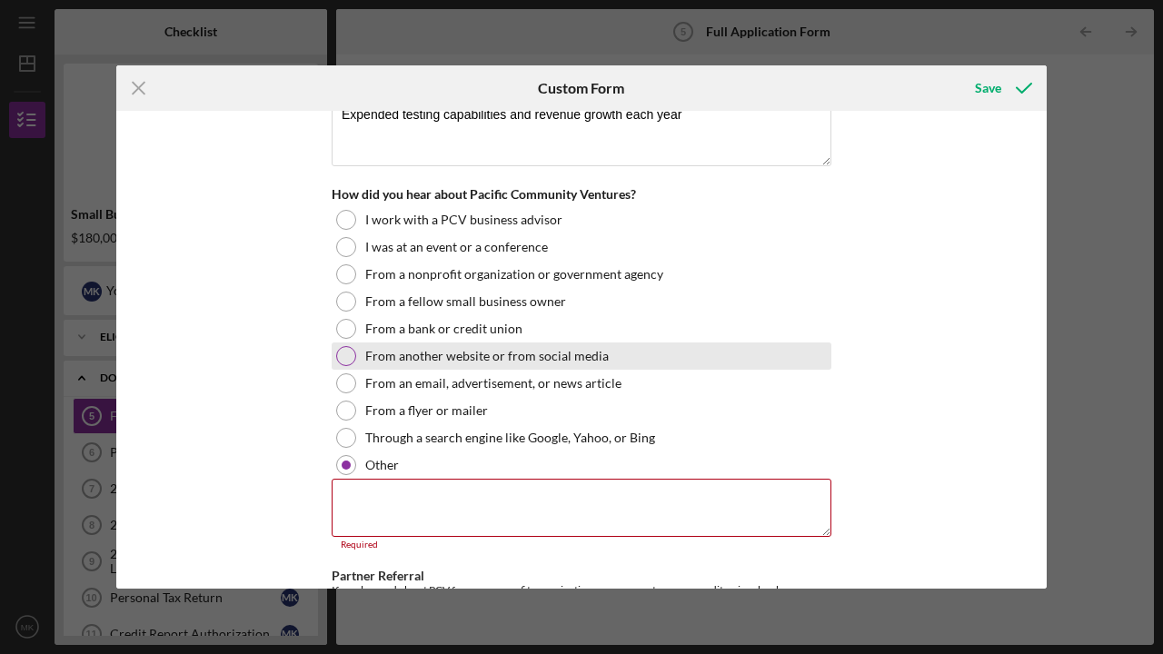
click at [348, 352] on div at bounding box center [346, 356] width 20 height 20
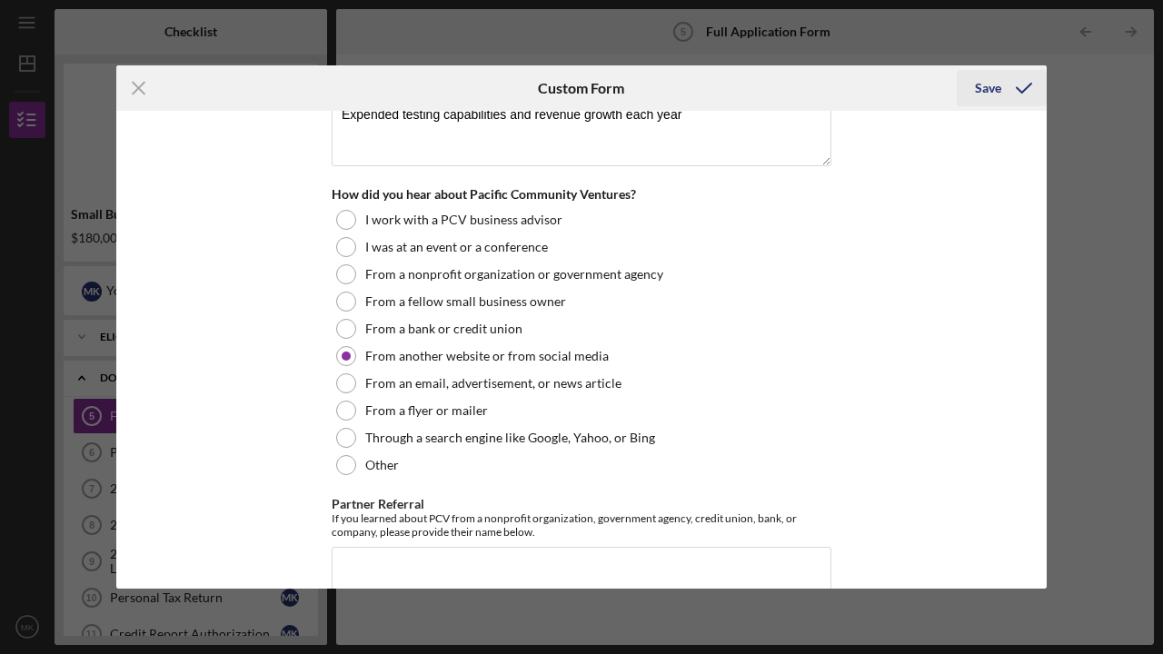
click at [994, 87] on div "Save" at bounding box center [988, 88] width 26 height 36
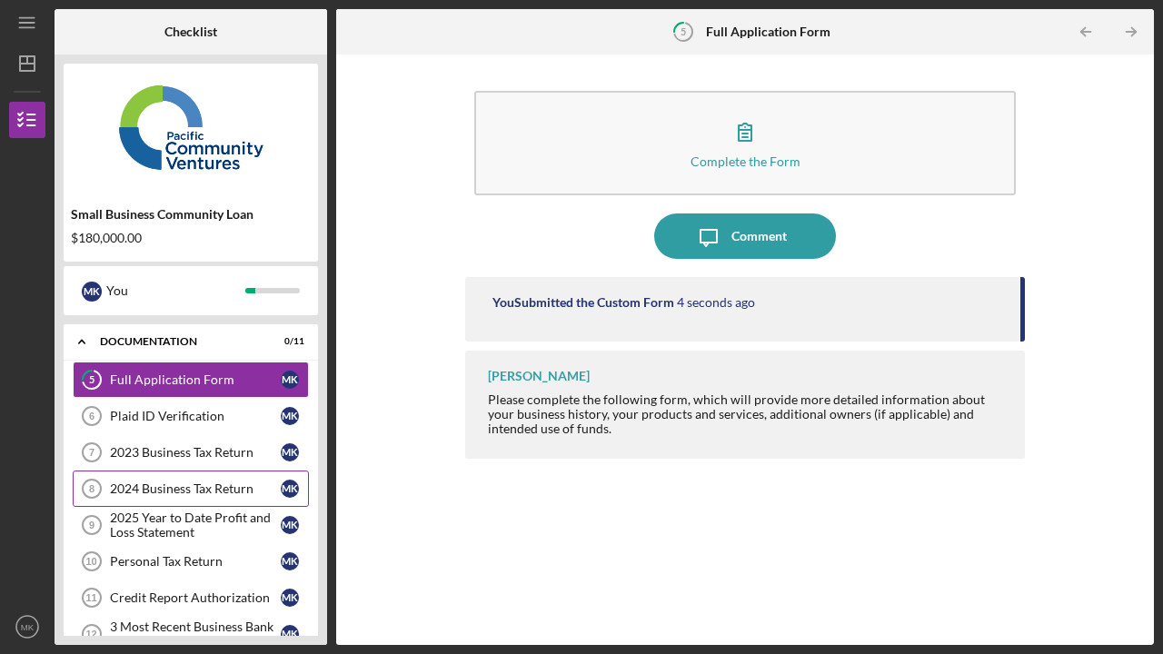
scroll to position [37, 0]
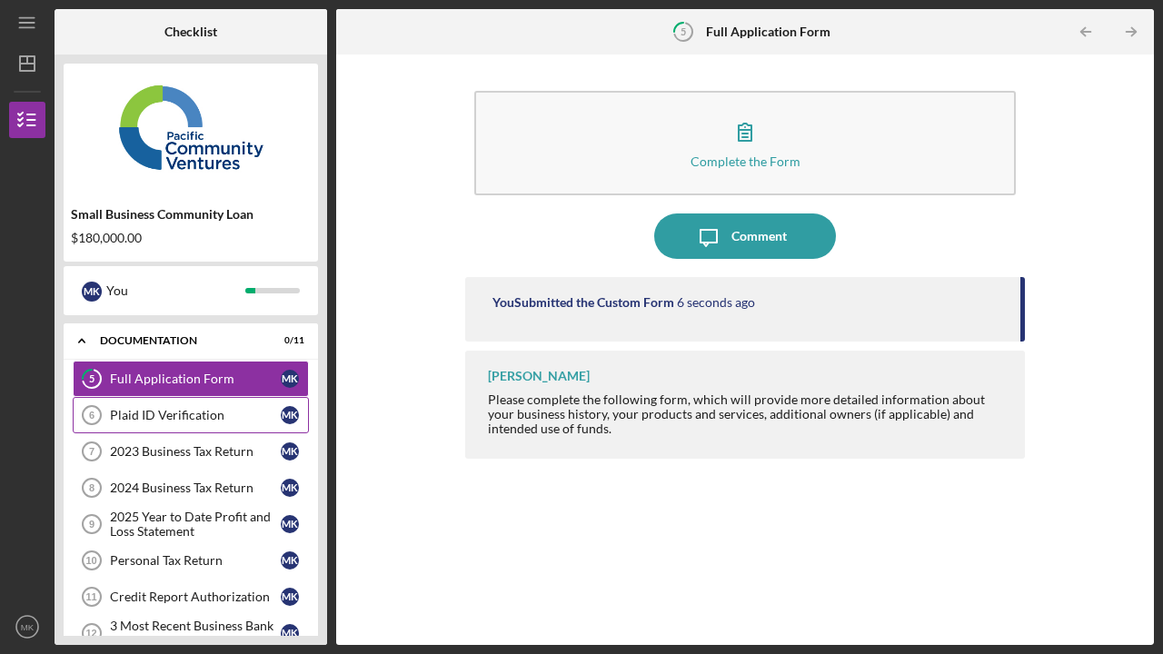
click at [173, 412] on div "Plaid ID Verification" at bounding box center [195, 415] width 171 height 15
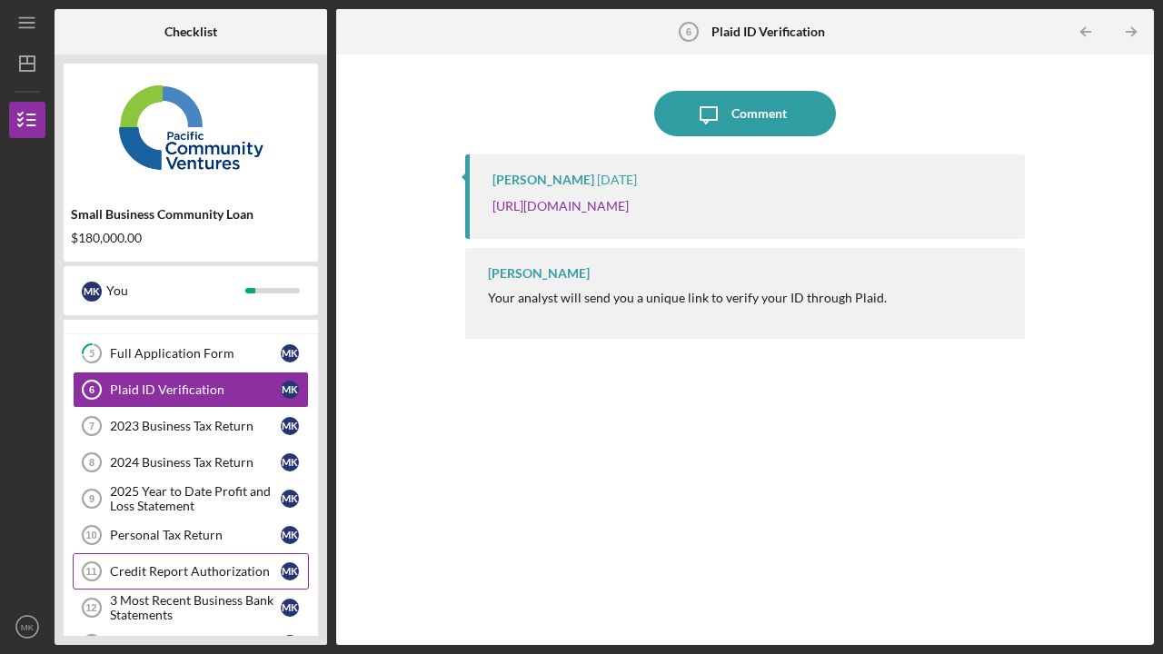
scroll to position [50, 0]
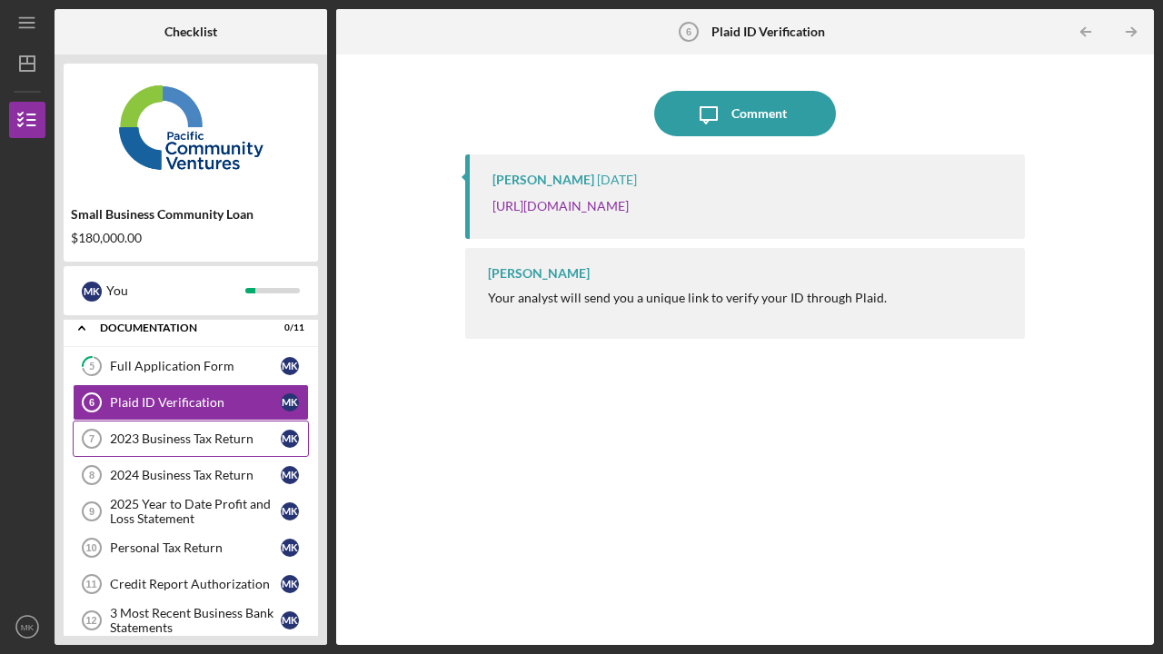
click at [155, 431] on div "2023 Business Tax Return" at bounding box center [195, 438] width 171 height 15
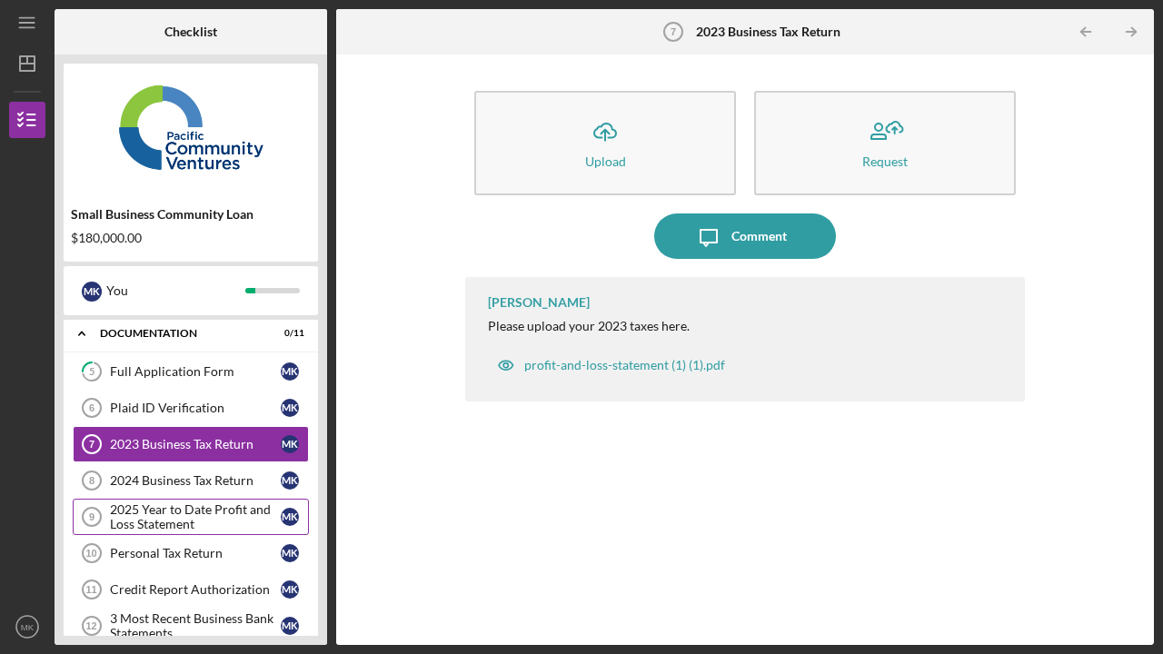
scroll to position [40, 0]
